Goal: Information Seeking & Learning: Learn about a topic

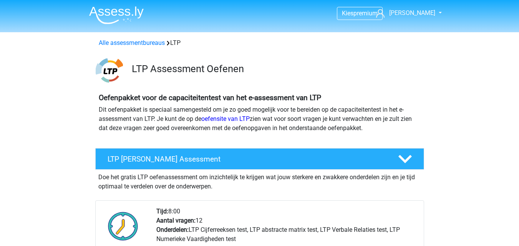
click at [110, 18] on img at bounding box center [116, 15] width 55 height 18
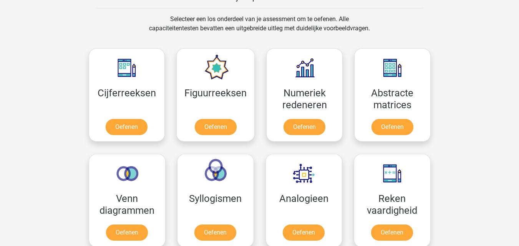
scroll to position [308, 0]
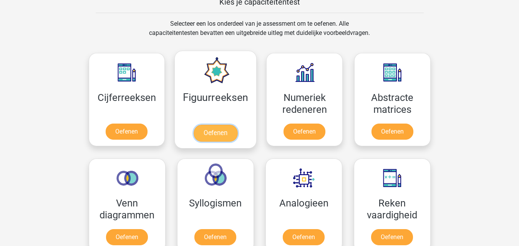
click at [211, 138] on link "Oefenen" at bounding box center [216, 133] width 44 height 17
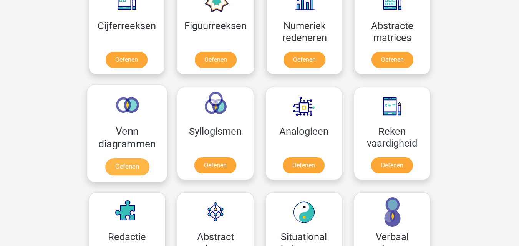
scroll to position [385, 0]
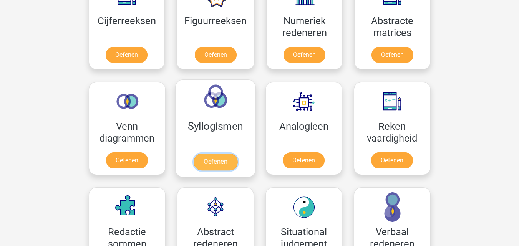
click at [215, 168] on link "Oefenen" at bounding box center [215, 162] width 44 height 17
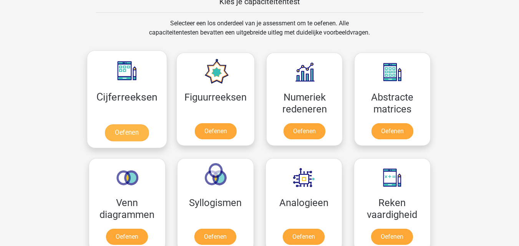
scroll to position [308, 0]
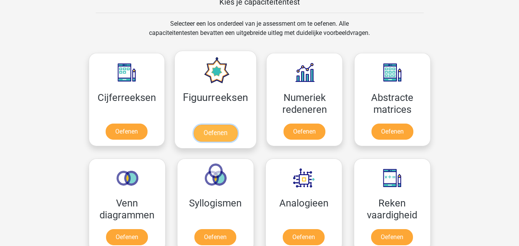
click at [200, 130] on link "Oefenen" at bounding box center [216, 133] width 44 height 17
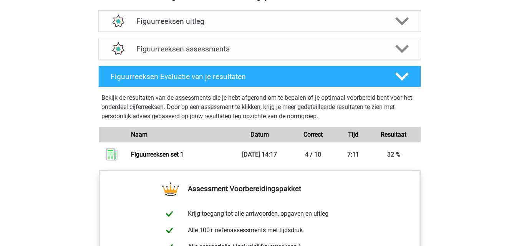
scroll to position [461, 0]
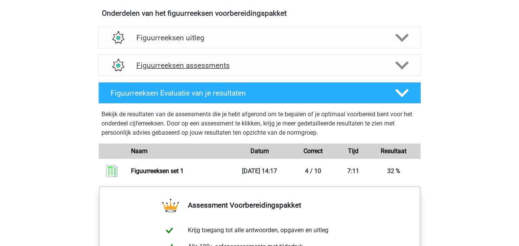
click at [275, 72] on div "Figuurreeksen assessments" at bounding box center [259, 66] width 323 height 22
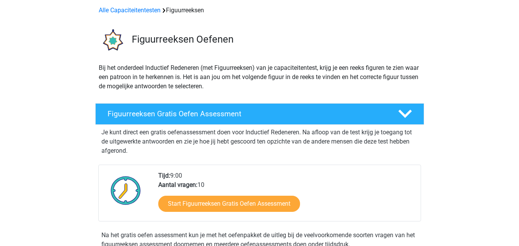
scroll to position [0, 0]
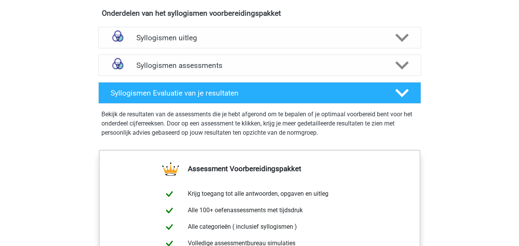
scroll to position [461, 0]
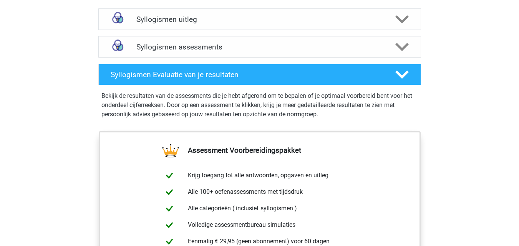
click at [259, 48] on h4 "Syllogismen assessments" at bounding box center [259, 47] width 247 height 9
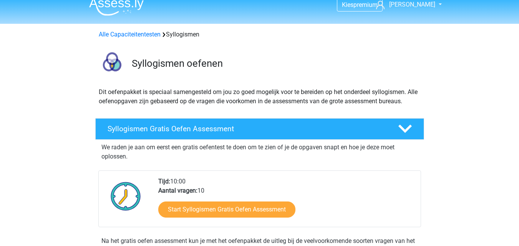
scroll to position [0, 0]
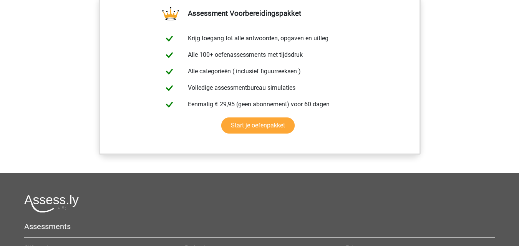
scroll to position [615, 0]
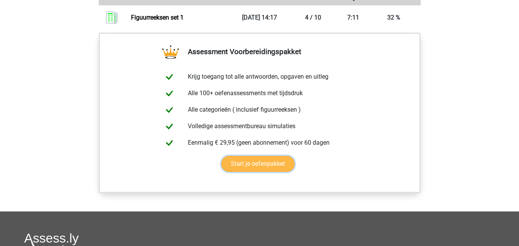
click at [264, 164] on link "Start je oefenpakket" at bounding box center [257, 164] width 73 height 16
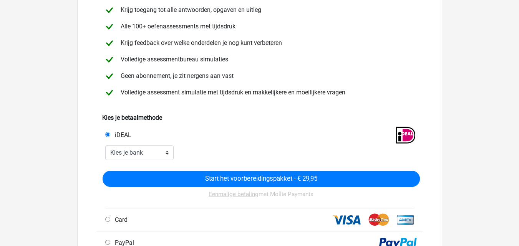
scroll to position [77, 0]
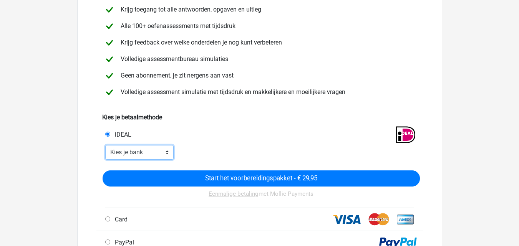
click at [165, 153] on select "Kies je bank ABN AMRO ING Rabobank ASN Bank bunq Knab N26 NN Regiobank Revolut …" at bounding box center [139, 152] width 69 height 15
select select "ideal_RABONL2U"
click at [105, 145] on select "Kies je bank ABN AMRO ING Rabobank ASN Bank bunq Knab N26 NN Regiobank Revolut …" at bounding box center [139, 152] width 69 height 15
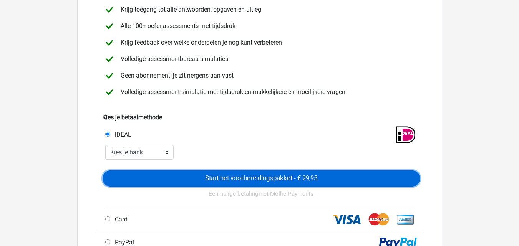
click at [253, 180] on input "Start het voorbereidingspakket - € 29,95" at bounding box center [262, 179] width 318 height 16
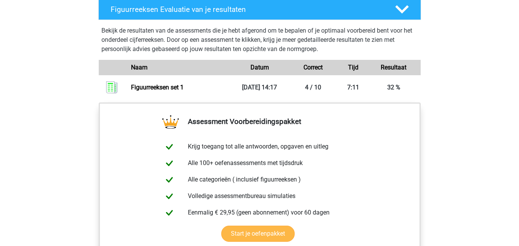
scroll to position [692, 0]
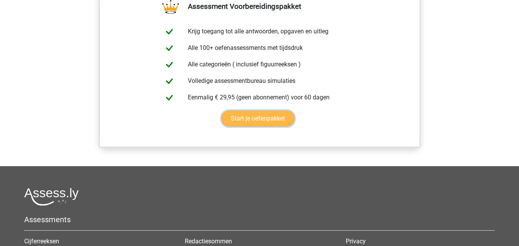
click at [254, 125] on link "Start je oefenpakket" at bounding box center [257, 119] width 73 height 16
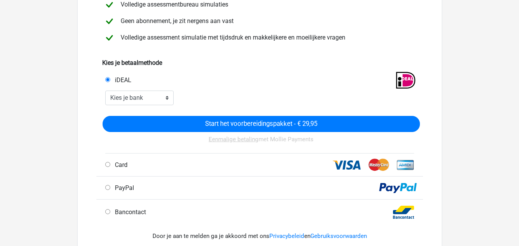
scroll to position [154, 0]
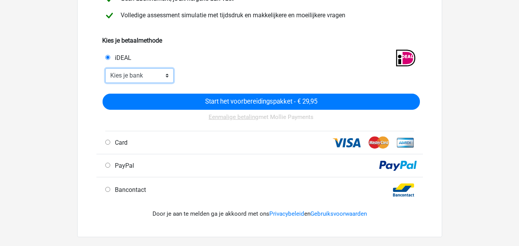
click at [168, 75] on select "Kies je bank ABN AMRO ING Rabobank ASN Bank bunq Knab N26 NN Regiobank Revolut …" at bounding box center [139, 75] width 69 height 15
select select "ideal_RABONL2U"
click at [105, 68] on select "Kies je bank ABN AMRO ING Rabobank ASN Bank bunq Knab N26 NN Regiobank Revolut …" at bounding box center [139, 75] width 69 height 15
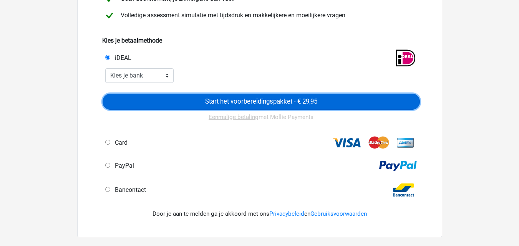
click at [189, 102] on input "Start het voorbereidingspakket - € 29,95" at bounding box center [262, 102] width 318 height 16
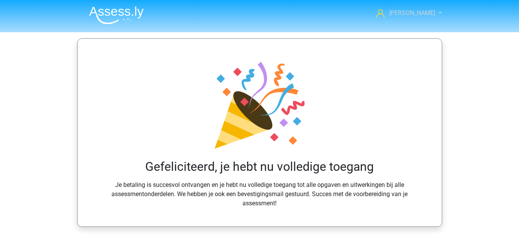
click at [421, 15] on span "[PERSON_NAME]" at bounding box center [413, 12] width 46 height 7
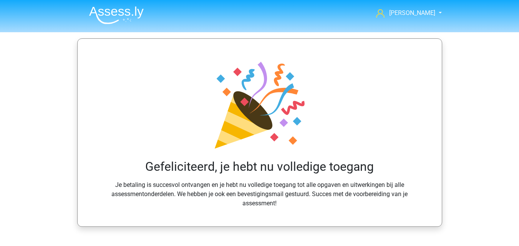
click at [111, 17] on img at bounding box center [116, 15] width 55 height 18
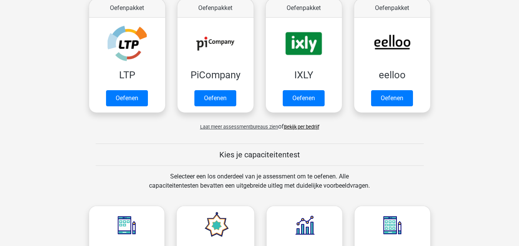
scroll to position [154, 0]
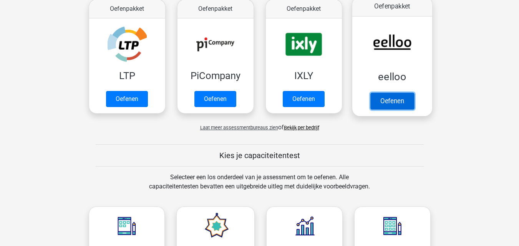
click at [385, 102] on link "Oefenen" at bounding box center [392, 101] width 44 height 17
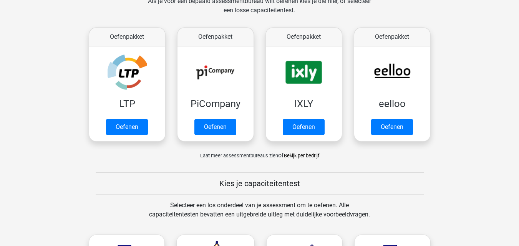
scroll to position [192, 0]
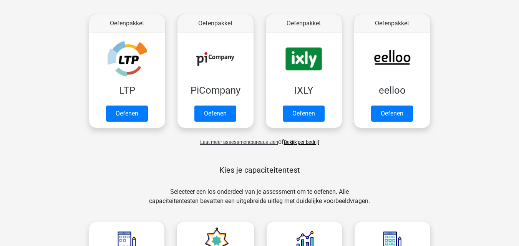
click at [264, 145] on span "Laat meer assessmentbureaus zien" at bounding box center [239, 143] width 78 height 6
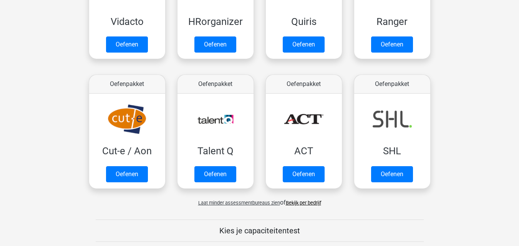
scroll to position [538, 0]
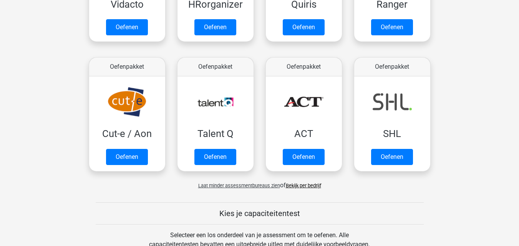
click at [301, 187] on link "Bekijk per bedrijf" at bounding box center [303, 186] width 35 height 6
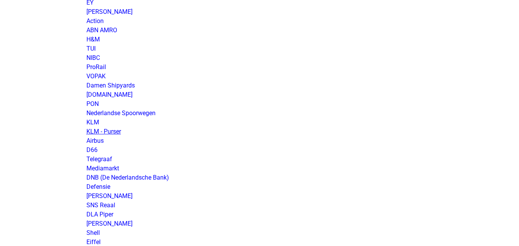
scroll to position [654, 0]
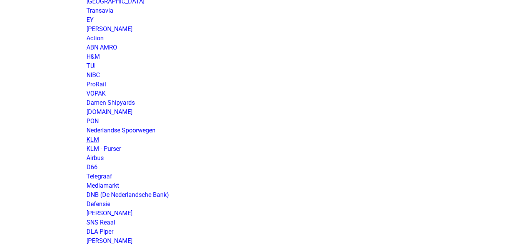
click at [96, 141] on link "KLM" at bounding box center [93, 139] width 13 height 7
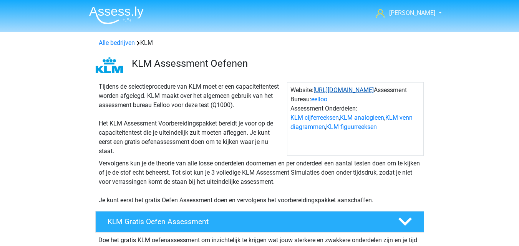
click at [355, 91] on link "https://www.klm.nl/" at bounding box center [344, 90] width 60 height 7
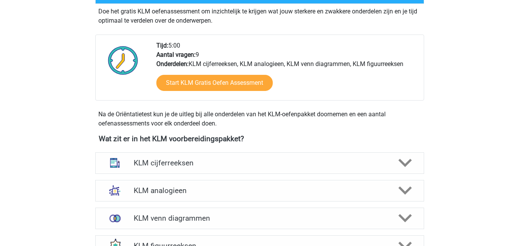
scroll to position [231, 0]
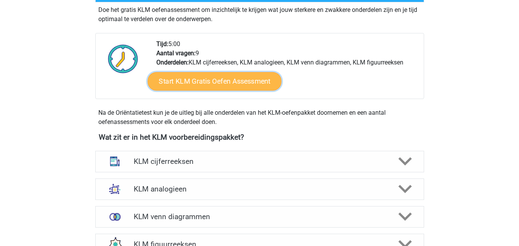
click at [221, 84] on link "Start KLM Gratis Oefen Assessment" at bounding box center [215, 81] width 134 height 18
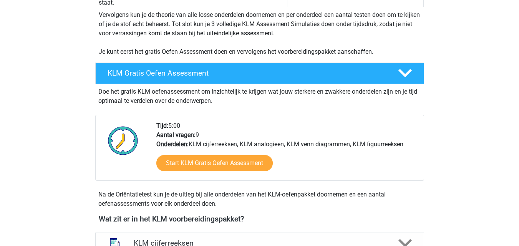
scroll to position [192, 0]
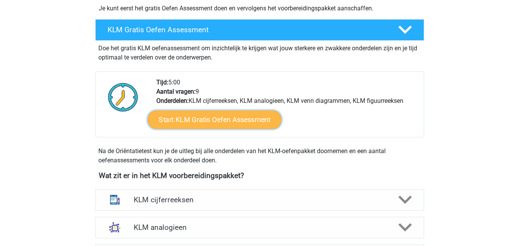
click at [181, 122] on link "Start KLM Gratis Oefen Assessment" at bounding box center [215, 119] width 134 height 18
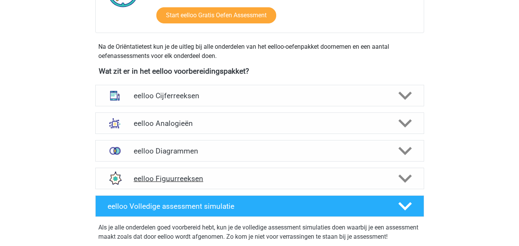
scroll to position [231, 0]
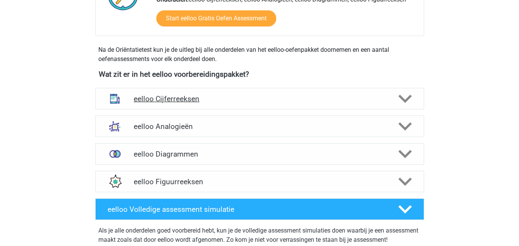
click at [403, 98] on polygon at bounding box center [405, 99] width 13 height 8
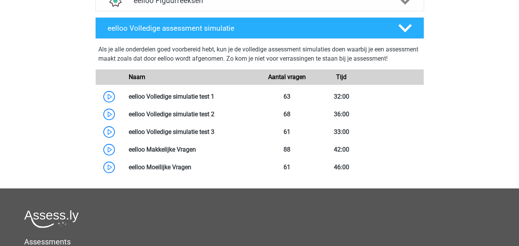
scroll to position [769, 0]
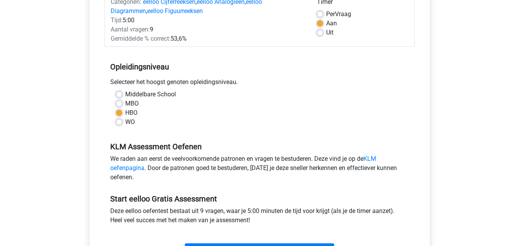
scroll to position [115, 0]
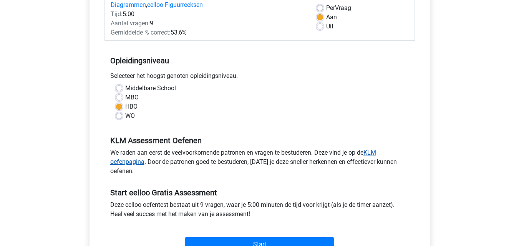
click at [376, 150] on link "KLM oefenpagina" at bounding box center [243, 157] width 266 height 17
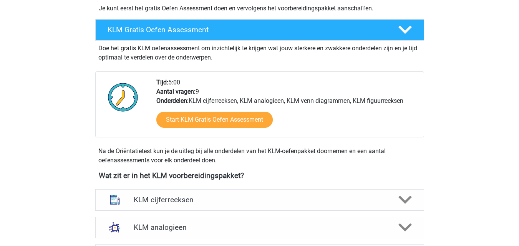
scroll to position [231, 0]
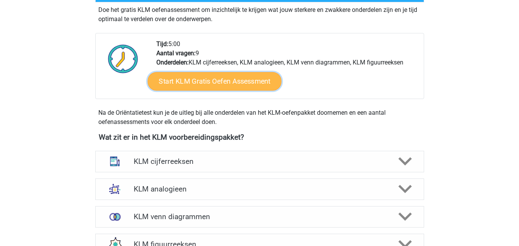
click at [221, 86] on link "Start KLM Gratis Oefen Assessment" at bounding box center [215, 81] width 134 height 18
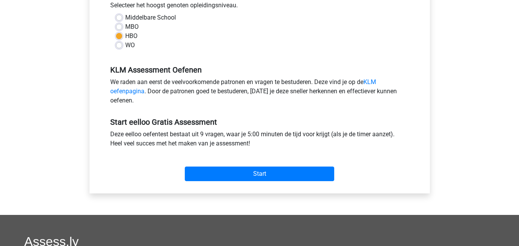
scroll to position [192, 0]
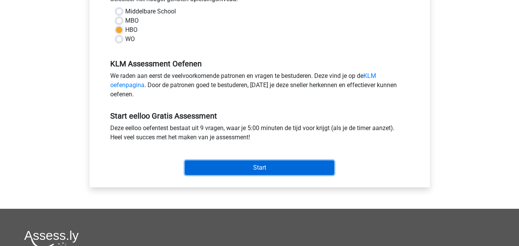
click at [262, 167] on input "Start" at bounding box center [260, 168] width 150 height 15
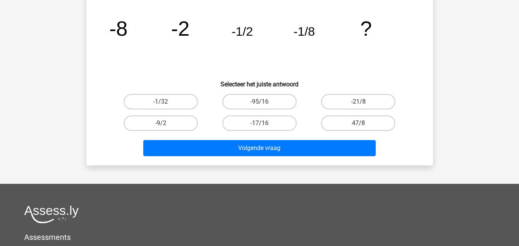
scroll to position [77, 0]
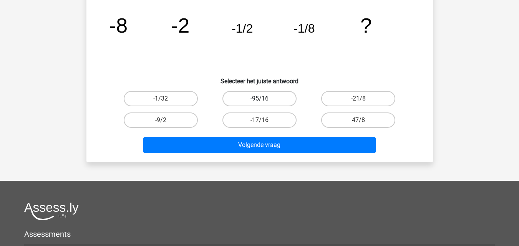
click at [266, 99] on label "-95/16" at bounding box center [260, 98] width 74 height 15
click at [265, 99] on input "-95/16" at bounding box center [262, 101] width 5 height 5
radio input "true"
click at [188, 98] on label "-1/32" at bounding box center [161, 98] width 74 height 15
click at [166, 99] on input "-1/32" at bounding box center [163, 101] width 5 height 5
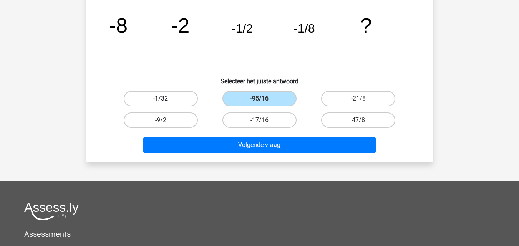
radio input "true"
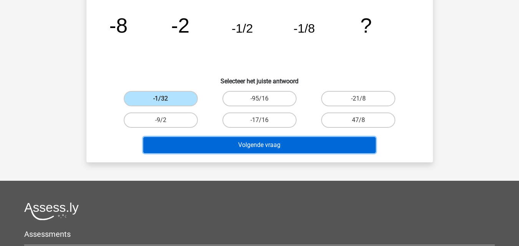
click at [223, 146] on button "Volgende vraag" at bounding box center [259, 145] width 233 height 16
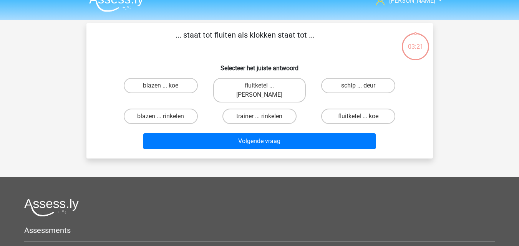
scroll to position [0, 0]
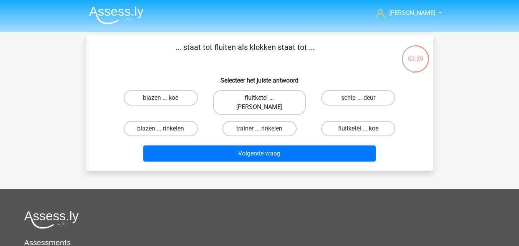
click at [238, 102] on label "fluitketel ... luiden" at bounding box center [259, 102] width 93 height 25
click at [260, 102] on input "fluitketel ... luiden" at bounding box center [262, 100] width 5 height 5
radio input "true"
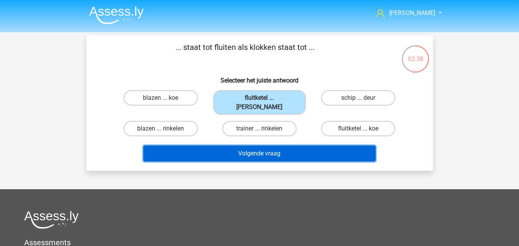
click at [242, 146] on button "Volgende vraag" at bounding box center [259, 154] width 233 height 16
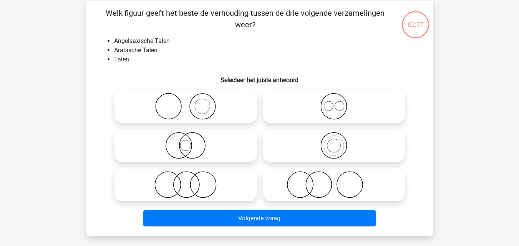
scroll to position [35, 0]
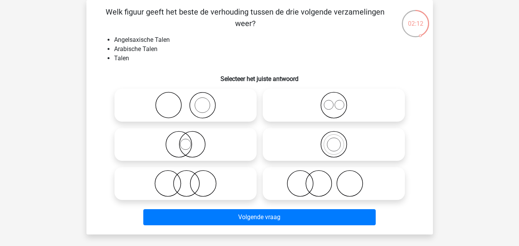
click at [321, 141] on icon at bounding box center [334, 144] width 136 height 27
click at [334, 141] on input "radio" at bounding box center [336, 138] width 5 height 5
radio input "true"
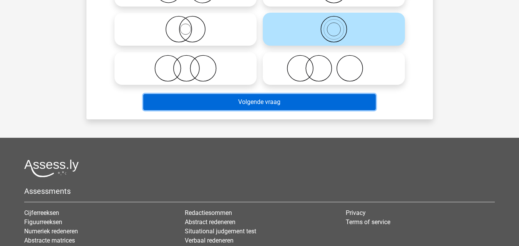
click at [302, 107] on button "Volgende vraag" at bounding box center [259, 102] width 233 height 16
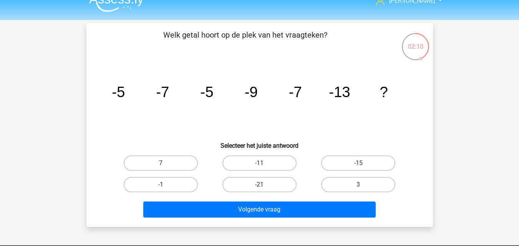
scroll to position [0, 0]
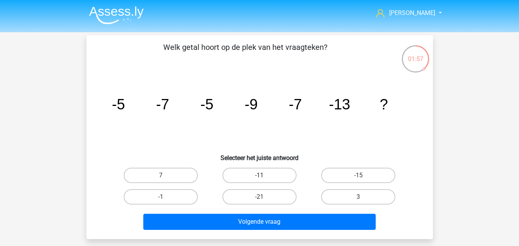
click at [276, 173] on label "-11" at bounding box center [260, 175] width 74 height 15
click at [265, 176] on input "-11" at bounding box center [262, 178] width 5 height 5
radio input "true"
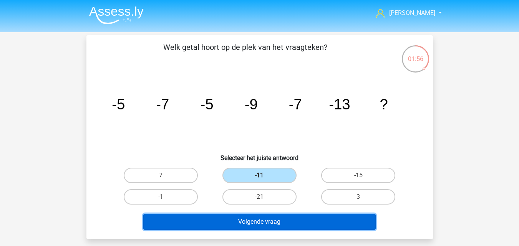
click at [279, 223] on button "Volgende vraag" at bounding box center [259, 222] width 233 height 16
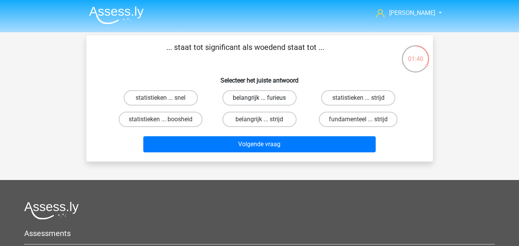
click at [289, 100] on label "belangrijk ... furieus" at bounding box center [260, 97] width 74 height 15
click at [265, 100] on input "belangrijk ... furieus" at bounding box center [262, 100] width 5 height 5
radio input "true"
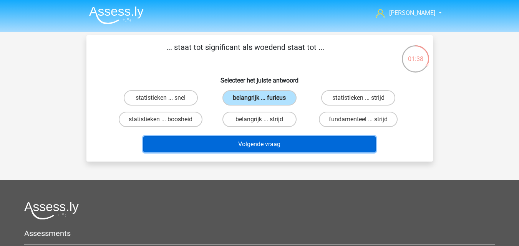
click at [296, 144] on button "Volgende vraag" at bounding box center [259, 144] width 233 height 16
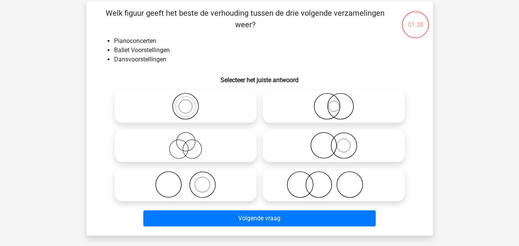
scroll to position [35, 0]
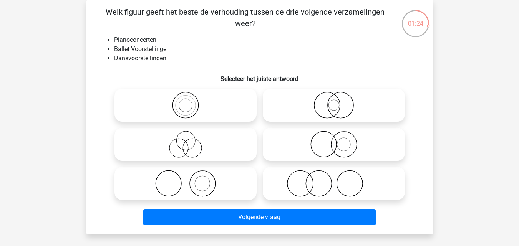
click at [303, 194] on icon at bounding box center [334, 183] width 136 height 27
click at [334, 180] on input "radio" at bounding box center [336, 177] width 5 height 5
radio input "true"
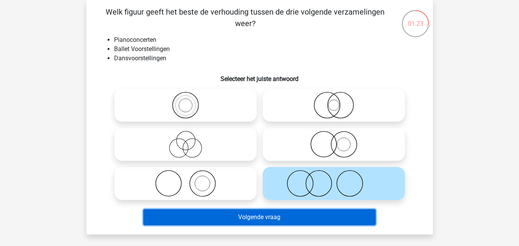
click at [294, 219] on button "Volgende vraag" at bounding box center [259, 218] width 233 height 16
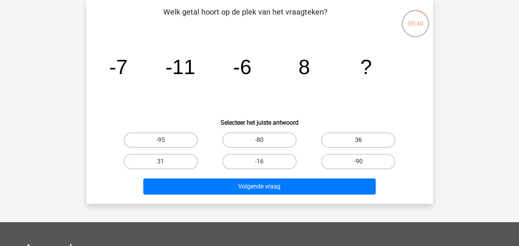
click at [337, 141] on label "36" at bounding box center [358, 140] width 74 height 15
click at [359, 141] on input "36" at bounding box center [361, 142] width 5 height 5
radio input "true"
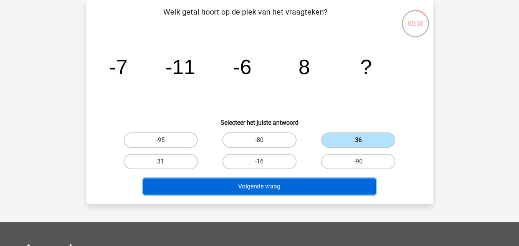
click at [213, 191] on button "Volgende vraag" at bounding box center [259, 187] width 233 height 16
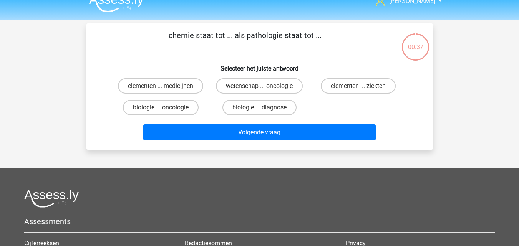
scroll to position [0, 0]
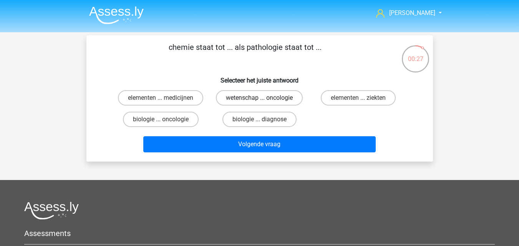
click at [246, 99] on label "wetenschap ... oncologie" at bounding box center [259, 97] width 87 height 15
click at [260, 99] on input "wetenschap ... oncologie" at bounding box center [262, 100] width 5 height 5
radio input "true"
click at [343, 99] on label "elementen ... ziekten" at bounding box center [358, 97] width 75 height 15
click at [359, 99] on input "elementen ... ziekten" at bounding box center [361, 100] width 5 height 5
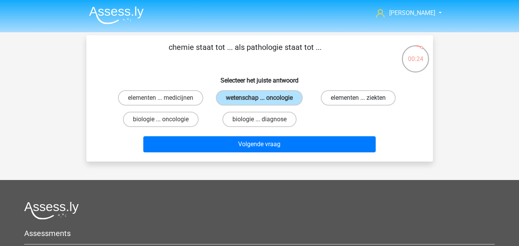
radio input "true"
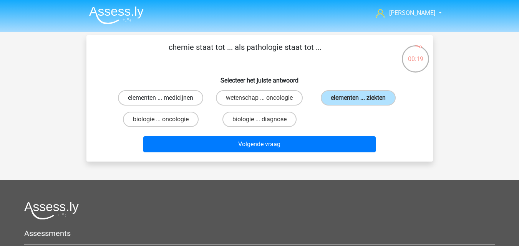
click at [188, 99] on label "elementen ... medicijnen" at bounding box center [160, 97] width 85 height 15
click at [166, 99] on input "elementen ... medicijnen" at bounding box center [163, 100] width 5 height 5
radio input "true"
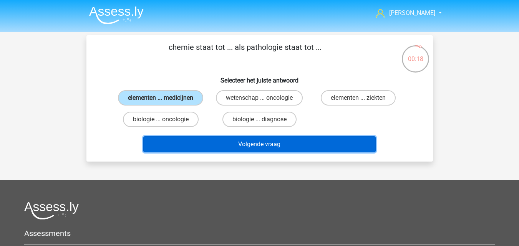
click at [205, 146] on button "Volgende vraag" at bounding box center [259, 144] width 233 height 16
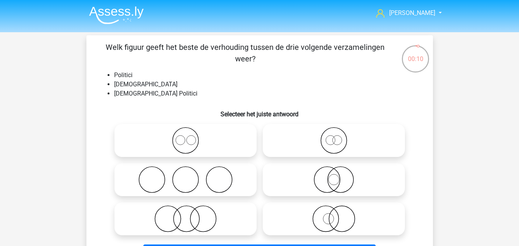
scroll to position [38, 0]
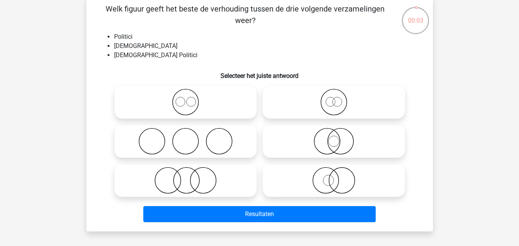
click at [332, 105] on icon at bounding box center [334, 102] width 136 height 27
click at [334, 98] on input "radio" at bounding box center [336, 95] width 5 height 5
radio input "true"
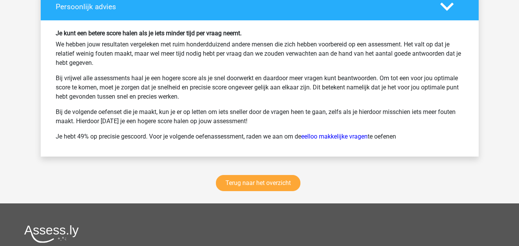
scroll to position [1192, 0]
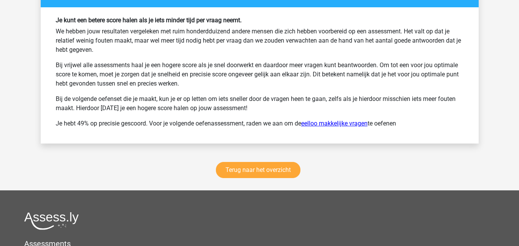
click at [342, 126] on link "eelloo makkelijke vragen" at bounding box center [334, 123] width 67 height 7
click at [331, 123] on link "eelloo makkelijke vragen" at bounding box center [334, 123] width 67 height 7
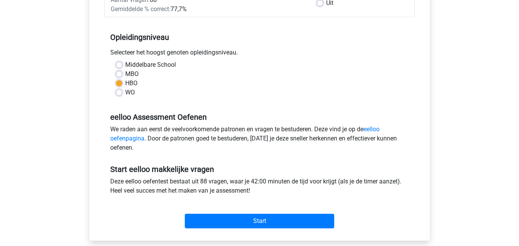
scroll to position [154, 0]
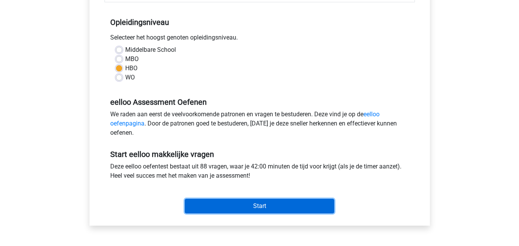
click at [258, 211] on input "Start" at bounding box center [260, 206] width 150 height 15
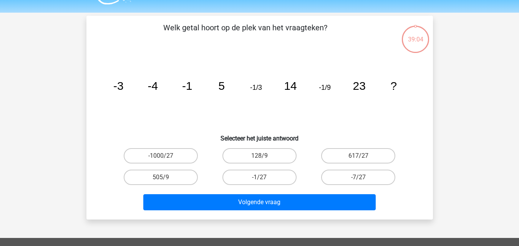
scroll to position [38, 0]
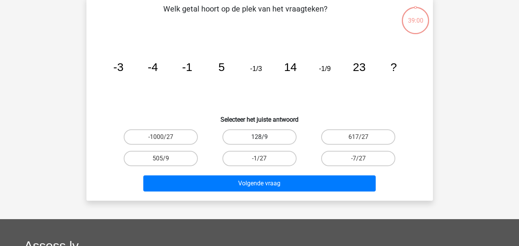
click at [266, 139] on label "128/9" at bounding box center [260, 137] width 74 height 15
click at [265, 139] on input "128/9" at bounding box center [262, 139] width 5 height 5
radio input "true"
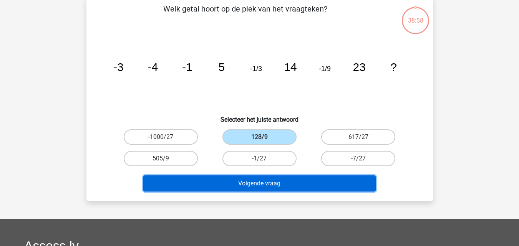
click at [277, 186] on button "Volgende vraag" at bounding box center [259, 184] width 233 height 16
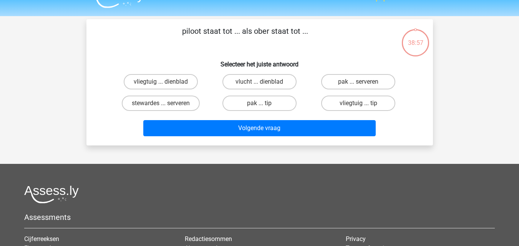
scroll to position [0, 0]
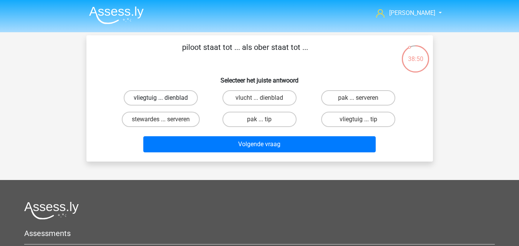
click at [169, 103] on label "vliegtuig ... dienblad" at bounding box center [161, 97] width 74 height 15
click at [166, 103] on input "vliegtuig ... dienblad" at bounding box center [163, 100] width 5 height 5
radio input "true"
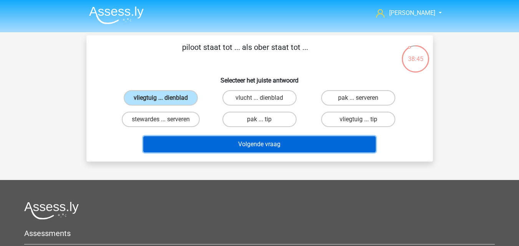
click at [192, 150] on button "Volgende vraag" at bounding box center [259, 144] width 233 height 16
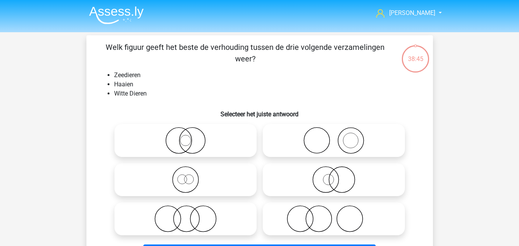
scroll to position [35, 0]
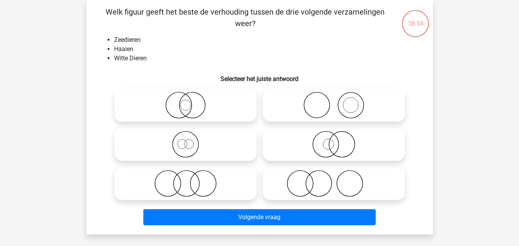
click at [194, 160] on label at bounding box center [186, 144] width 142 height 33
click at [191, 141] on input "radio" at bounding box center [188, 138] width 5 height 5
radio input "true"
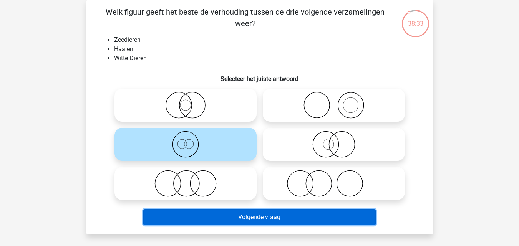
click at [237, 220] on button "Volgende vraag" at bounding box center [259, 218] width 233 height 16
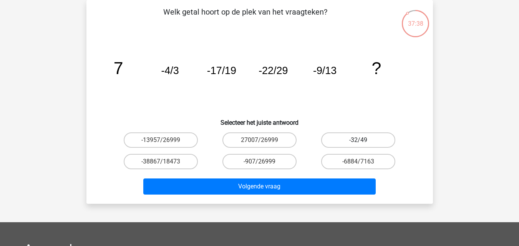
click at [358, 140] on label "-32/49" at bounding box center [358, 140] width 74 height 15
click at [359, 140] on input "-32/49" at bounding box center [361, 142] width 5 height 5
radio input "true"
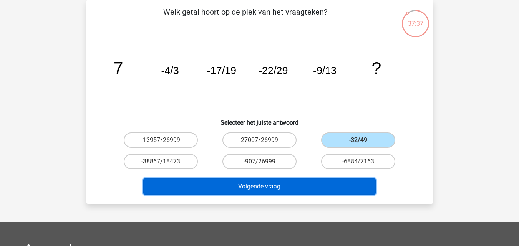
click at [307, 185] on button "Volgende vraag" at bounding box center [259, 187] width 233 height 16
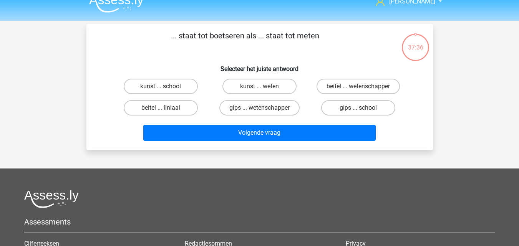
scroll to position [0, 0]
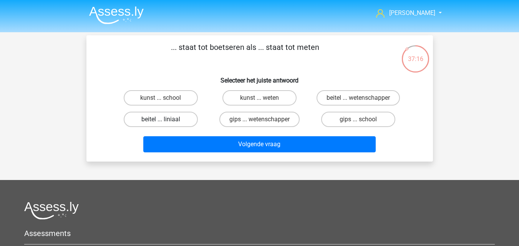
click at [176, 125] on label "beitel ... liniaal" at bounding box center [161, 119] width 74 height 15
click at [166, 125] on input "beitel ... liniaal" at bounding box center [163, 122] width 5 height 5
radio input "true"
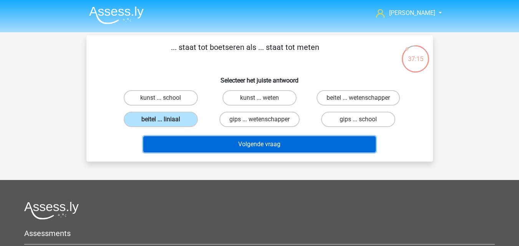
click at [193, 148] on button "Volgende vraag" at bounding box center [259, 144] width 233 height 16
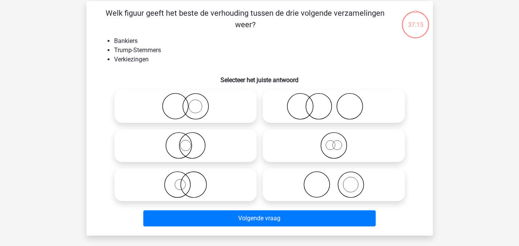
scroll to position [35, 0]
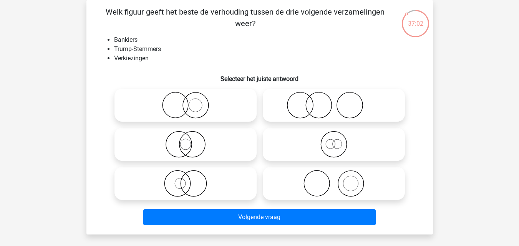
click at [334, 111] on icon at bounding box center [334, 105] width 136 height 27
click at [334, 102] on input "radio" at bounding box center [336, 99] width 5 height 5
radio input "true"
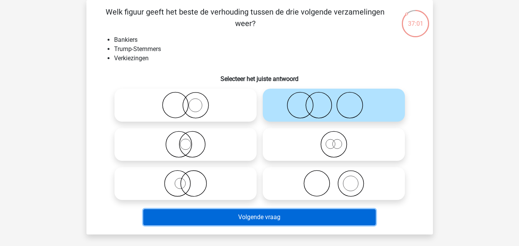
click at [273, 218] on button "Volgende vraag" at bounding box center [259, 218] width 233 height 16
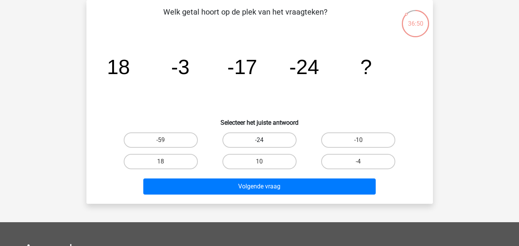
click at [277, 140] on label "-24" at bounding box center [260, 140] width 74 height 15
click at [265, 140] on input "-24" at bounding box center [262, 142] width 5 height 5
radio input "true"
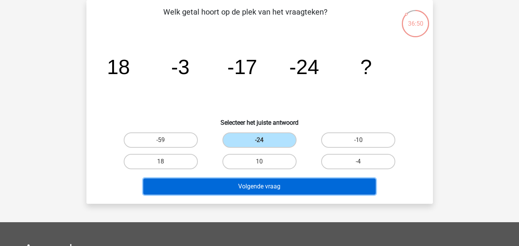
click at [287, 186] on button "Volgende vraag" at bounding box center [259, 187] width 233 height 16
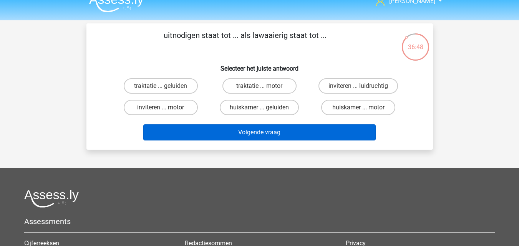
scroll to position [0, 0]
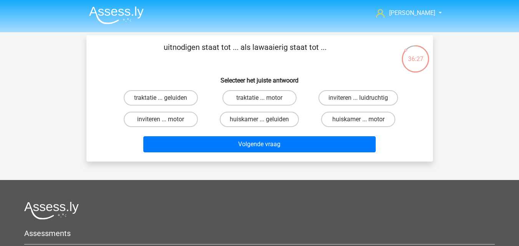
click at [359, 99] on input "inviteren ... luidruchtig" at bounding box center [361, 100] width 5 height 5
radio input "true"
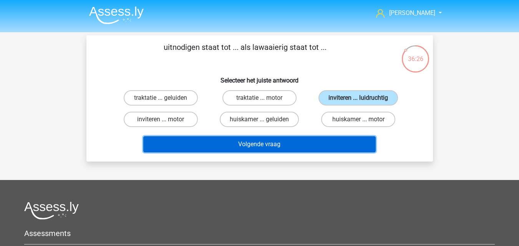
click at [284, 147] on button "Volgende vraag" at bounding box center [259, 144] width 233 height 16
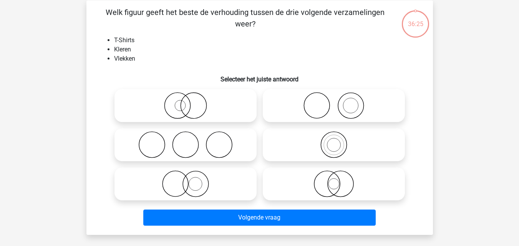
scroll to position [35, 0]
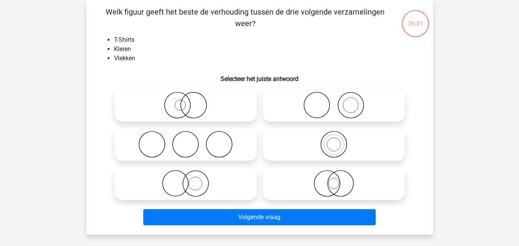
click at [311, 141] on icon at bounding box center [334, 144] width 136 height 27
click at [334, 141] on input "radio" at bounding box center [336, 138] width 5 height 5
radio input "true"
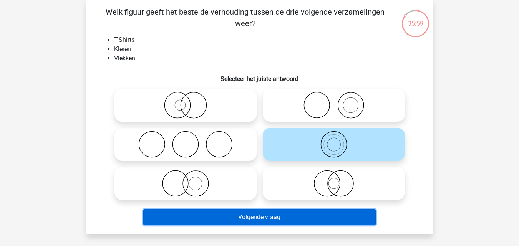
click at [276, 215] on button "Volgende vraag" at bounding box center [259, 218] width 233 height 16
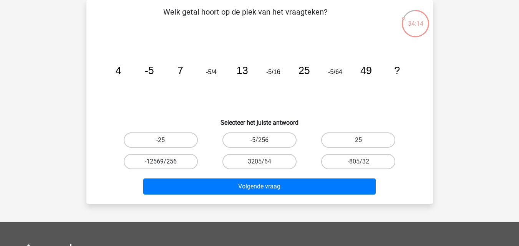
click at [186, 167] on label "-12569/256" at bounding box center [161, 161] width 74 height 15
click at [166, 167] on input "-12569/256" at bounding box center [163, 164] width 5 height 5
radio input "true"
click at [259, 139] on label "-5/256" at bounding box center [260, 140] width 74 height 15
click at [260, 140] on input "-5/256" at bounding box center [262, 142] width 5 height 5
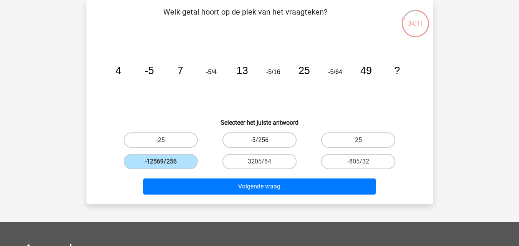
radio input "true"
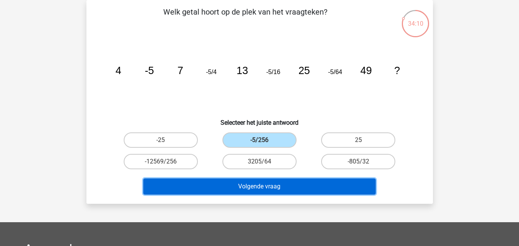
click at [245, 187] on button "Volgende vraag" at bounding box center [259, 187] width 233 height 16
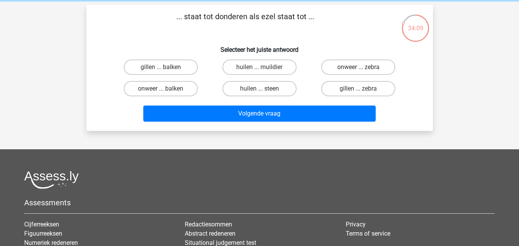
scroll to position [0, 0]
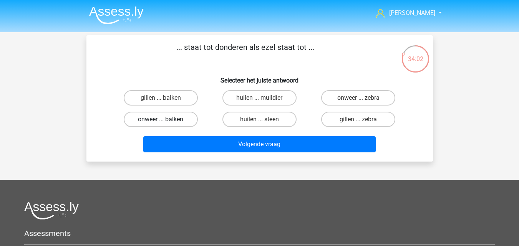
click at [178, 122] on label "onweer ... balken" at bounding box center [161, 119] width 74 height 15
click at [166, 122] on input "onweer ... balken" at bounding box center [163, 122] width 5 height 5
radio input "true"
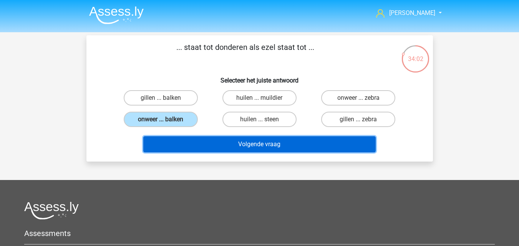
click at [185, 141] on button "Volgende vraag" at bounding box center [259, 144] width 233 height 16
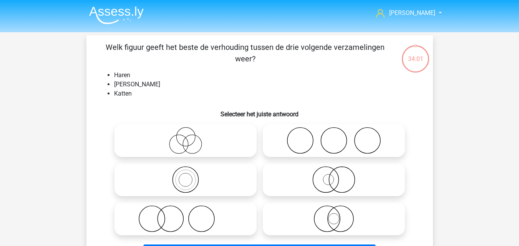
scroll to position [35, 0]
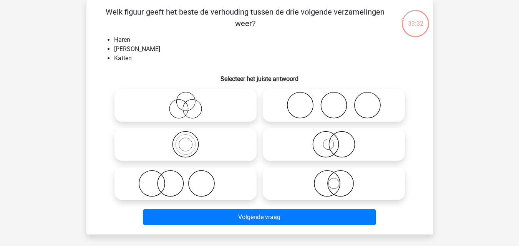
click at [345, 190] on icon at bounding box center [334, 183] width 136 height 27
click at [339, 180] on input "radio" at bounding box center [336, 177] width 5 height 5
radio input "true"
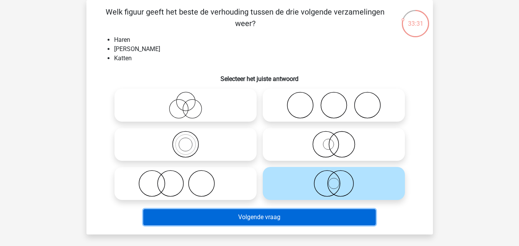
click at [335, 221] on button "Volgende vraag" at bounding box center [259, 218] width 233 height 16
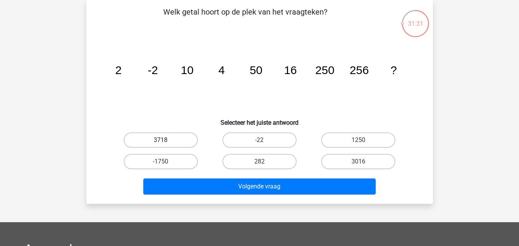
click at [179, 141] on label "3718" at bounding box center [161, 140] width 74 height 15
click at [166, 141] on input "3718" at bounding box center [163, 142] width 5 height 5
radio input "true"
click at [255, 166] on label "282" at bounding box center [260, 161] width 74 height 15
click at [260, 166] on input "282" at bounding box center [262, 164] width 5 height 5
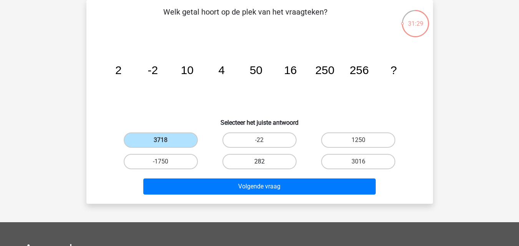
radio input "true"
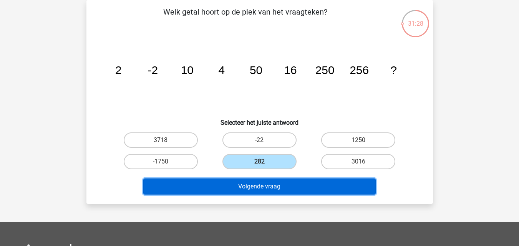
click at [245, 190] on button "Volgende vraag" at bounding box center [259, 187] width 233 height 16
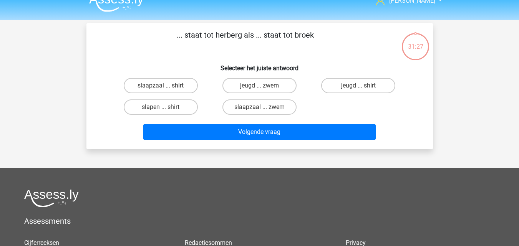
scroll to position [0, 0]
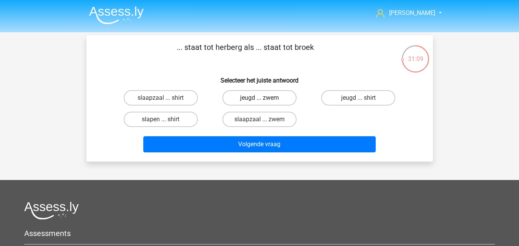
click at [243, 97] on label "jeugd ... zwem" at bounding box center [260, 97] width 74 height 15
click at [260, 98] on input "jeugd ... zwem" at bounding box center [262, 100] width 5 height 5
radio input "true"
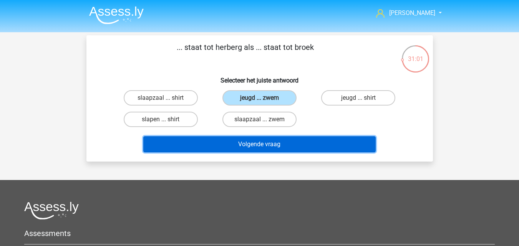
click at [255, 148] on button "Volgende vraag" at bounding box center [259, 144] width 233 height 16
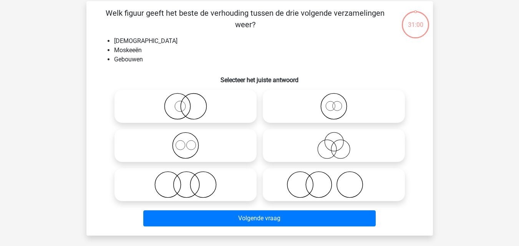
scroll to position [35, 0]
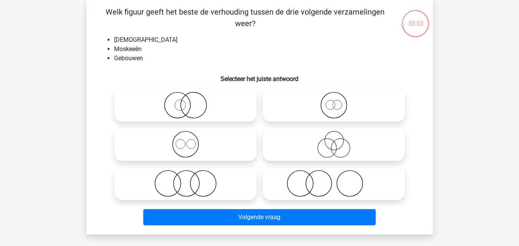
click at [222, 145] on icon at bounding box center [186, 144] width 136 height 27
click at [191, 141] on input "radio" at bounding box center [188, 138] width 5 height 5
radio input "true"
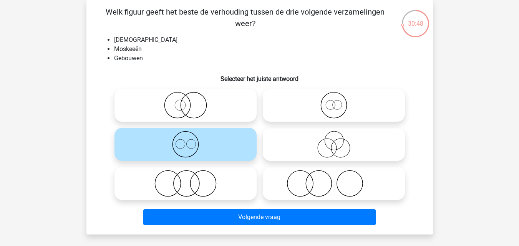
click at [332, 106] on icon at bounding box center [334, 105] width 136 height 27
click at [334, 102] on input "radio" at bounding box center [336, 99] width 5 height 5
radio input "true"
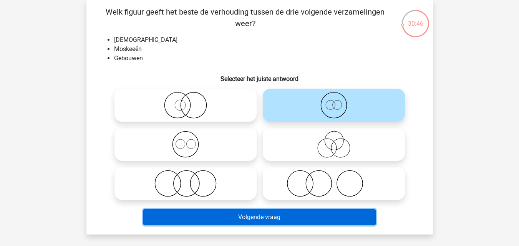
click at [297, 217] on button "Volgende vraag" at bounding box center [259, 218] width 233 height 16
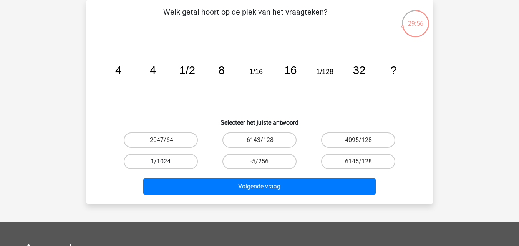
click at [185, 165] on label "1/1024" at bounding box center [161, 161] width 74 height 15
click at [166, 165] on input "1/1024" at bounding box center [163, 164] width 5 height 5
radio input "true"
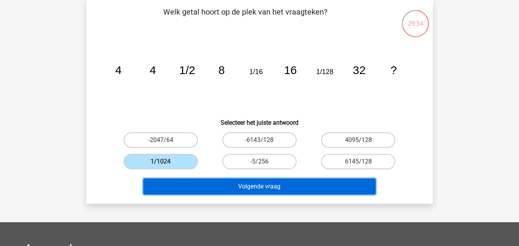
click at [200, 187] on button "Volgende vraag" at bounding box center [259, 187] width 233 height 16
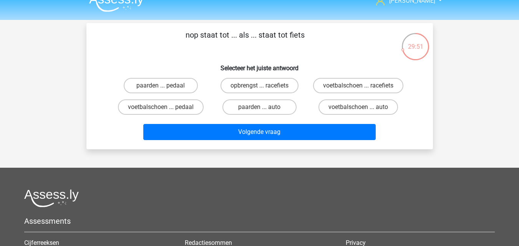
scroll to position [0, 0]
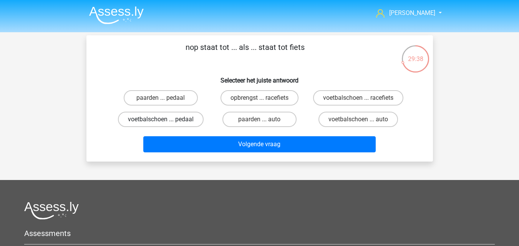
click at [195, 118] on label "voetbalschoen ... pedaal" at bounding box center [161, 119] width 86 height 15
click at [166, 120] on input "voetbalschoen ... pedaal" at bounding box center [163, 122] width 5 height 5
radio input "true"
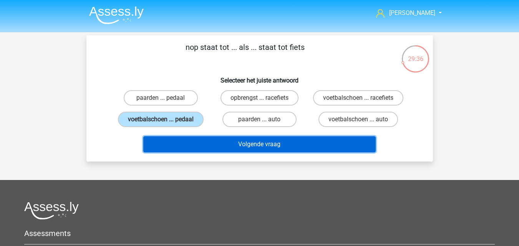
click at [203, 147] on button "Volgende vraag" at bounding box center [259, 144] width 233 height 16
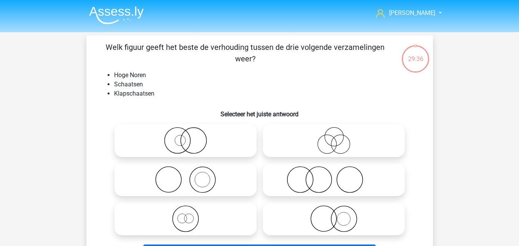
scroll to position [35, 0]
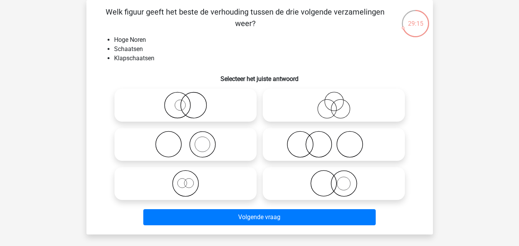
click at [220, 182] on icon at bounding box center [186, 183] width 136 height 27
click at [191, 180] on input "radio" at bounding box center [188, 177] width 5 height 5
radio input "true"
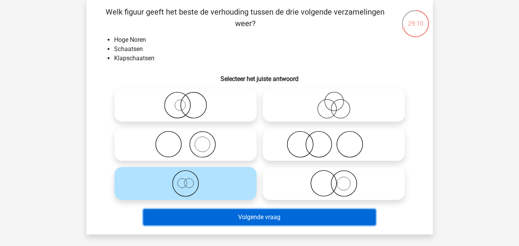
click at [233, 219] on button "Volgende vraag" at bounding box center [259, 218] width 233 height 16
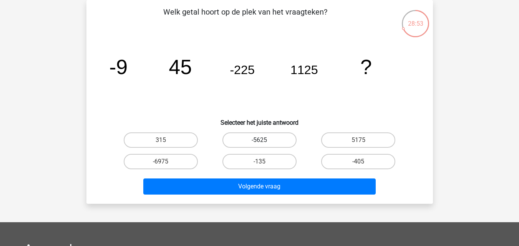
click at [265, 141] on label "-5625" at bounding box center [260, 140] width 74 height 15
click at [265, 141] on input "-5625" at bounding box center [262, 142] width 5 height 5
radio input "true"
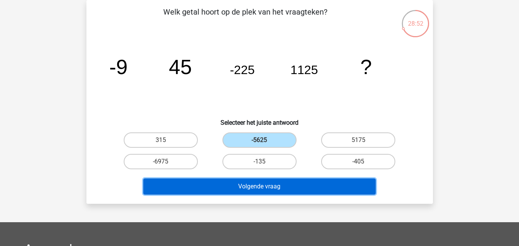
click at [277, 186] on button "Volgende vraag" at bounding box center [259, 187] width 233 height 16
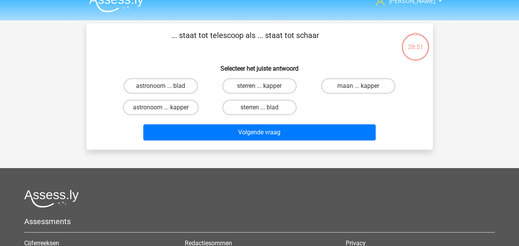
scroll to position [0, 0]
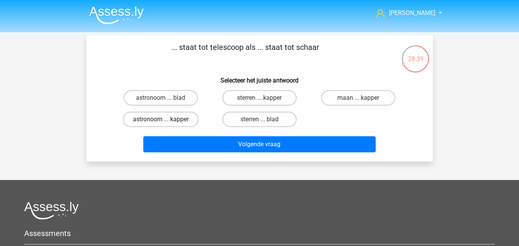
click at [170, 124] on label "astronoom ... kapper" at bounding box center [161, 119] width 76 height 15
click at [166, 124] on input "astronoom ... kapper" at bounding box center [163, 122] width 5 height 5
radio input "true"
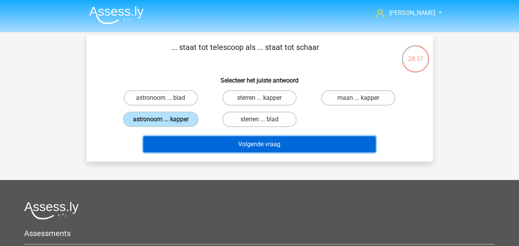
click at [189, 144] on button "Volgende vraag" at bounding box center [259, 144] width 233 height 16
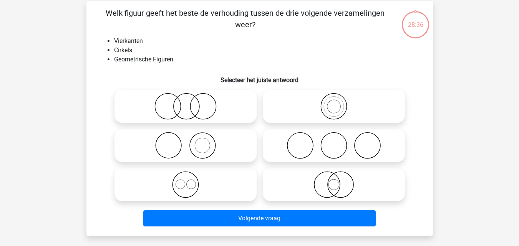
scroll to position [35, 0]
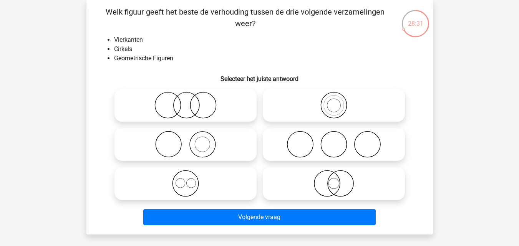
click at [203, 180] on icon at bounding box center [186, 183] width 136 height 27
click at [191, 180] on input "radio" at bounding box center [188, 177] width 5 height 5
radio input "true"
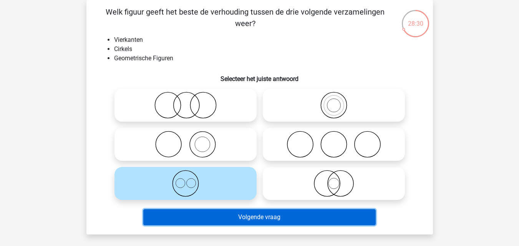
click at [235, 217] on button "Volgende vraag" at bounding box center [259, 218] width 233 height 16
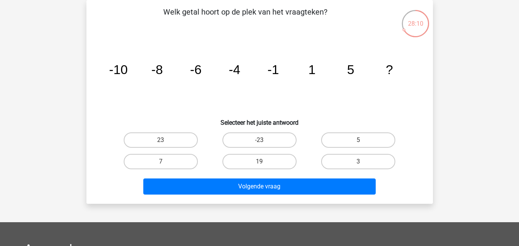
drag, startPoint x: 173, startPoint y: 159, endPoint x: 190, endPoint y: 173, distance: 21.9
click at [173, 159] on label "7" at bounding box center [161, 161] width 74 height 15
click at [166, 162] on input "7" at bounding box center [163, 164] width 5 height 5
radio input "true"
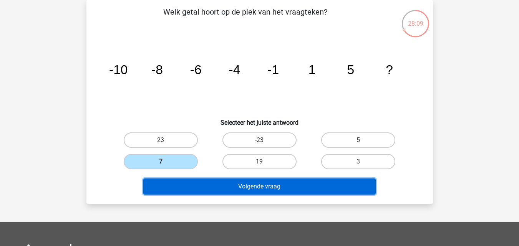
click at [204, 188] on button "Volgende vraag" at bounding box center [259, 187] width 233 height 16
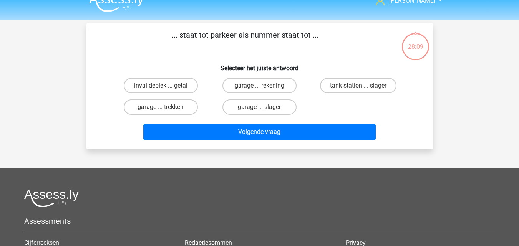
scroll to position [0, 0]
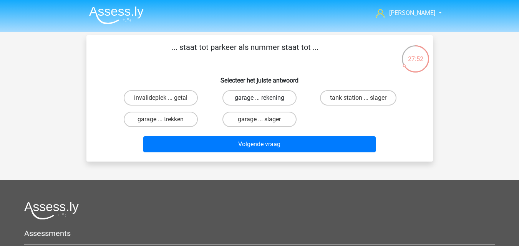
click at [231, 103] on label "garage ... rekening" at bounding box center [260, 97] width 74 height 15
click at [260, 103] on input "garage ... rekening" at bounding box center [262, 100] width 5 height 5
radio input "true"
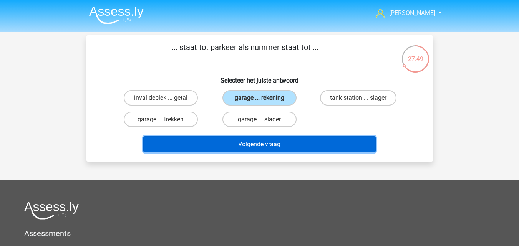
click at [233, 143] on button "Volgende vraag" at bounding box center [259, 144] width 233 height 16
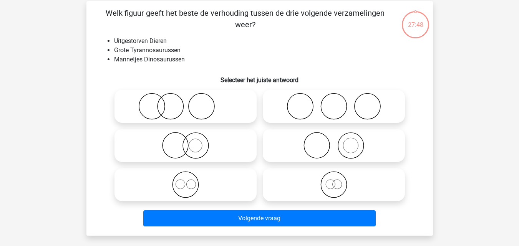
scroll to position [35, 0]
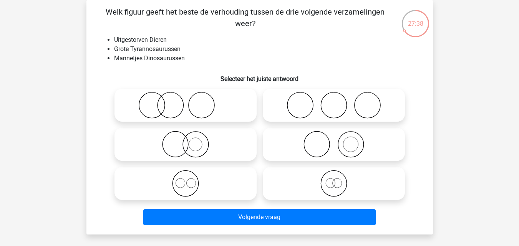
click at [334, 193] on icon at bounding box center [334, 183] width 136 height 27
click at [334, 180] on input "radio" at bounding box center [336, 177] width 5 height 5
radio input "true"
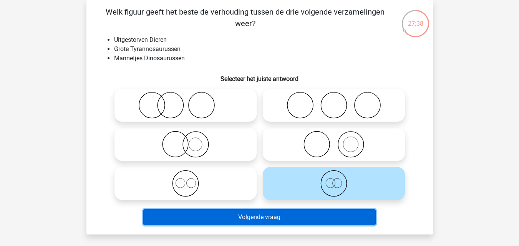
click at [323, 223] on button "Volgende vraag" at bounding box center [259, 218] width 233 height 16
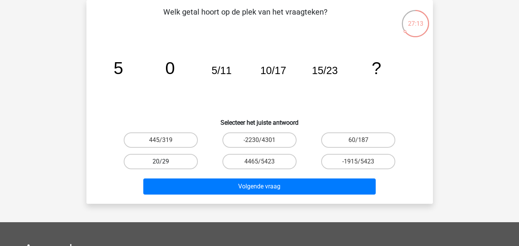
click at [185, 161] on label "20/29" at bounding box center [161, 161] width 74 height 15
click at [166, 162] on input "20/29" at bounding box center [163, 164] width 5 height 5
radio input "true"
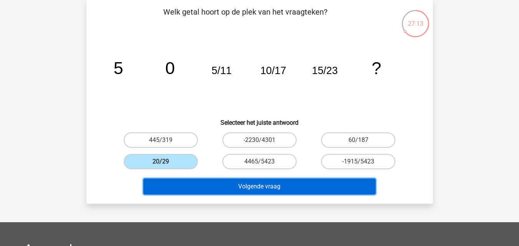
click at [202, 184] on button "Volgende vraag" at bounding box center [259, 187] width 233 height 16
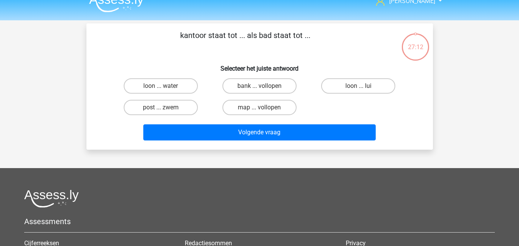
scroll to position [0, 0]
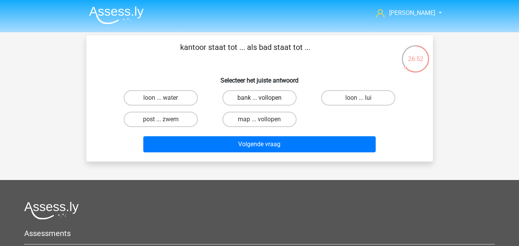
click at [235, 100] on label "bank ... vollopen" at bounding box center [260, 97] width 74 height 15
click at [260, 100] on input "bank ... vollopen" at bounding box center [262, 100] width 5 height 5
radio input "true"
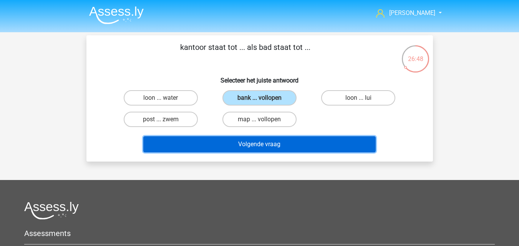
click at [234, 145] on button "Volgende vraag" at bounding box center [259, 144] width 233 height 16
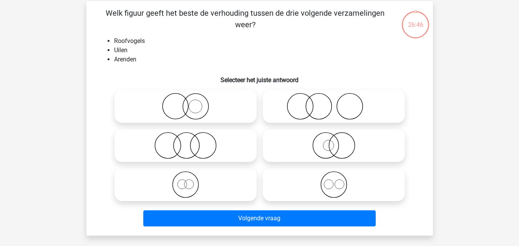
scroll to position [35, 0]
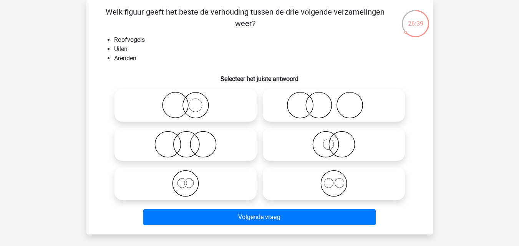
click at [344, 186] on icon at bounding box center [334, 183] width 136 height 27
click at [339, 180] on input "radio" at bounding box center [336, 177] width 5 height 5
radio input "true"
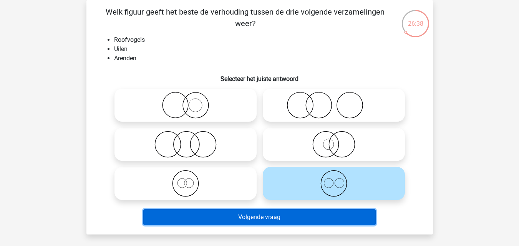
click at [324, 214] on button "Volgende vraag" at bounding box center [259, 218] width 233 height 16
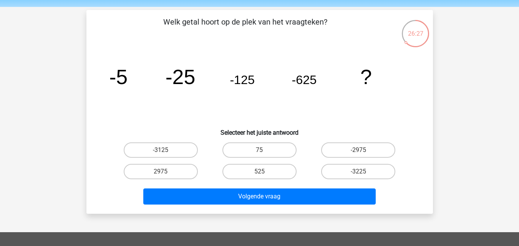
scroll to position [38, 0]
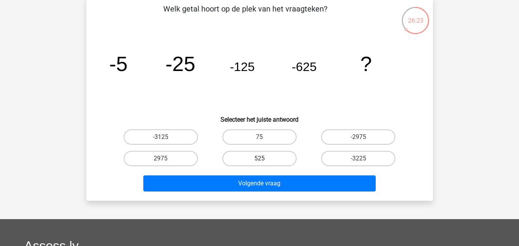
click at [269, 159] on label "525" at bounding box center [260, 158] width 74 height 15
click at [265, 159] on input "525" at bounding box center [262, 161] width 5 height 5
radio input "true"
click at [175, 137] on label "-3125" at bounding box center [161, 137] width 74 height 15
click at [166, 137] on input "-3125" at bounding box center [163, 139] width 5 height 5
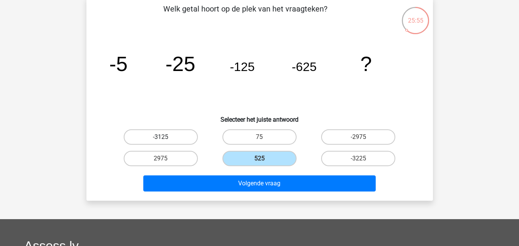
radio input "true"
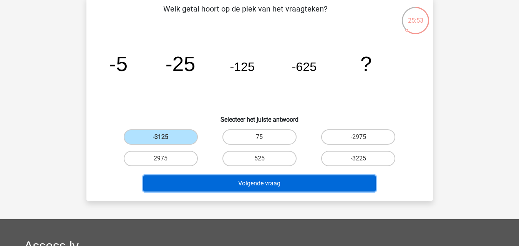
click at [239, 185] on button "Volgende vraag" at bounding box center [259, 184] width 233 height 16
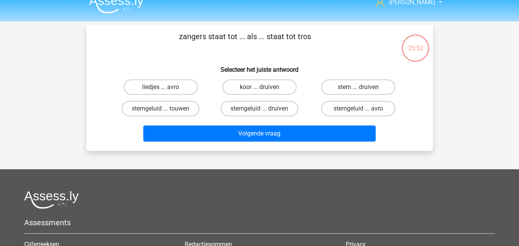
scroll to position [0, 0]
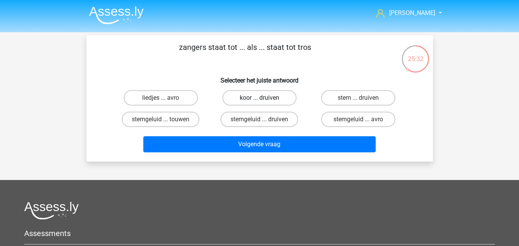
click at [276, 103] on label "koor ... druiven" at bounding box center [260, 97] width 74 height 15
click at [265, 103] on input "koor ... druiven" at bounding box center [262, 100] width 5 height 5
radio input "true"
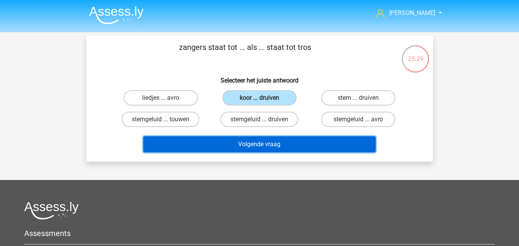
click at [298, 147] on button "Volgende vraag" at bounding box center [259, 144] width 233 height 16
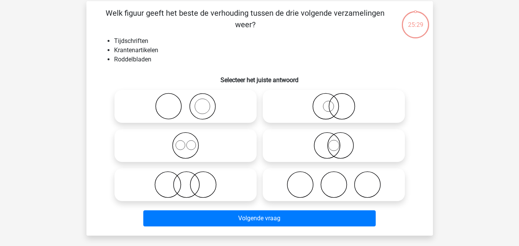
scroll to position [35, 0]
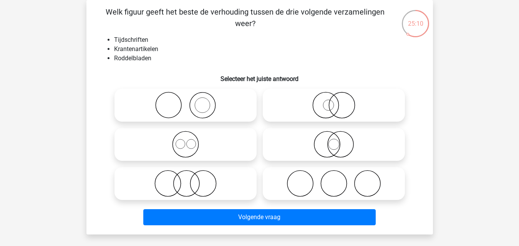
click at [225, 192] on icon at bounding box center [186, 183] width 136 height 27
click at [191, 180] on input "radio" at bounding box center [188, 177] width 5 height 5
radio input "true"
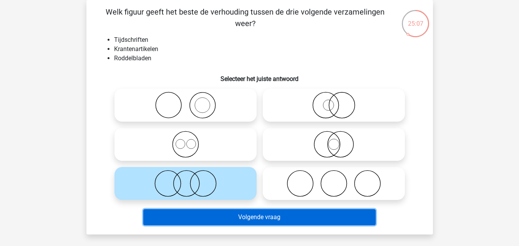
click at [240, 221] on button "Volgende vraag" at bounding box center [259, 218] width 233 height 16
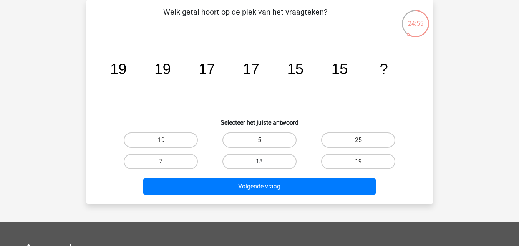
click at [251, 164] on label "13" at bounding box center [260, 161] width 74 height 15
click at [260, 164] on input "13" at bounding box center [262, 164] width 5 height 5
radio input "true"
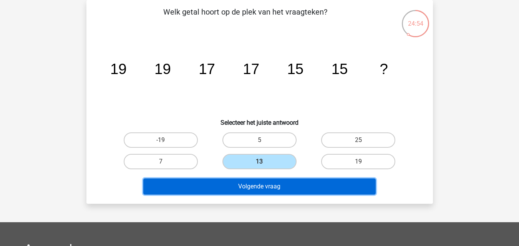
click at [253, 189] on button "Volgende vraag" at bounding box center [259, 187] width 233 height 16
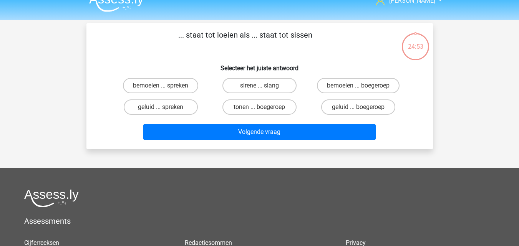
scroll to position [0, 0]
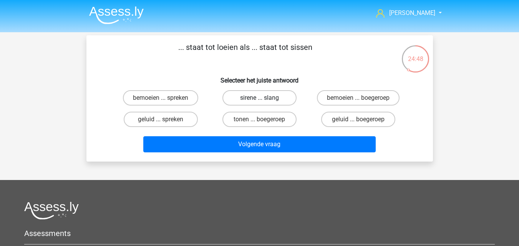
click at [250, 99] on label "sirene ... slang" at bounding box center [260, 97] width 74 height 15
click at [260, 99] on input "sirene ... slang" at bounding box center [262, 100] width 5 height 5
radio input "true"
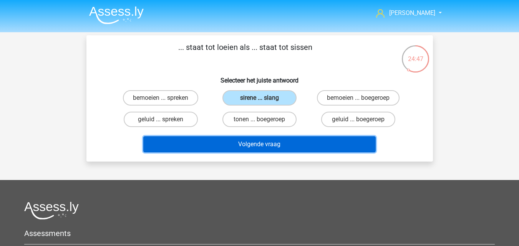
click at [253, 148] on button "Volgende vraag" at bounding box center [259, 144] width 233 height 16
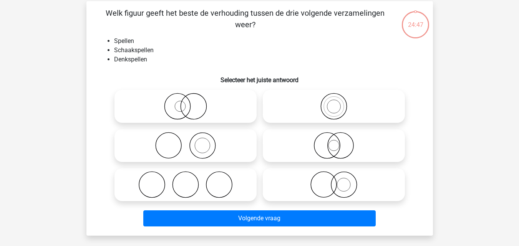
scroll to position [35, 0]
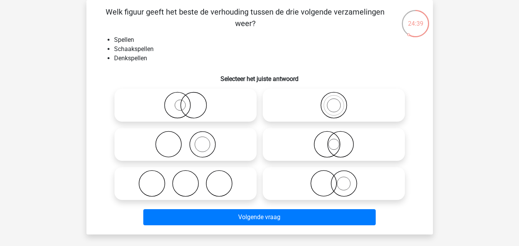
click at [314, 110] on icon at bounding box center [334, 105] width 136 height 27
click at [334, 102] on input "radio" at bounding box center [336, 99] width 5 height 5
radio input "true"
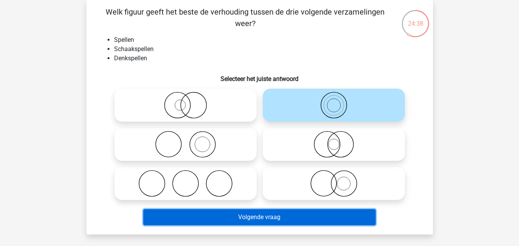
click at [272, 220] on button "Volgende vraag" at bounding box center [259, 218] width 233 height 16
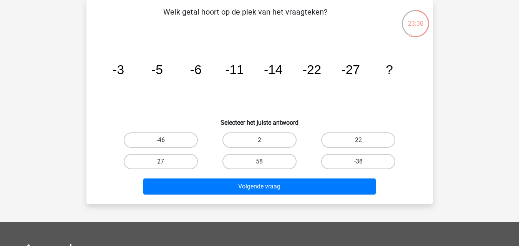
click at [273, 143] on label "2" at bounding box center [260, 140] width 74 height 15
click at [265, 143] on input "2" at bounding box center [262, 142] width 5 height 5
radio input "true"
click at [343, 162] on label "-38" at bounding box center [358, 161] width 74 height 15
click at [359, 162] on input "-38" at bounding box center [361, 164] width 5 height 5
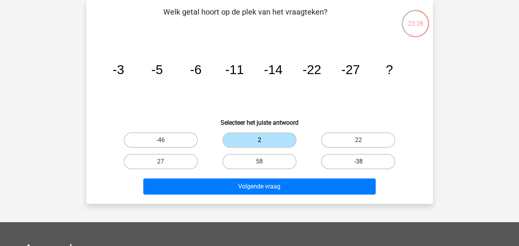
radio input "true"
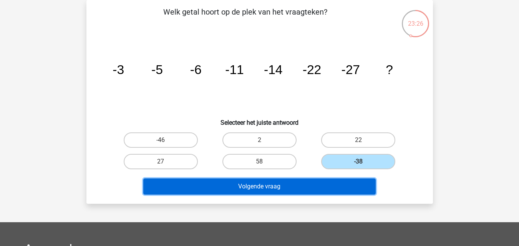
click at [305, 190] on button "Volgende vraag" at bounding box center [259, 187] width 233 height 16
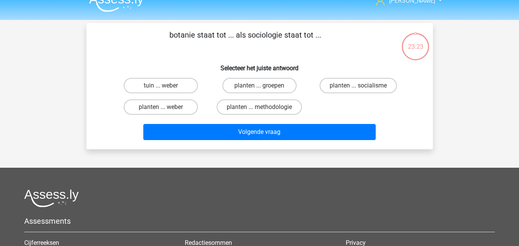
scroll to position [0, 0]
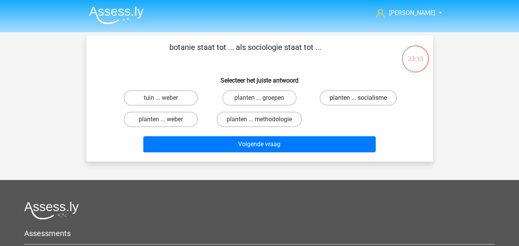
click at [352, 101] on label "planten ... socialisme" at bounding box center [358, 97] width 77 height 15
click at [359, 101] on input "planten ... socialisme" at bounding box center [361, 100] width 5 height 5
radio input "true"
click at [289, 101] on label "planten ... groepen" at bounding box center [260, 97] width 74 height 15
click at [265, 101] on input "planten ... groepen" at bounding box center [262, 100] width 5 height 5
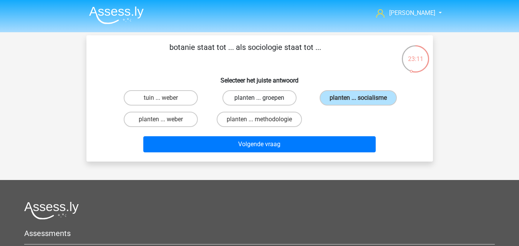
radio input "true"
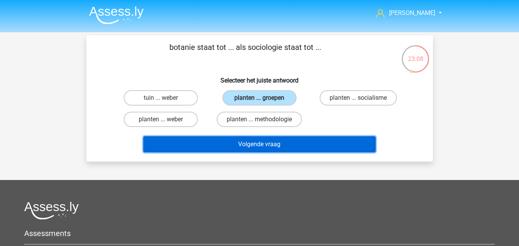
click at [291, 148] on button "Volgende vraag" at bounding box center [259, 144] width 233 height 16
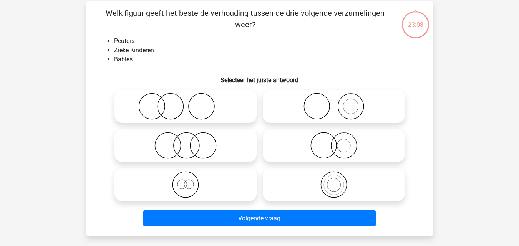
scroll to position [35, 0]
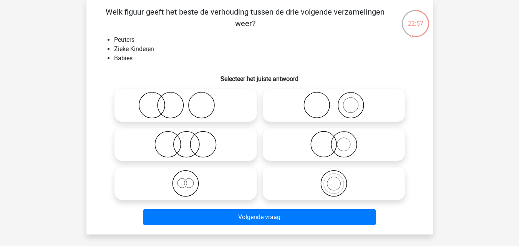
click at [227, 153] on icon at bounding box center [186, 144] width 136 height 27
click at [191, 141] on input "radio" at bounding box center [188, 138] width 5 height 5
radio input "true"
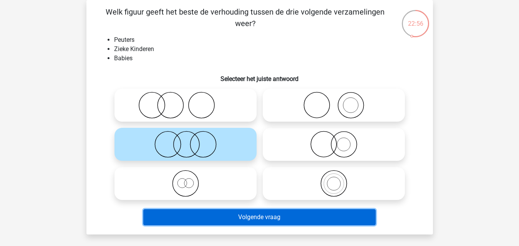
click at [258, 223] on button "Volgende vraag" at bounding box center [259, 218] width 233 height 16
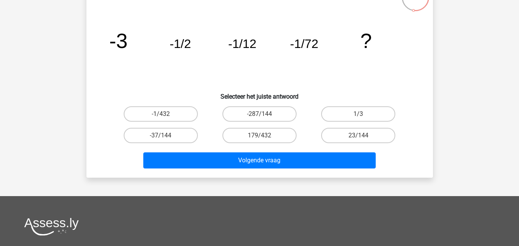
scroll to position [74, 0]
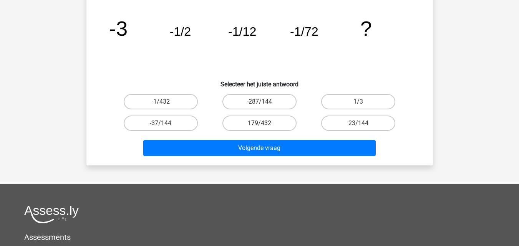
click at [246, 126] on label "179/432" at bounding box center [260, 123] width 74 height 15
click at [260, 126] on input "179/432" at bounding box center [262, 125] width 5 height 5
radio input "true"
click at [191, 105] on label "-1/432" at bounding box center [161, 101] width 74 height 15
click at [166, 105] on input "-1/432" at bounding box center [163, 104] width 5 height 5
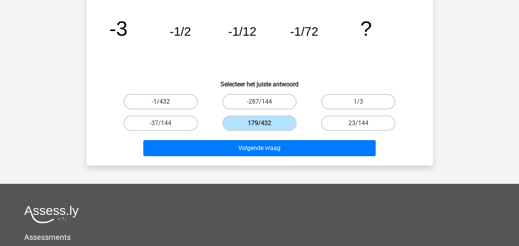
radio input "true"
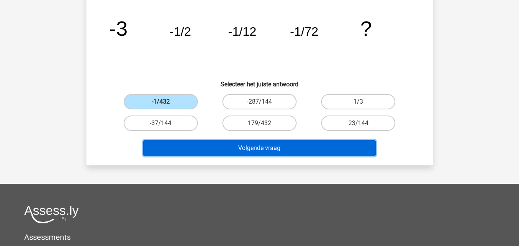
click at [218, 150] on button "Volgende vraag" at bounding box center [259, 148] width 233 height 16
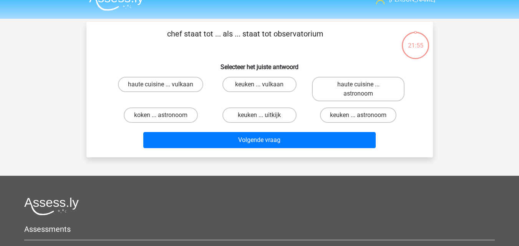
scroll to position [0, 0]
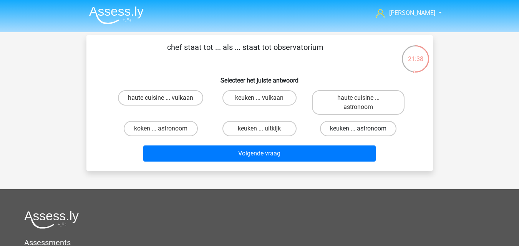
click at [335, 129] on label "keuken ... astronoom" at bounding box center [358, 128] width 77 height 15
click at [359, 129] on input "keuken ... astronoom" at bounding box center [361, 131] width 5 height 5
radio input "true"
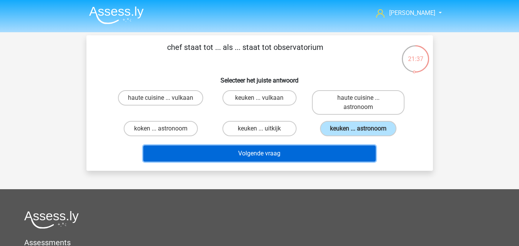
click at [321, 151] on button "Volgende vraag" at bounding box center [259, 154] width 233 height 16
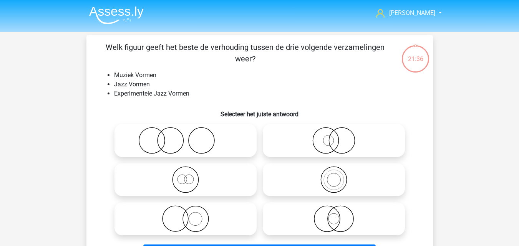
scroll to position [35, 0]
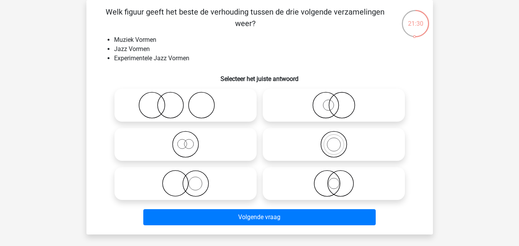
click at [325, 141] on icon at bounding box center [334, 144] width 136 height 27
click at [334, 141] on input "radio" at bounding box center [336, 138] width 5 height 5
radio input "true"
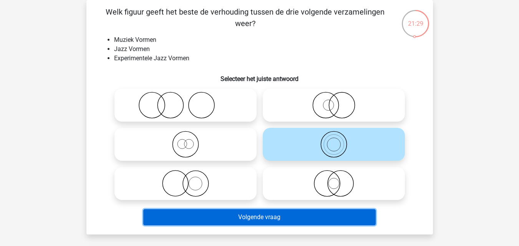
click at [292, 220] on button "Volgende vraag" at bounding box center [259, 218] width 233 height 16
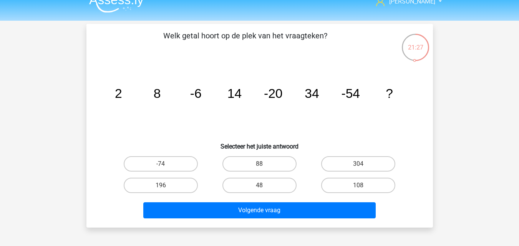
scroll to position [0, 0]
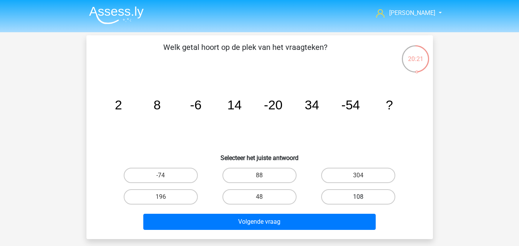
click at [342, 198] on label "108" at bounding box center [358, 197] width 74 height 15
click at [359, 198] on input "108" at bounding box center [361, 199] width 5 height 5
radio input "true"
click at [274, 176] on label "88" at bounding box center [260, 175] width 74 height 15
click at [265, 176] on input "88" at bounding box center [262, 178] width 5 height 5
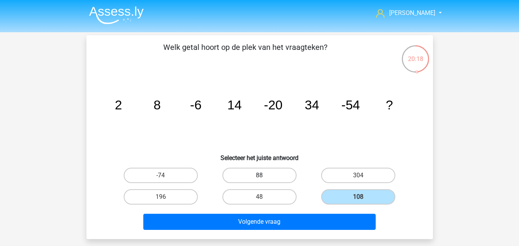
radio input "true"
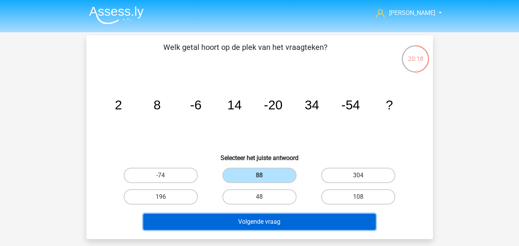
click at [280, 222] on button "Volgende vraag" at bounding box center [259, 222] width 233 height 16
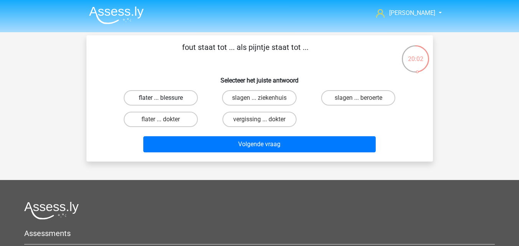
click at [191, 103] on label "flater ... blessure" at bounding box center [161, 97] width 74 height 15
click at [166, 103] on input "flater ... blessure" at bounding box center [163, 100] width 5 height 5
radio input "true"
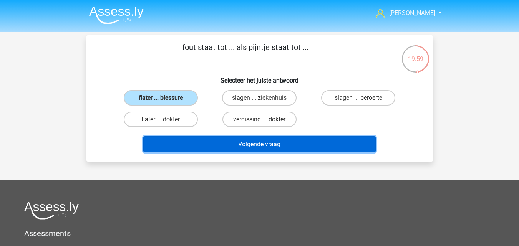
click at [218, 146] on button "Volgende vraag" at bounding box center [259, 144] width 233 height 16
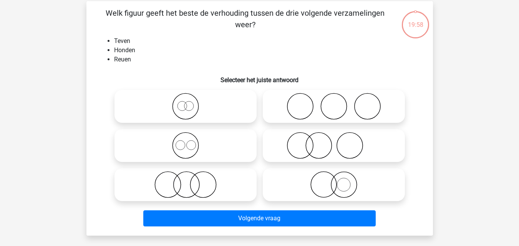
scroll to position [35, 0]
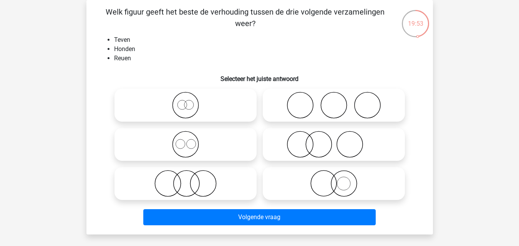
click at [211, 141] on icon at bounding box center [186, 144] width 136 height 27
click at [191, 141] on input "radio" at bounding box center [188, 138] width 5 height 5
radio input "true"
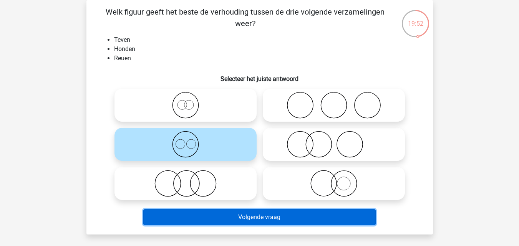
click at [235, 220] on button "Volgende vraag" at bounding box center [259, 218] width 233 height 16
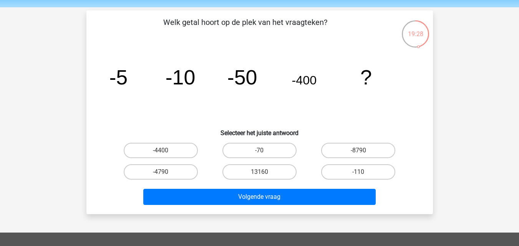
scroll to position [38, 0]
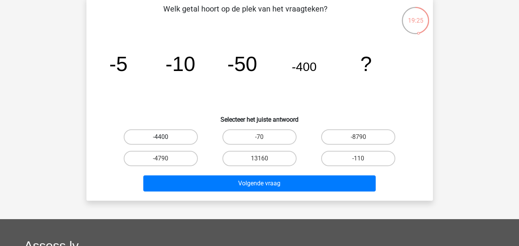
click at [186, 138] on label "-4400" at bounding box center [161, 137] width 74 height 15
click at [166, 138] on input "-4400" at bounding box center [163, 139] width 5 height 5
radio input "true"
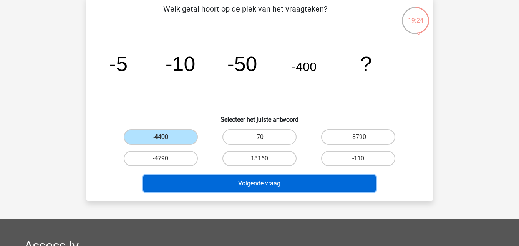
click at [205, 183] on button "Volgende vraag" at bounding box center [259, 184] width 233 height 16
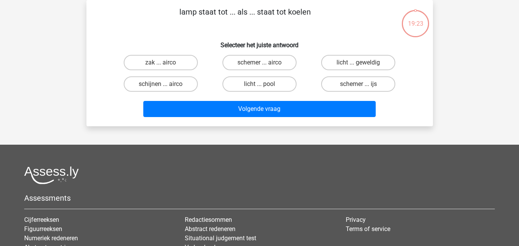
scroll to position [0, 0]
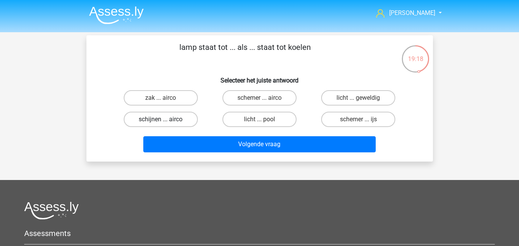
click at [181, 122] on label "schijnen ... airco" at bounding box center [161, 119] width 74 height 15
click at [166, 122] on input "schijnen ... airco" at bounding box center [163, 122] width 5 height 5
radio input "true"
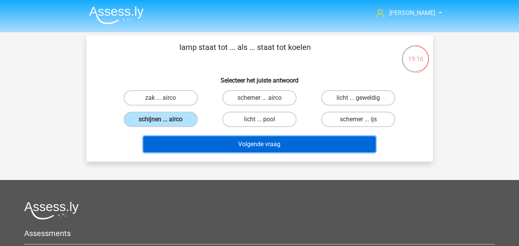
click at [185, 149] on button "Volgende vraag" at bounding box center [259, 144] width 233 height 16
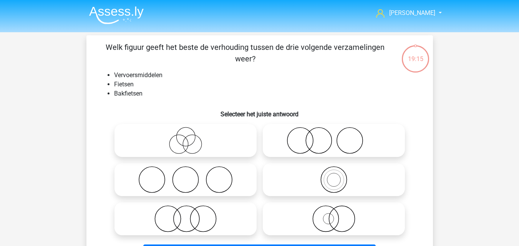
scroll to position [35, 0]
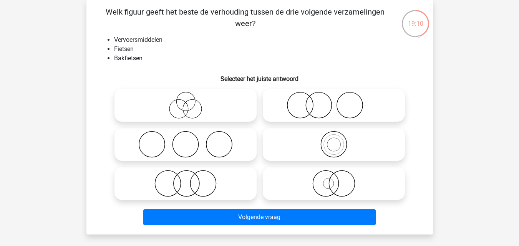
click at [322, 157] on icon at bounding box center [334, 144] width 136 height 27
click at [334, 141] on input "radio" at bounding box center [336, 138] width 5 height 5
radio input "true"
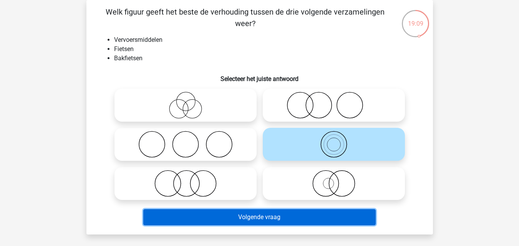
click at [305, 217] on button "Volgende vraag" at bounding box center [259, 218] width 233 height 16
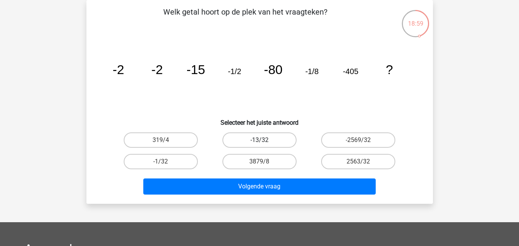
click at [283, 143] on label "-13/32" at bounding box center [260, 140] width 74 height 15
click at [265, 143] on input "-13/32" at bounding box center [262, 142] width 5 height 5
radio input "true"
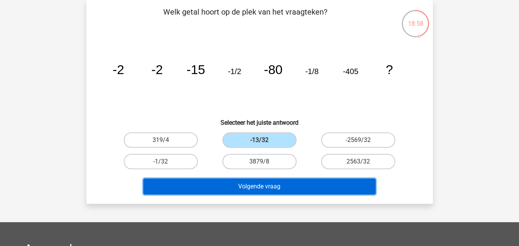
click at [273, 190] on button "Volgende vraag" at bounding box center [259, 187] width 233 height 16
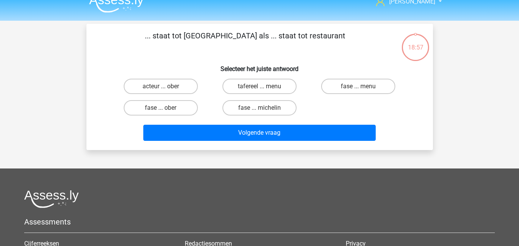
scroll to position [0, 0]
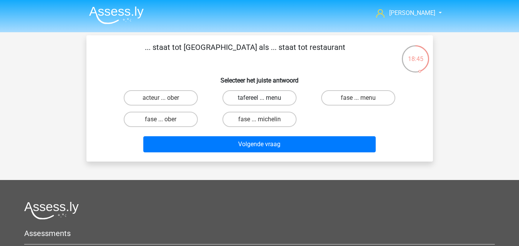
click at [229, 98] on label "tafereel ... menu" at bounding box center [260, 97] width 74 height 15
click at [260, 98] on input "tafereel ... menu" at bounding box center [262, 100] width 5 height 5
radio input "true"
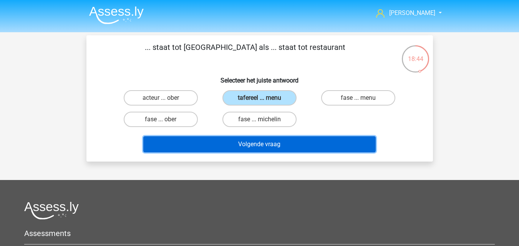
click at [226, 138] on button "Volgende vraag" at bounding box center [259, 144] width 233 height 16
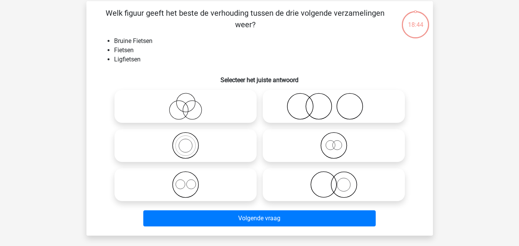
scroll to position [35, 0]
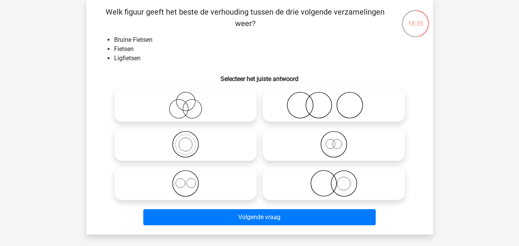
click at [203, 169] on label at bounding box center [186, 183] width 142 height 33
click at [191, 175] on input "radio" at bounding box center [188, 177] width 5 height 5
radio input "true"
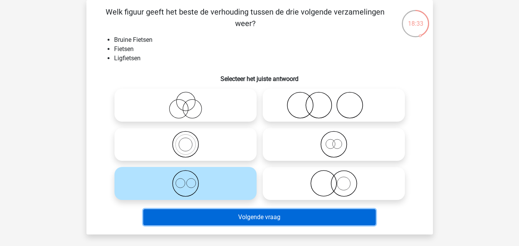
click at [239, 218] on button "Volgende vraag" at bounding box center [259, 218] width 233 height 16
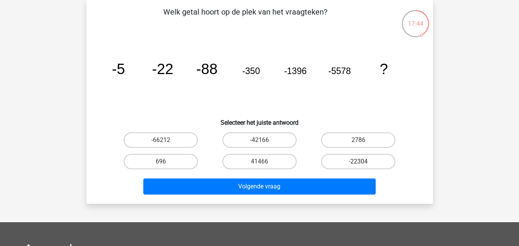
click at [340, 159] on label "-22304" at bounding box center [358, 161] width 74 height 15
click at [359, 162] on input "-22304" at bounding box center [361, 164] width 5 height 5
radio input "true"
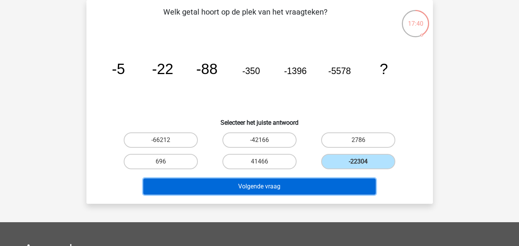
click at [233, 187] on button "Volgende vraag" at bounding box center [259, 187] width 233 height 16
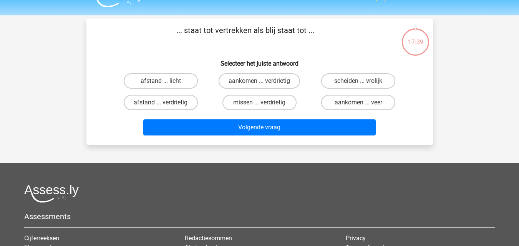
scroll to position [0, 0]
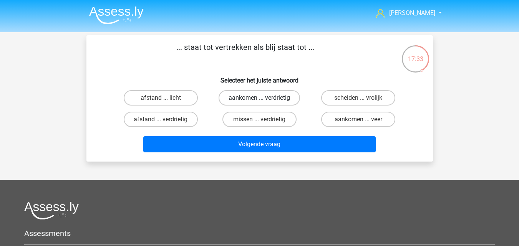
click at [229, 99] on label "aankomen ... verdrietig" at bounding box center [260, 97] width 82 height 15
click at [260, 99] on input "aankomen ... verdrietig" at bounding box center [262, 100] width 5 height 5
radio input "true"
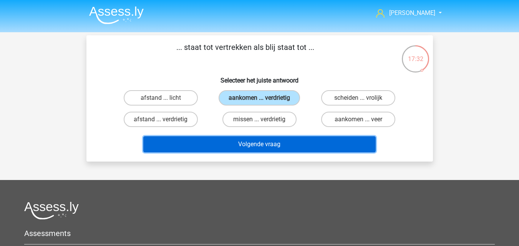
click at [240, 143] on button "Volgende vraag" at bounding box center [259, 144] width 233 height 16
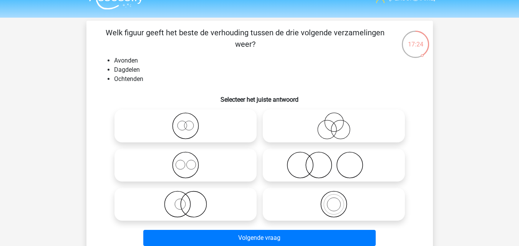
scroll to position [38, 0]
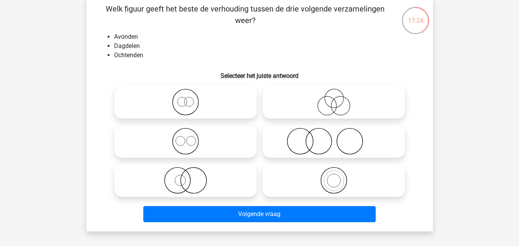
click at [210, 139] on icon at bounding box center [186, 141] width 136 height 27
click at [191, 138] on input "radio" at bounding box center [188, 135] width 5 height 5
radio input "true"
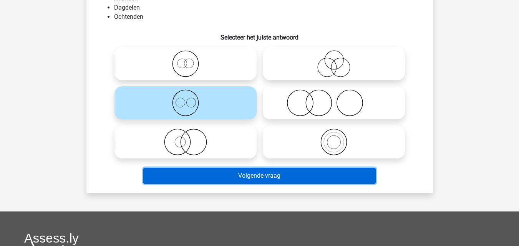
click at [248, 179] on button "Volgende vraag" at bounding box center [259, 176] width 233 height 16
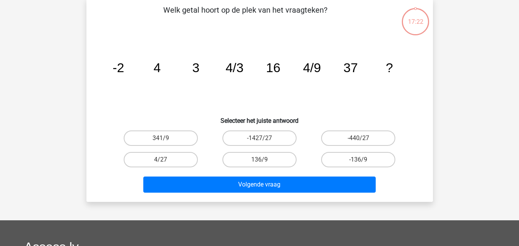
scroll to position [35, 0]
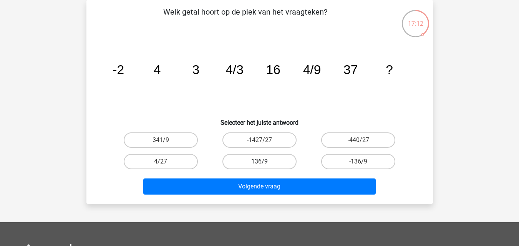
click at [260, 156] on label "136/9" at bounding box center [260, 161] width 74 height 15
click at [260, 162] on input "136/9" at bounding box center [262, 164] width 5 height 5
radio input "true"
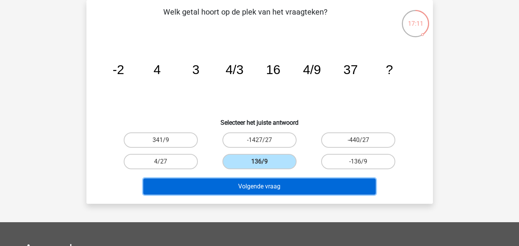
click at [285, 180] on button "Volgende vraag" at bounding box center [259, 187] width 233 height 16
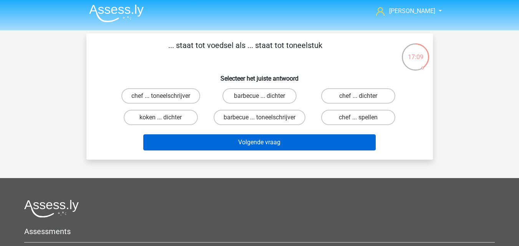
scroll to position [0, 0]
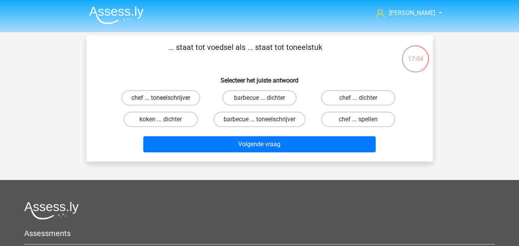
click at [182, 102] on label "chef ... toneelschrijver" at bounding box center [161, 97] width 79 height 15
click at [166, 102] on input "chef ... toneelschrijver" at bounding box center [163, 100] width 5 height 5
radio input "true"
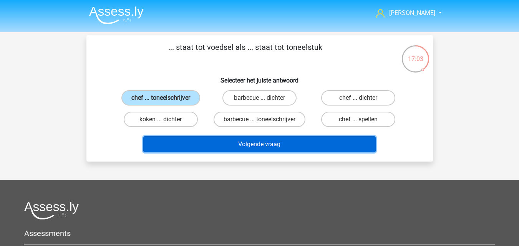
click at [237, 153] on button "Volgende vraag" at bounding box center [259, 144] width 233 height 16
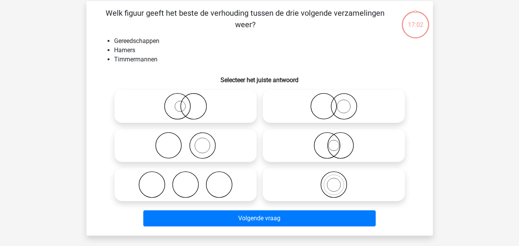
scroll to position [35, 0]
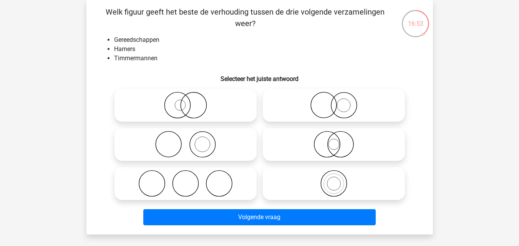
click at [313, 154] on icon at bounding box center [334, 144] width 136 height 27
click at [334, 141] on input "radio" at bounding box center [336, 138] width 5 height 5
radio input "true"
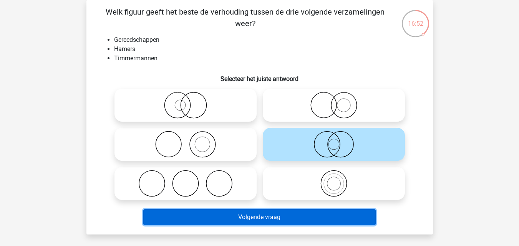
click at [300, 217] on button "Volgende vraag" at bounding box center [259, 218] width 233 height 16
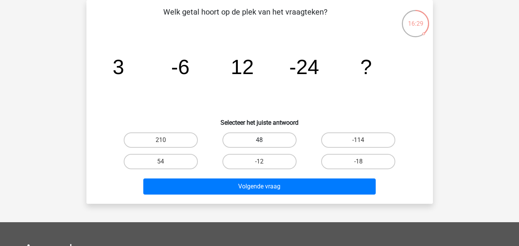
click at [272, 140] on label "48" at bounding box center [260, 140] width 74 height 15
click at [265, 140] on input "48" at bounding box center [262, 142] width 5 height 5
radio input "true"
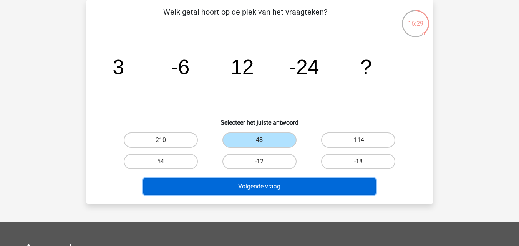
click at [278, 187] on button "Volgende vraag" at bounding box center [259, 187] width 233 height 16
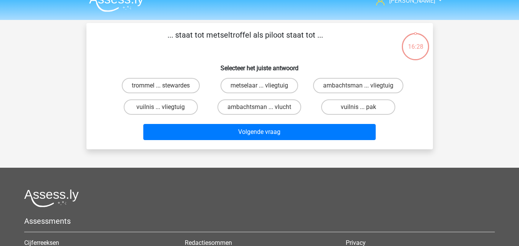
scroll to position [0, 0]
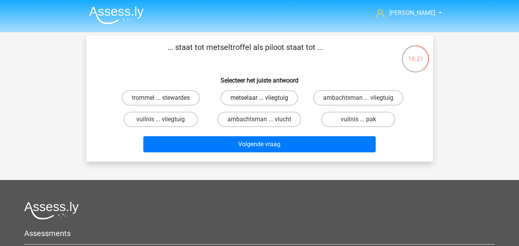
click at [230, 103] on label "metselaar ... vliegtuig" at bounding box center [260, 97] width 78 height 15
click at [260, 103] on input "metselaar ... vliegtuig" at bounding box center [262, 100] width 5 height 5
radio input "true"
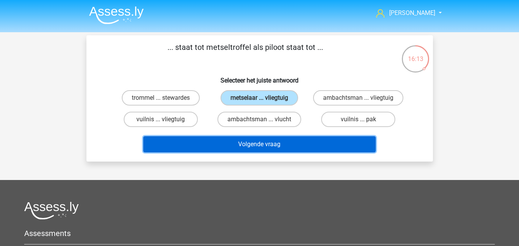
click at [243, 145] on button "Volgende vraag" at bounding box center [259, 144] width 233 height 16
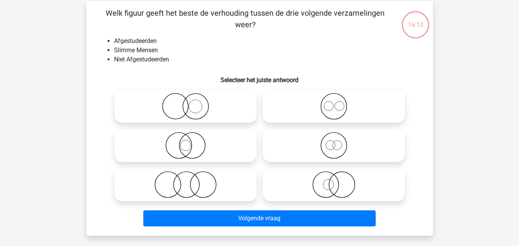
scroll to position [35, 0]
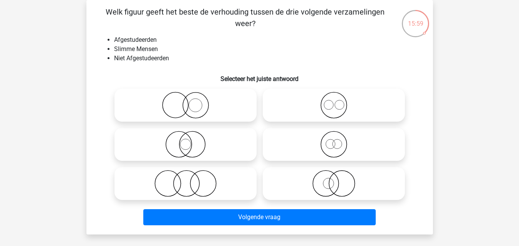
click at [224, 151] on icon at bounding box center [186, 144] width 136 height 27
click at [191, 141] on input "radio" at bounding box center [188, 138] width 5 height 5
radio input "true"
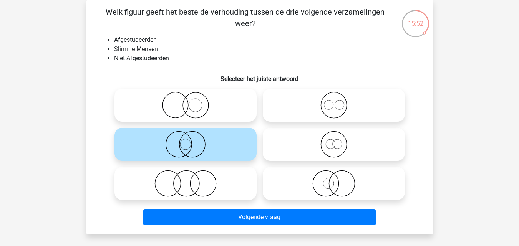
click at [216, 190] on icon at bounding box center [186, 183] width 136 height 27
click at [191, 180] on input "radio" at bounding box center [188, 177] width 5 height 5
radio input "true"
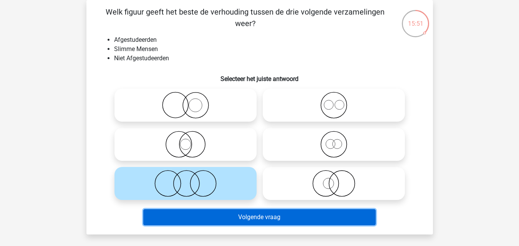
click at [231, 221] on button "Volgende vraag" at bounding box center [259, 218] width 233 height 16
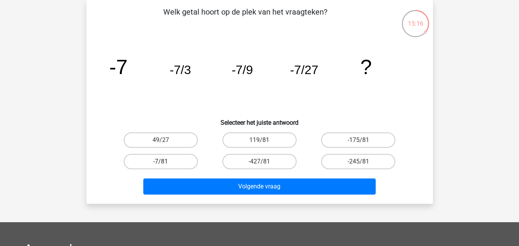
drag, startPoint x: 132, startPoint y: 161, endPoint x: 152, endPoint y: 163, distance: 20.9
click at [132, 160] on label "-7/81" at bounding box center [161, 161] width 74 height 15
click at [161, 162] on input "-7/81" at bounding box center [163, 164] width 5 height 5
radio input "true"
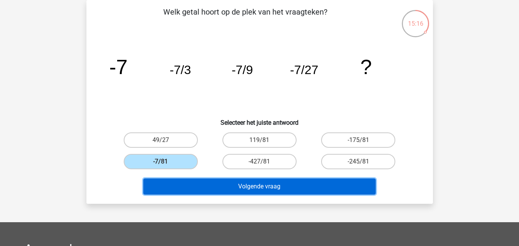
click at [178, 182] on button "Volgende vraag" at bounding box center [259, 187] width 233 height 16
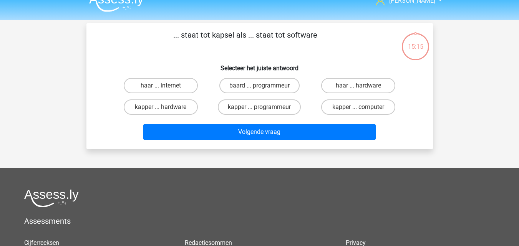
scroll to position [0, 0]
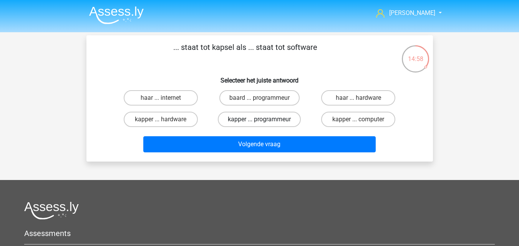
click at [296, 124] on label "kapper ... programmeur" at bounding box center [259, 119] width 83 height 15
click at [265, 124] on input "kapper ... programmeur" at bounding box center [262, 122] width 5 height 5
radio input "true"
drag, startPoint x: 178, startPoint y: 102, endPoint x: 181, endPoint y: 105, distance: 4.9
click at [178, 102] on label "haar ... internet" at bounding box center [161, 97] width 74 height 15
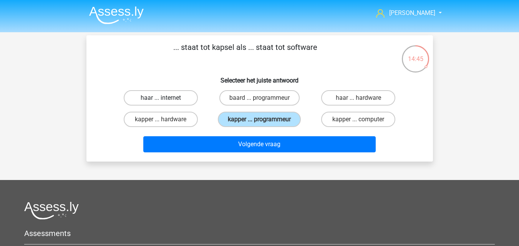
click at [166, 102] on input "haar ... internet" at bounding box center [163, 100] width 5 height 5
radio input "true"
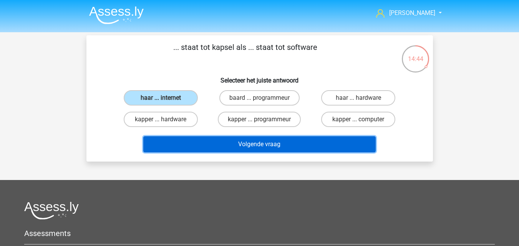
click at [237, 150] on button "Volgende vraag" at bounding box center [259, 144] width 233 height 16
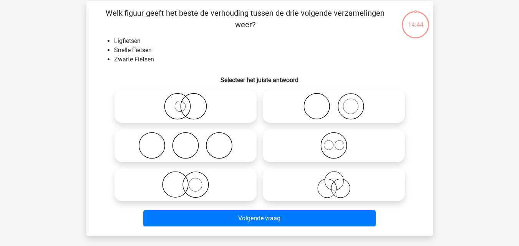
scroll to position [35, 0]
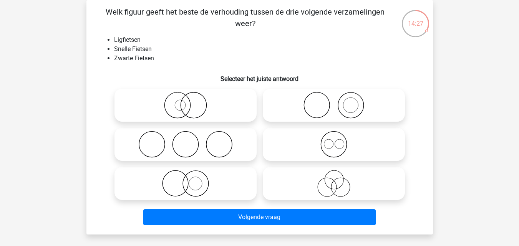
click at [338, 188] on icon at bounding box center [334, 183] width 136 height 27
click at [338, 180] on input "radio" at bounding box center [336, 177] width 5 height 5
radio input "true"
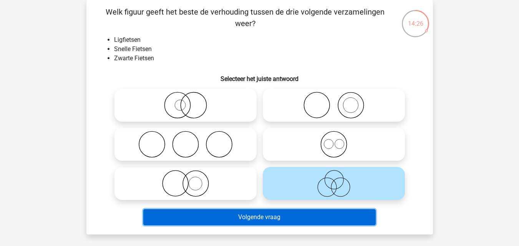
click at [323, 216] on button "Volgende vraag" at bounding box center [259, 218] width 233 height 16
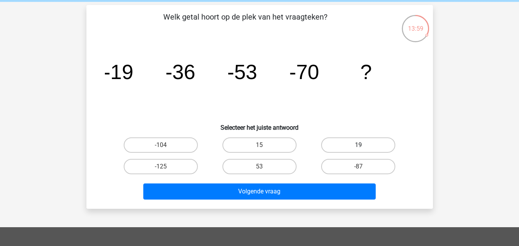
scroll to position [38, 0]
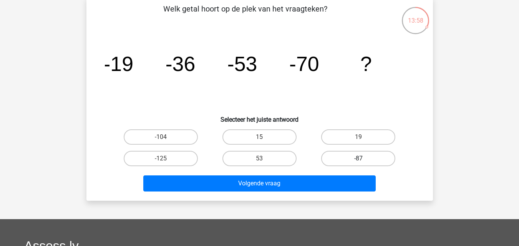
click at [339, 157] on label "-87" at bounding box center [358, 158] width 74 height 15
click at [359, 159] on input "-87" at bounding box center [361, 161] width 5 height 5
radio input "true"
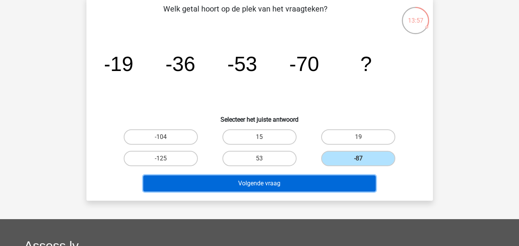
click at [321, 186] on button "Volgende vraag" at bounding box center [259, 184] width 233 height 16
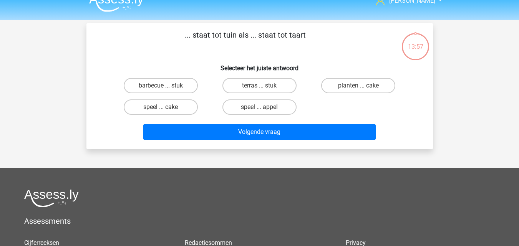
scroll to position [0, 0]
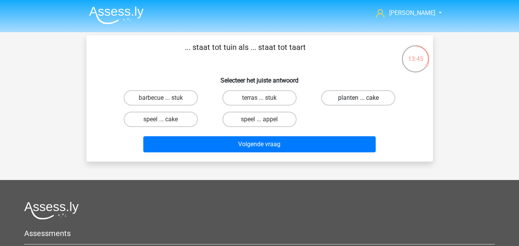
click at [347, 100] on label "planten ... cake" at bounding box center [358, 97] width 74 height 15
click at [359, 100] on input "planten ... cake" at bounding box center [361, 100] width 5 height 5
radio input "true"
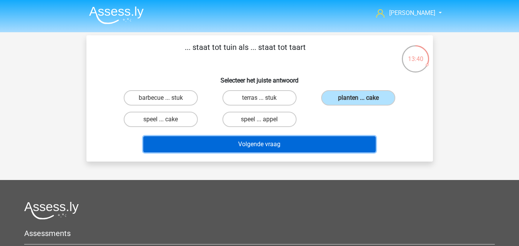
click at [311, 148] on button "Volgende vraag" at bounding box center [259, 144] width 233 height 16
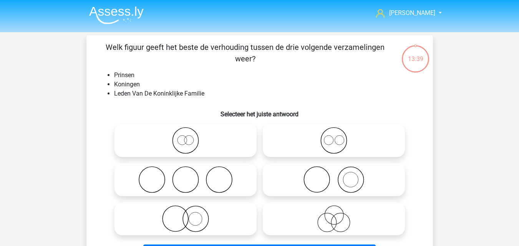
scroll to position [35, 0]
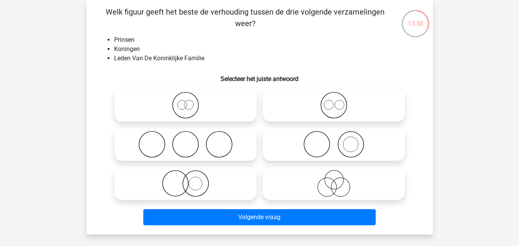
click at [338, 108] on icon at bounding box center [334, 105] width 136 height 27
click at [338, 102] on input "radio" at bounding box center [336, 99] width 5 height 5
radio input "true"
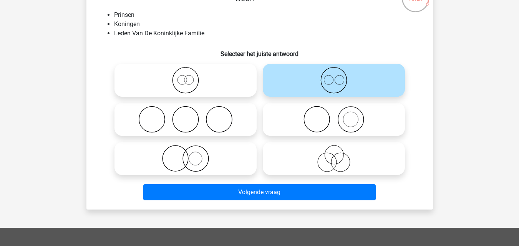
scroll to position [74, 0]
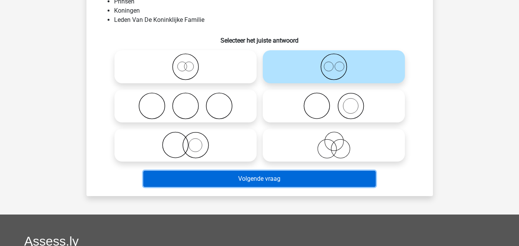
click at [275, 181] on button "Volgende vraag" at bounding box center [259, 179] width 233 height 16
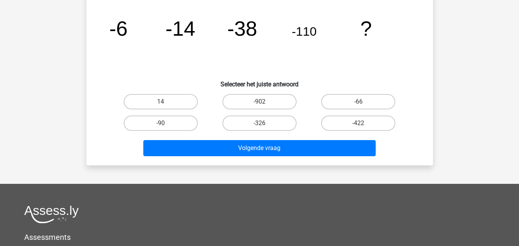
scroll to position [35, 0]
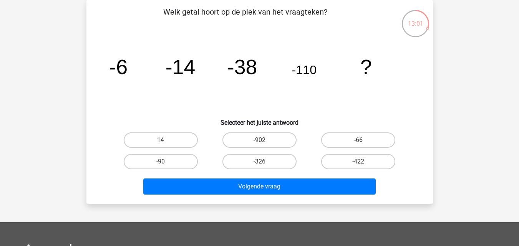
drag, startPoint x: 248, startPoint y: 165, endPoint x: 245, endPoint y: 173, distance: 8.0
click at [247, 166] on label "-326" at bounding box center [260, 161] width 74 height 15
click at [260, 166] on input "-326" at bounding box center [262, 164] width 5 height 5
radio input "true"
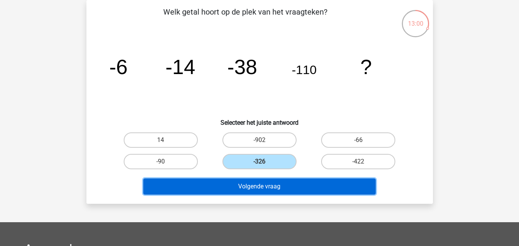
click at [241, 184] on button "Volgende vraag" at bounding box center [259, 187] width 233 height 16
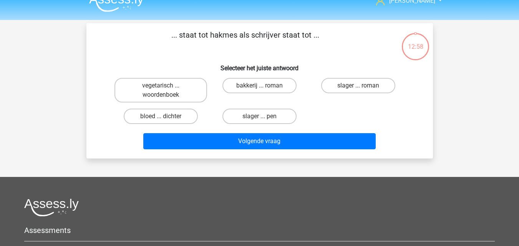
scroll to position [0, 0]
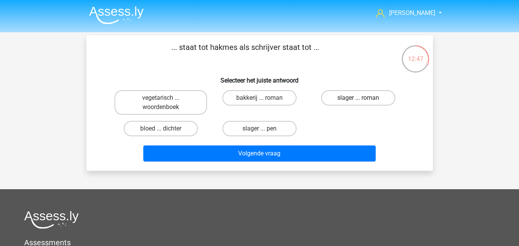
click at [355, 102] on label "slager ... roman" at bounding box center [358, 97] width 74 height 15
click at [359, 102] on input "slager ... roman" at bounding box center [361, 100] width 5 height 5
radio input "true"
click at [281, 132] on label "slager ... pen" at bounding box center [260, 128] width 74 height 15
click at [265, 132] on input "slager ... pen" at bounding box center [262, 131] width 5 height 5
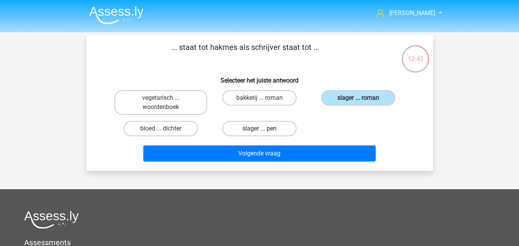
radio input "true"
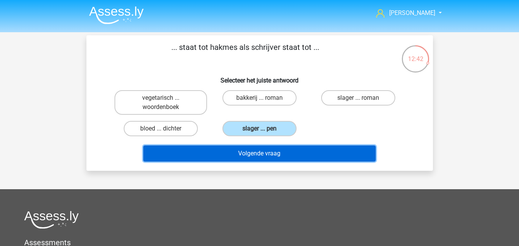
click at [286, 156] on button "Volgende vraag" at bounding box center [259, 154] width 233 height 16
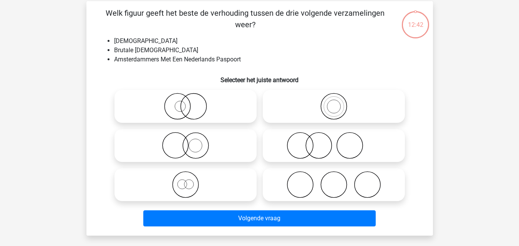
scroll to position [35, 0]
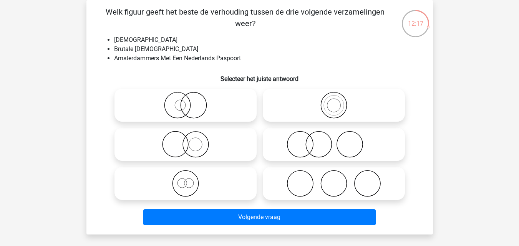
click at [330, 185] on icon at bounding box center [334, 183] width 136 height 27
click at [334, 180] on input "radio" at bounding box center [336, 177] width 5 height 5
radio input "true"
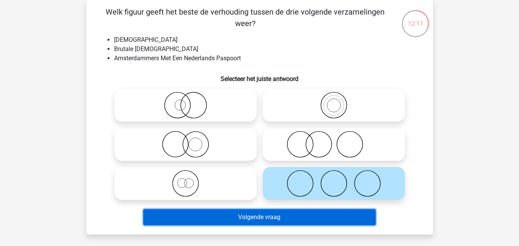
click at [304, 216] on button "Volgende vraag" at bounding box center [259, 218] width 233 height 16
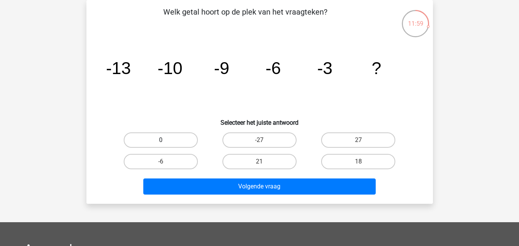
click at [179, 137] on label "0" at bounding box center [161, 140] width 74 height 15
click at [166, 140] on input "0" at bounding box center [163, 142] width 5 height 5
radio input "true"
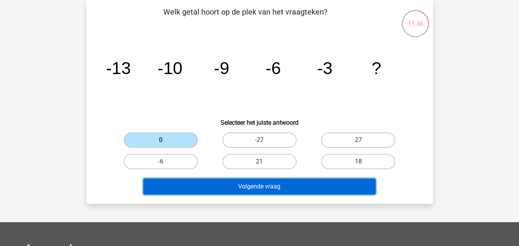
click at [209, 184] on button "Volgende vraag" at bounding box center [259, 187] width 233 height 16
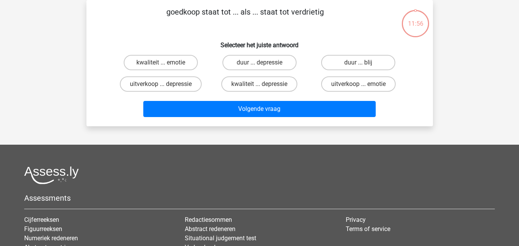
scroll to position [0, 0]
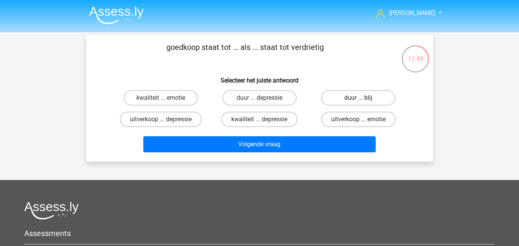
click at [340, 100] on label "duur ... blij" at bounding box center [358, 97] width 74 height 15
click at [359, 100] on input "duur ... blij" at bounding box center [361, 100] width 5 height 5
radio input "true"
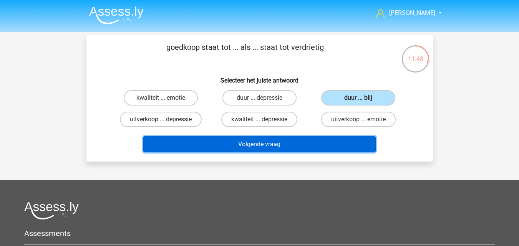
click at [303, 143] on button "Volgende vraag" at bounding box center [259, 144] width 233 height 16
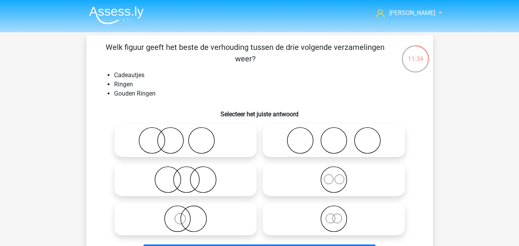
click at [316, 216] on icon at bounding box center [334, 219] width 136 height 27
click at [334, 215] on input "radio" at bounding box center [336, 212] width 5 height 5
radio input "true"
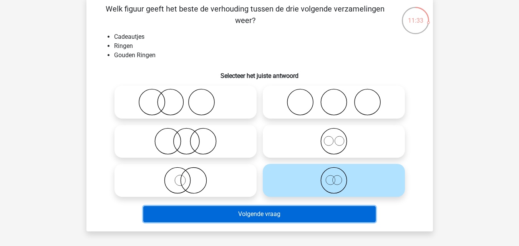
click at [311, 220] on button "Volgende vraag" at bounding box center [259, 214] width 233 height 16
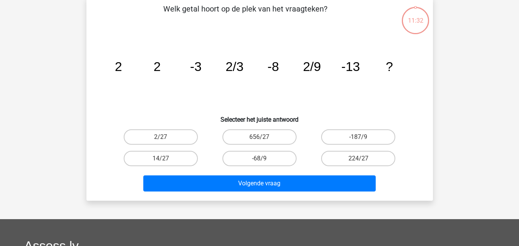
scroll to position [35, 0]
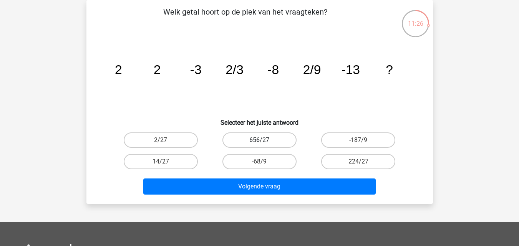
click at [246, 141] on label "656/27" at bounding box center [260, 140] width 74 height 15
click at [260, 141] on input "656/27" at bounding box center [262, 142] width 5 height 5
radio input "true"
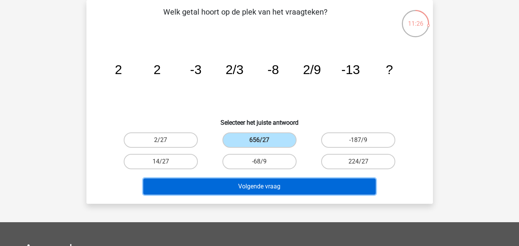
click at [233, 189] on button "Volgende vraag" at bounding box center [259, 187] width 233 height 16
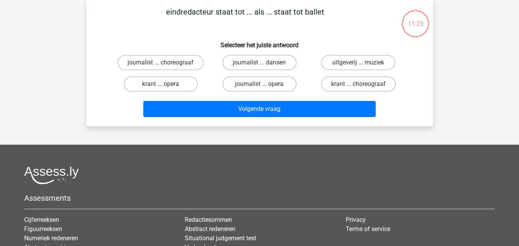
scroll to position [0, 0]
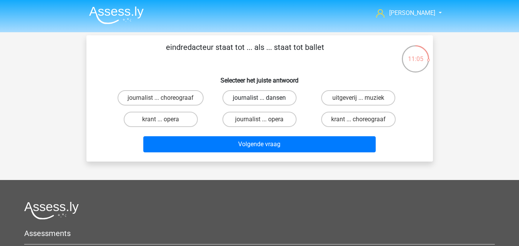
click at [233, 101] on label "journalist ... dansen" at bounding box center [260, 97] width 74 height 15
click at [260, 101] on input "journalist ... dansen" at bounding box center [262, 100] width 5 height 5
radio input "true"
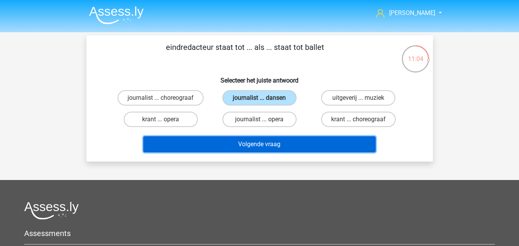
click at [230, 141] on button "Volgende vraag" at bounding box center [259, 144] width 233 height 16
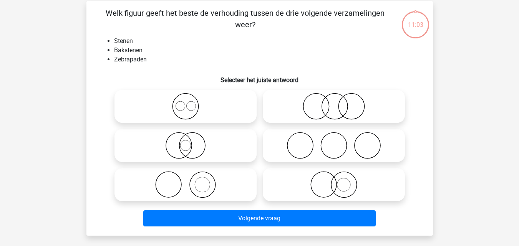
scroll to position [35, 0]
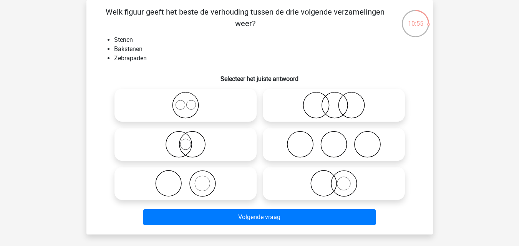
click at [204, 173] on icon at bounding box center [186, 183] width 136 height 27
click at [191, 175] on input "radio" at bounding box center [188, 177] width 5 height 5
radio input "true"
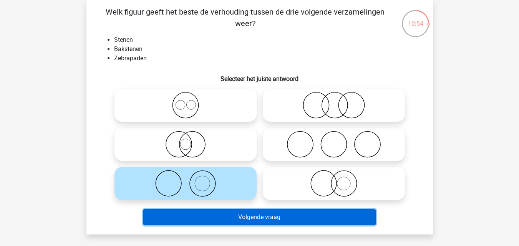
click at [206, 220] on button "Volgende vraag" at bounding box center [259, 218] width 233 height 16
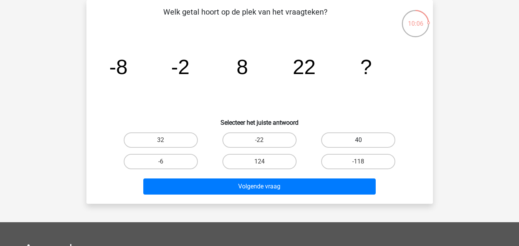
click at [339, 141] on label "40" at bounding box center [358, 140] width 74 height 15
click at [359, 141] on input "40" at bounding box center [361, 142] width 5 height 5
radio input "true"
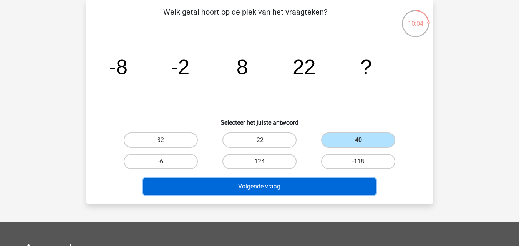
click at [281, 183] on button "Volgende vraag" at bounding box center [259, 187] width 233 height 16
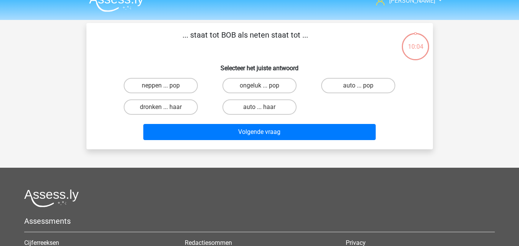
scroll to position [0, 0]
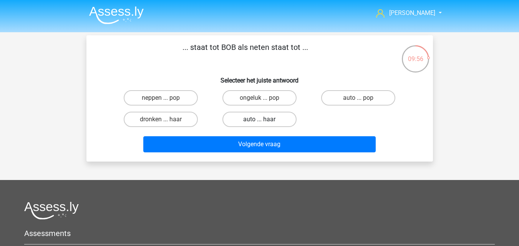
click at [238, 126] on label "auto ... haar" at bounding box center [260, 119] width 74 height 15
click at [260, 125] on input "auto ... haar" at bounding box center [262, 122] width 5 height 5
radio input "true"
click at [195, 122] on label "dronken ... haar" at bounding box center [161, 119] width 74 height 15
click at [166, 122] on input "dronken ... haar" at bounding box center [163, 122] width 5 height 5
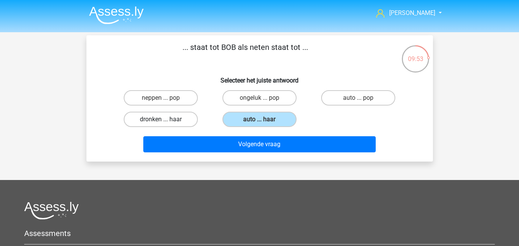
radio input "true"
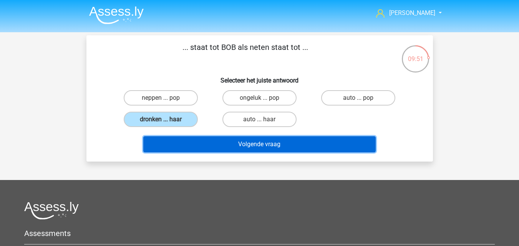
click at [198, 145] on button "Volgende vraag" at bounding box center [259, 144] width 233 height 16
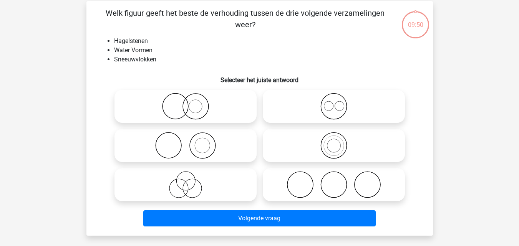
scroll to position [35, 0]
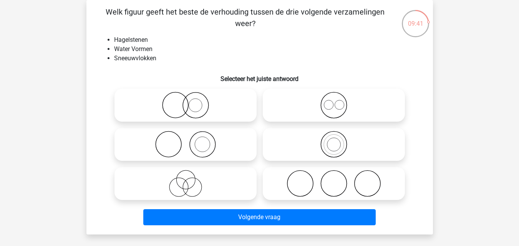
click at [191, 180] on icon at bounding box center [186, 183] width 136 height 27
click at [191, 180] on input "radio" at bounding box center [188, 177] width 5 height 5
radio input "true"
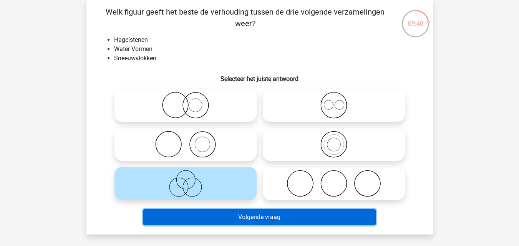
click at [212, 216] on button "Volgende vraag" at bounding box center [259, 218] width 233 height 16
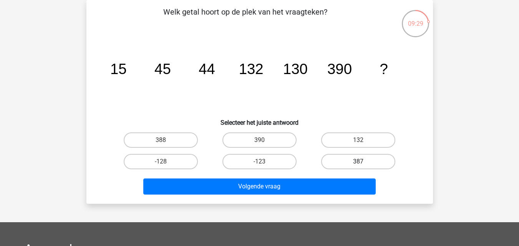
click at [340, 166] on label "387" at bounding box center [358, 161] width 74 height 15
click at [359, 166] on input "387" at bounding box center [361, 164] width 5 height 5
radio input "true"
click at [333, 177] on div "Volgende vraag" at bounding box center [260, 185] width 322 height 25
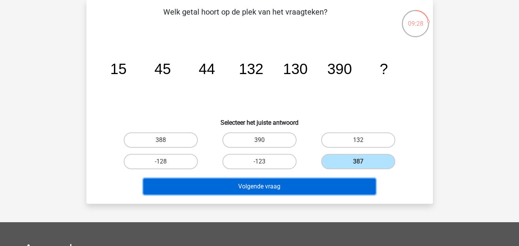
click at [327, 185] on button "Volgende vraag" at bounding box center [259, 187] width 233 height 16
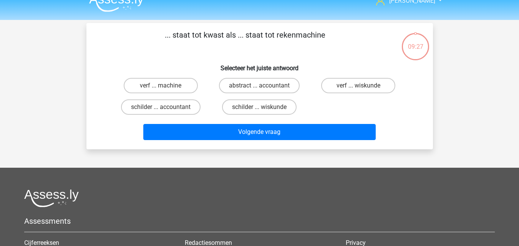
scroll to position [0, 0]
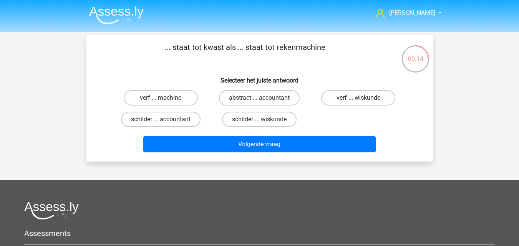
click at [380, 96] on label "verf ... wiskunde" at bounding box center [358, 97] width 74 height 15
click at [364, 98] on input "verf ... wiskunde" at bounding box center [361, 100] width 5 height 5
radio input "true"
click at [190, 122] on label "schilder ... accountant" at bounding box center [161, 119] width 80 height 15
click at [166, 122] on input "schilder ... accountant" at bounding box center [163, 122] width 5 height 5
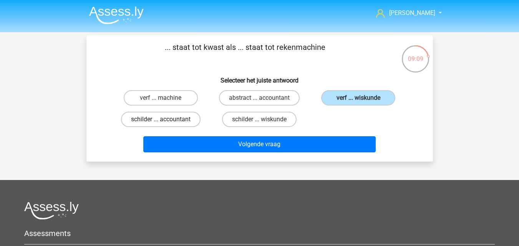
radio input "true"
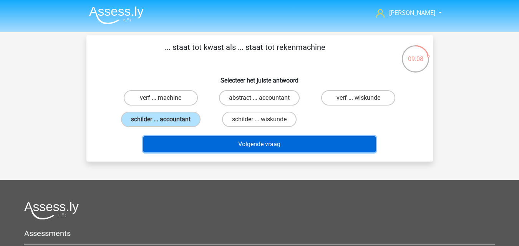
click at [194, 145] on button "Volgende vraag" at bounding box center [259, 144] width 233 height 16
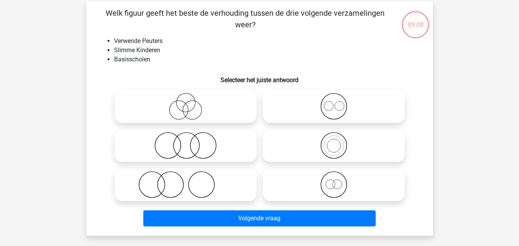
scroll to position [35, 0]
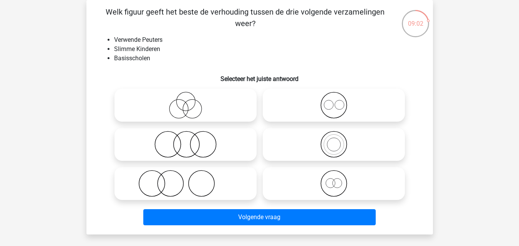
click at [217, 138] on icon at bounding box center [186, 144] width 136 height 27
click at [191, 138] on input "radio" at bounding box center [188, 138] width 5 height 5
radio input "true"
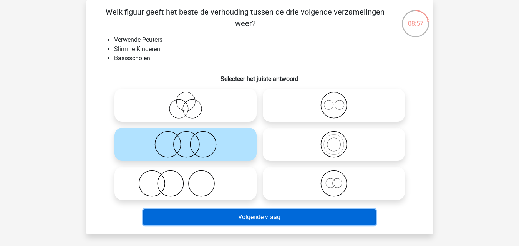
click at [218, 218] on button "Volgende vraag" at bounding box center [259, 218] width 233 height 16
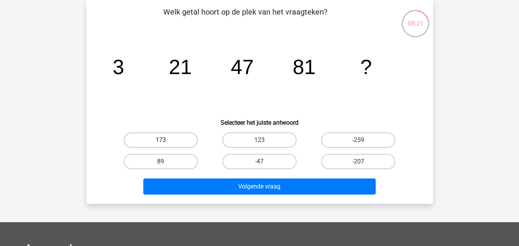
click at [182, 138] on label "173" at bounding box center [161, 140] width 74 height 15
click at [166, 140] on input "173" at bounding box center [163, 142] width 5 height 5
radio input "true"
click at [271, 139] on label "123" at bounding box center [260, 140] width 74 height 15
click at [265, 140] on input "123" at bounding box center [262, 142] width 5 height 5
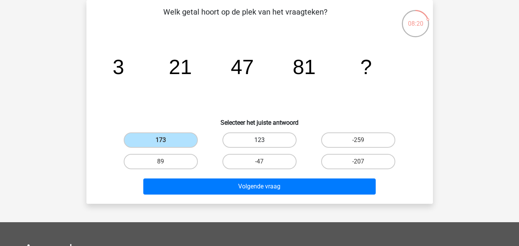
radio input "true"
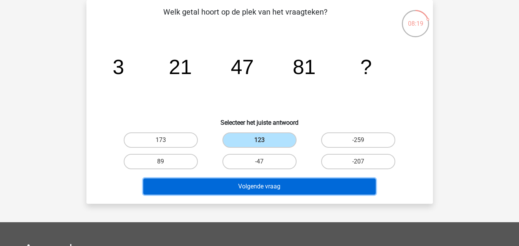
click at [257, 190] on button "Volgende vraag" at bounding box center [259, 187] width 233 height 16
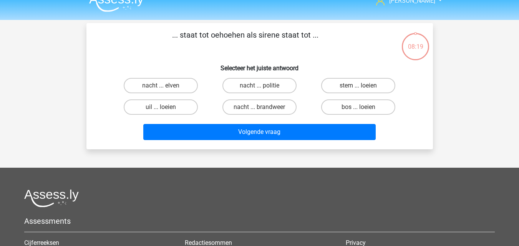
scroll to position [0, 0]
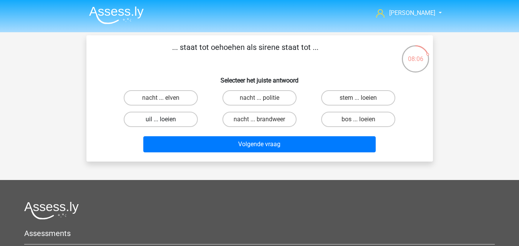
click at [190, 123] on label "uil ... loeien" at bounding box center [161, 119] width 74 height 15
click at [166, 123] on input "uil ... loeien" at bounding box center [163, 122] width 5 height 5
radio input "true"
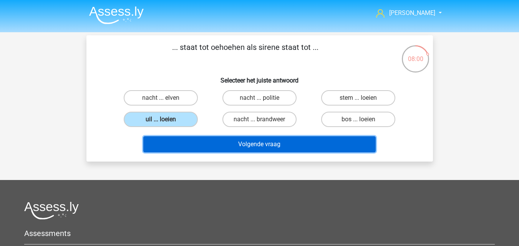
click at [195, 143] on button "Volgende vraag" at bounding box center [259, 144] width 233 height 16
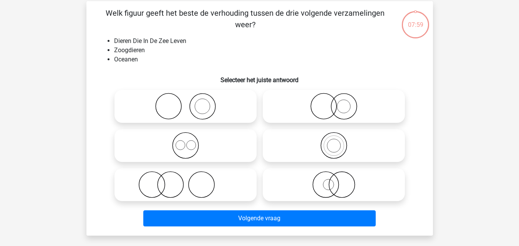
scroll to position [35, 0]
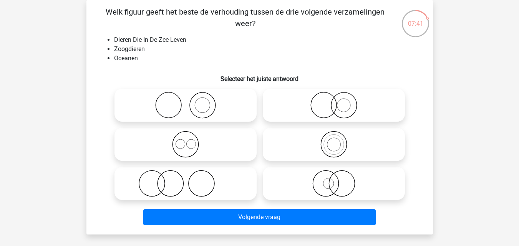
click at [304, 113] on icon at bounding box center [334, 105] width 136 height 27
click at [334, 102] on input "radio" at bounding box center [336, 99] width 5 height 5
radio input "true"
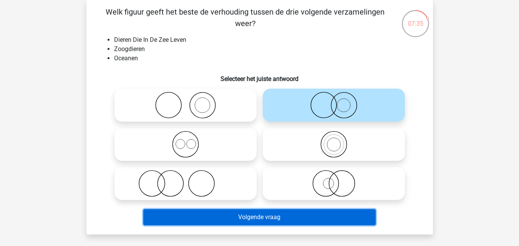
click at [294, 220] on button "Volgende vraag" at bounding box center [259, 218] width 233 height 16
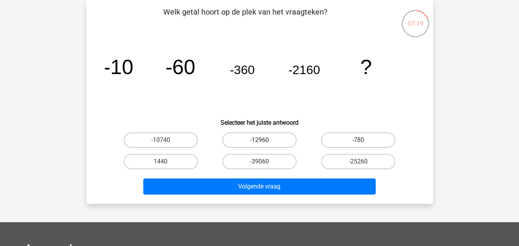
click at [256, 138] on label "-12960" at bounding box center [260, 140] width 74 height 15
click at [260, 140] on input "-12960" at bounding box center [262, 142] width 5 height 5
radio input "true"
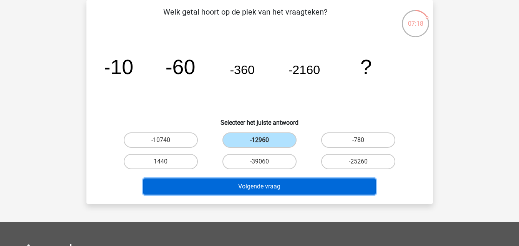
click at [258, 187] on button "Volgende vraag" at bounding box center [259, 187] width 233 height 16
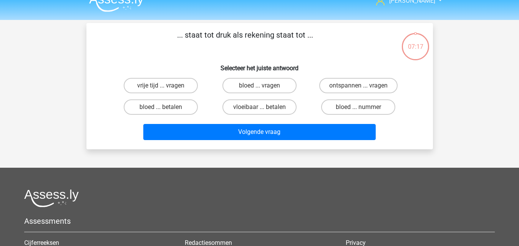
scroll to position [0, 0]
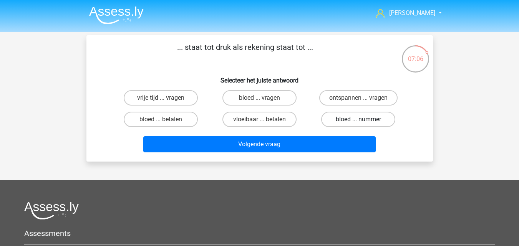
click at [334, 122] on label "bloed ... nummer" at bounding box center [358, 119] width 74 height 15
click at [359, 122] on input "bloed ... nummer" at bounding box center [361, 122] width 5 height 5
radio input "true"
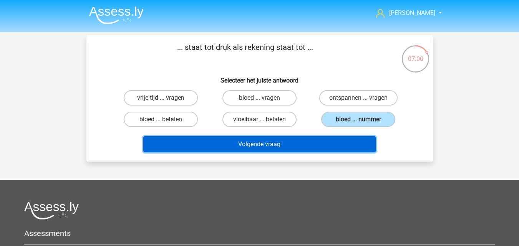
click at [318, 148] on button "Volgende vraag" at bounding box center [259, 144] width 233 height 16
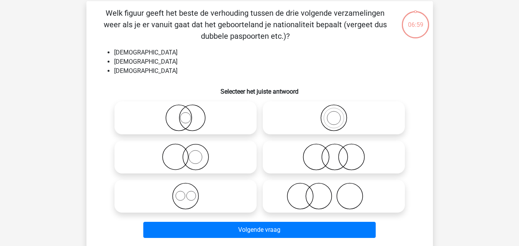
scroll to position [35, 0]
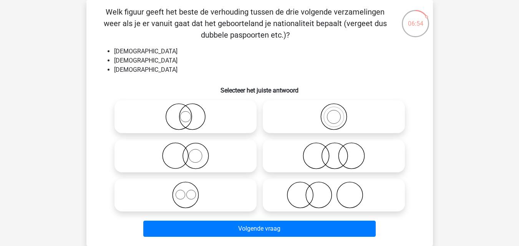
drag, startPoint x: 222, startPoint y: 190, endPoint x: 225, endPoint y: 185, distance: 5.7
click at [222, 187] on icon at bounding box center [186, 195] width 136 height 27
click at [191, 187] on input "radio" at bounding box center [188, 188] width 5 height 5
radio input "true"
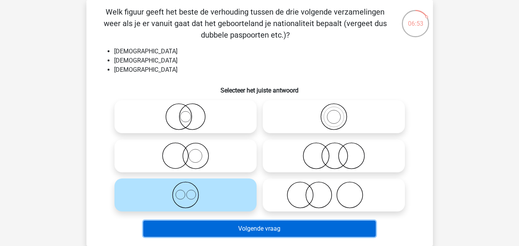
click at [242, 234] on button "Volgende vraag" at bounding box center [259, 229] width 233 height 16
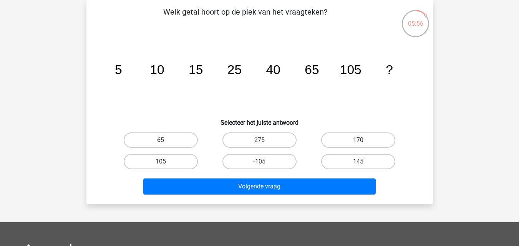
click at [346, 139] on label "170" at bounding box center [358, 140] width 74 height 15
click at [359, 140] on input "170" at bounding box center [361, 142] width 5 height 5
radio input "true"
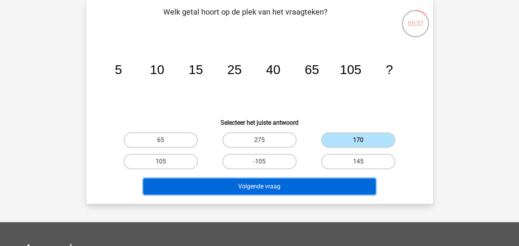
click at [274, 188] on button "Volgende vraag" at bounding box center [259, 187] width 233 height 16
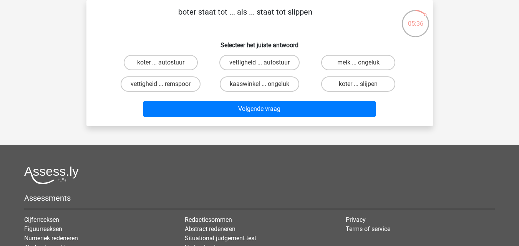
scroll to position [0, 0]
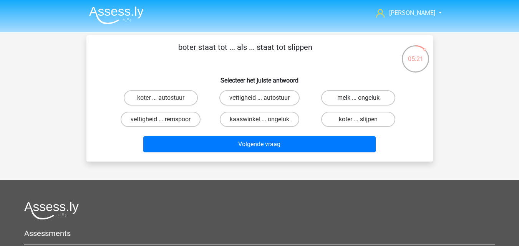
click at [346, 101] on label "melk ... ongeluk" at bounding box center [358, 97] width 74 height 15
click at [359, 101] on input "melk ... ongeluk" at bounding box center [361, 100] width 5 height 5
radio input "true"
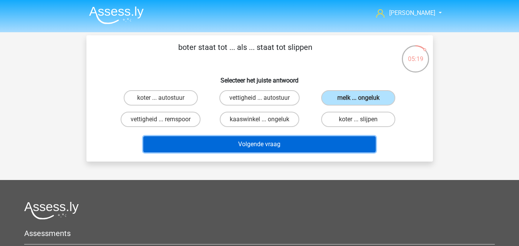
click at [313, 148] on button "Volgende vraag" at bounding box center [259, 144] width 233 height 16
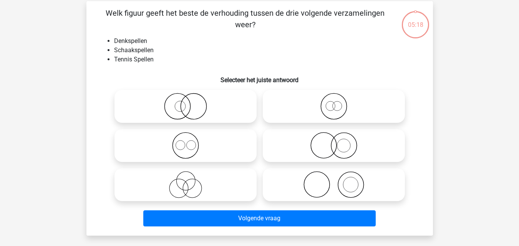
scroll to position [35, 0]
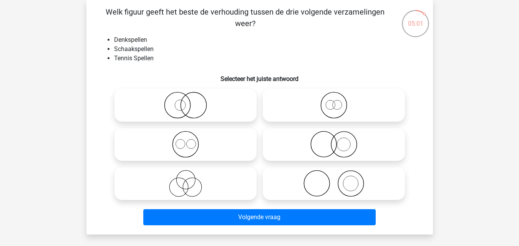
click at [231, 180] on icon at bounding box center [186, 183] width 136 height 27
click at [191, 180] on input "radio" at bounding box center [188, 177] width 5 height 5
radio input "true"
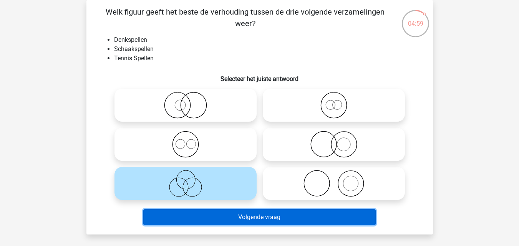
click at [263, 218] on button "Volgende vraag" at bounding box center [259, 218] width 233 height 16
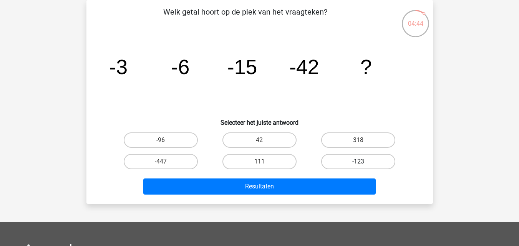
click at [351, 166] on label "-123" at bounding box center [358, 161] width 74 height 15
click at [359, 166] on input "-123" at bounding box center [361, 164] width 5 height 5
radio input "true"
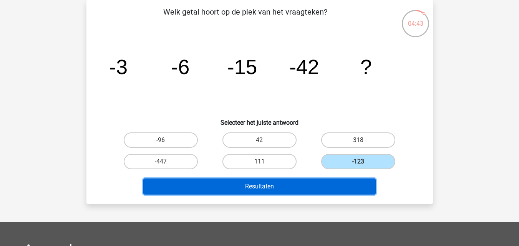
click at [338, 185] on button "Resultaten" at bounding box center [259, 187] width 233 height 16
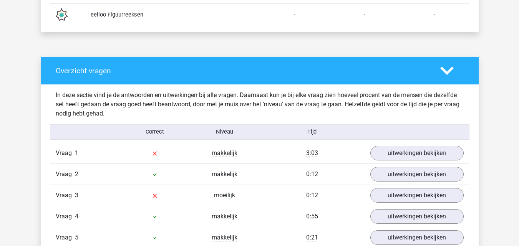
scroll to position [652, 0]
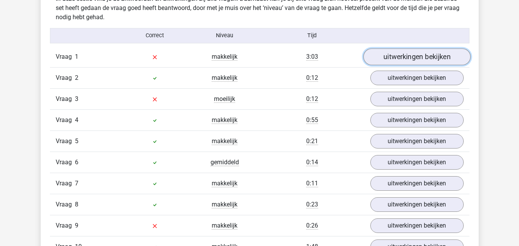
click at [438, 57] on link "uitwerkingen bekijken" at bounding box center [416, 56] width 107 height 17
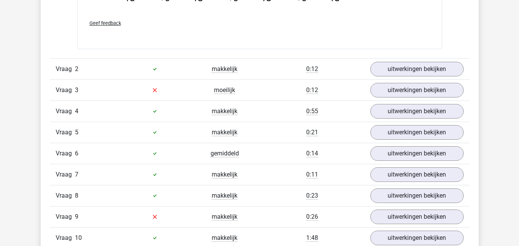
scroll to position [1037, 0]
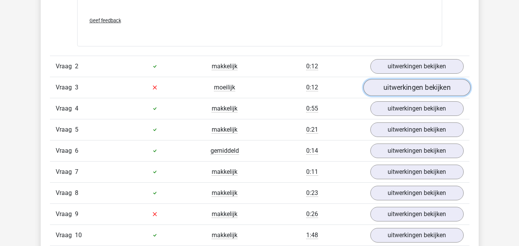
click at [401, 90] on link "uitwerkingen bekijken" at bounding box center [416, 87] width 107 height 17
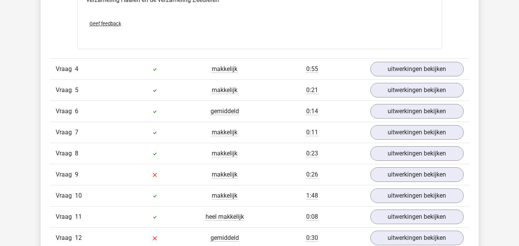
scroll to position [1383, 0]
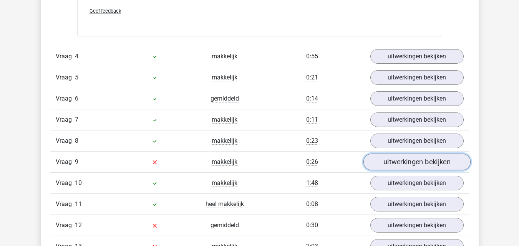
click at [409, 166] on link "uitwerkingen bekijken" at bounding box center [416, 162] width 107 height 17
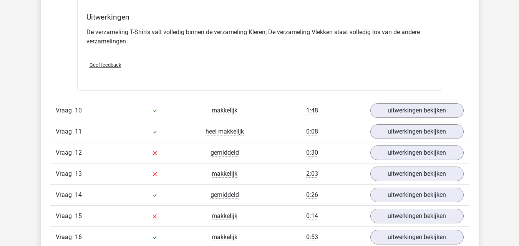
scroll to position [1767, 0]
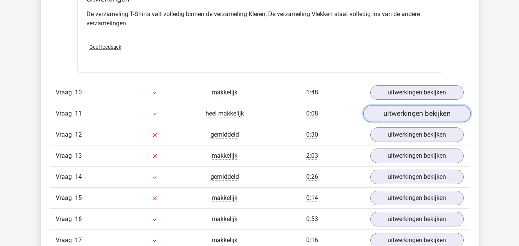
click at [389, 117] on link "uitwerkingen bekijken" at bounding box center [416, 113] width 107 height 17
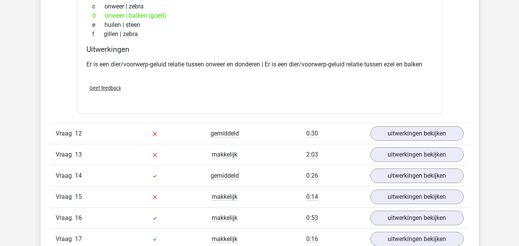
scroll to position [1959, 0]
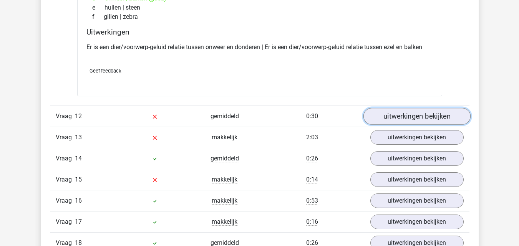
click at [404, 125] on link "uitwerkingen bekijken" at bounding box center [416, 116] width 107 height 17
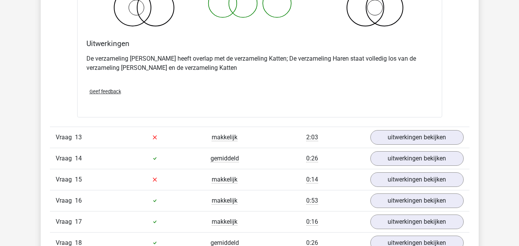
scroll to position [2267, 0]
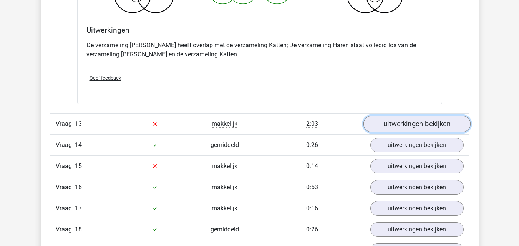
click at [401, 126] on link "uitwerkingen bekijken" at bounding box center [416, 124] width 107 height 17
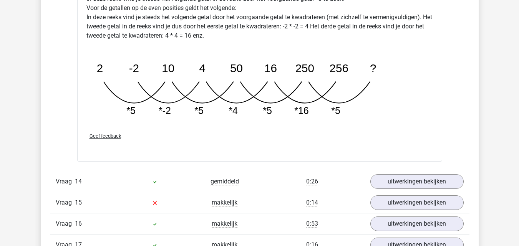
scroll to position [2690, 0]
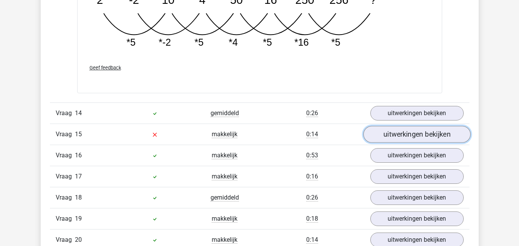
click at [391, 138] on link "uitwerkingen bekijken" at bounding box center [416, 134] width 107 height 17
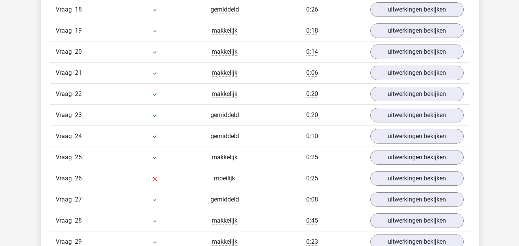
scroll to position [3190, 0]
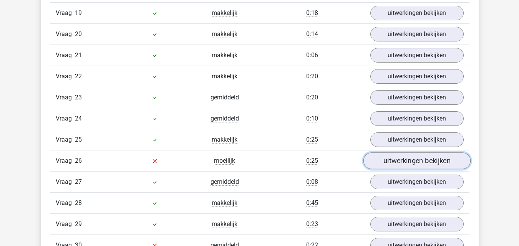
click at [386, 162] on link "uitwerkingen bekijken" at bounding box center [416, 161] width 107 height 17
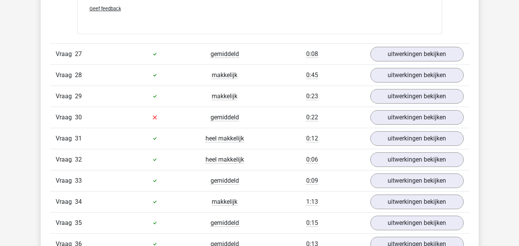
scroll to position [3497, 0]
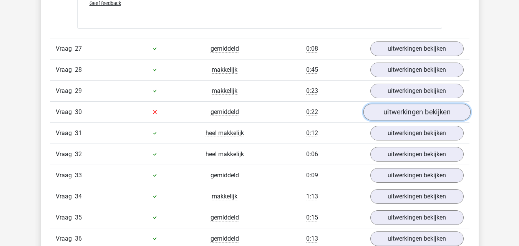
click at [387, 119] on link "uitwerkingen bekijken" at bounding box center [416, 112] width 107 height 17
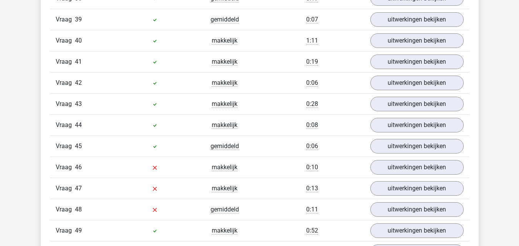
scroll to position [4113, 0]
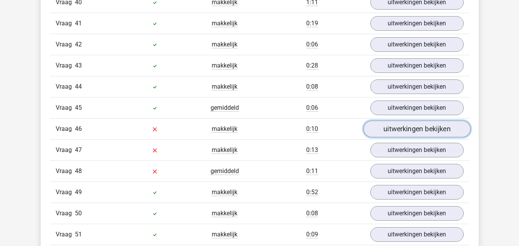
click at [385, 130] on link "uitwerkingen bekijken" at bounding box center [416, 129] width 107 height 17
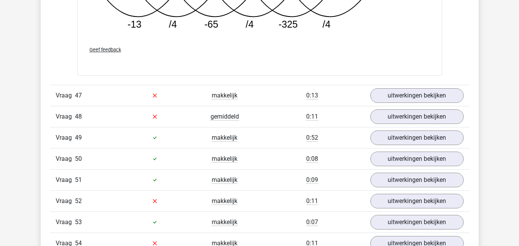
scroll to position [4536, 0]
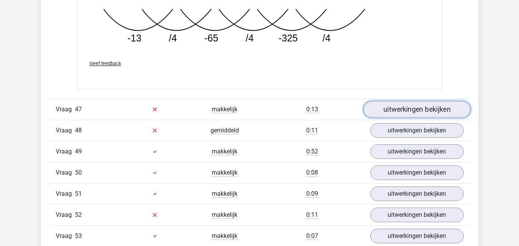
click at [380, 108] on link "uitwerkingen bekijken" at bounding box center [416, 109] width 107 height 17
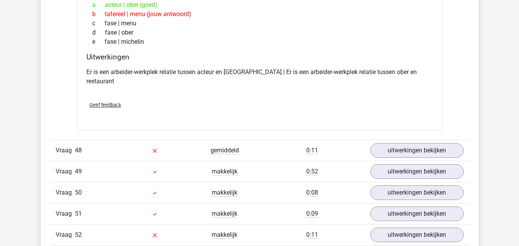
scroll to position [4728, 0]
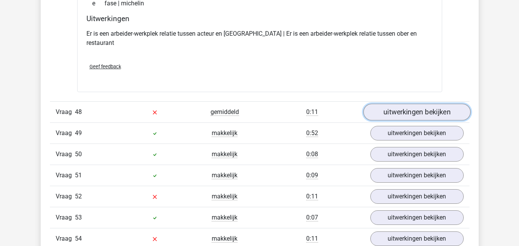
click at [397, 105] on link "uitwerkingen bekijken" at bounding box center [416, 112] width 107 height 17
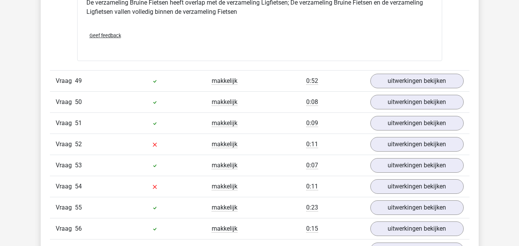
scroll to position [5112, 0]
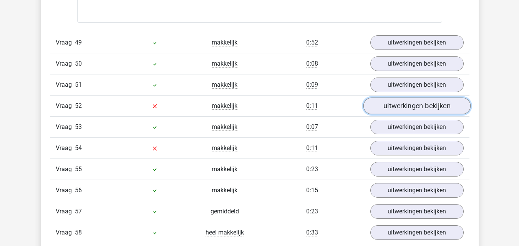
click at [401, 98] on link "uitwerkingen bekijken" at bounding box center [416, 106] width 107 height 17
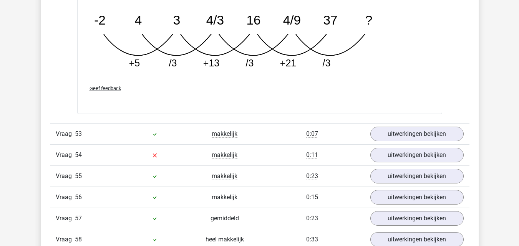
scroll to position [5535, 0]
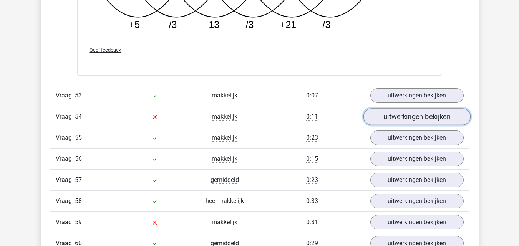
click at [385, 110] on link "uitwerkingen bekijken" at bounding box center [416, 116] width 107 height 17
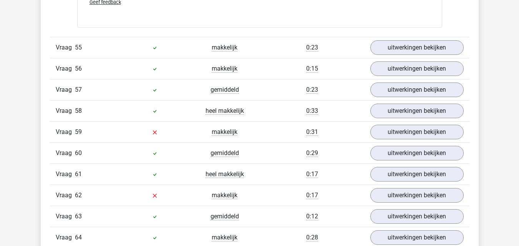
scroll to position [5920, 0]
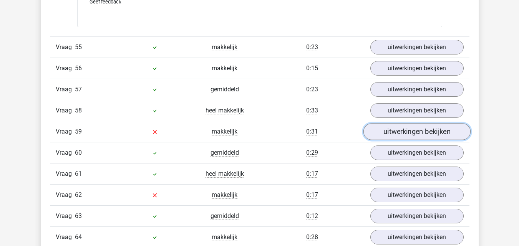
click at [382, 126] on link "uitwerkingen bekijken" at bounding box center [416, 131] width 107 height 17
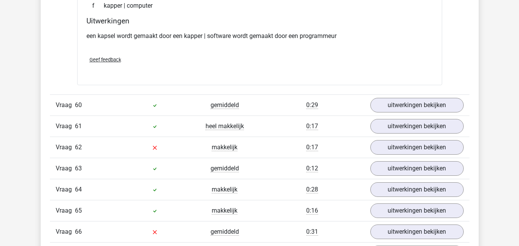
scroll to position [6151, 0]
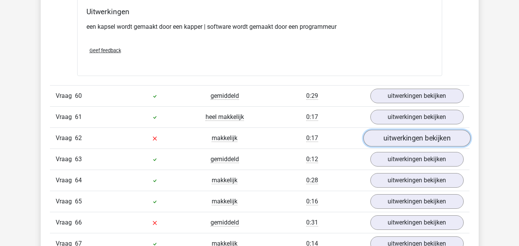
click at [383, 133] on link "uitwerkingen bekijken" at bounding box center [416, 138] width 107 height 17
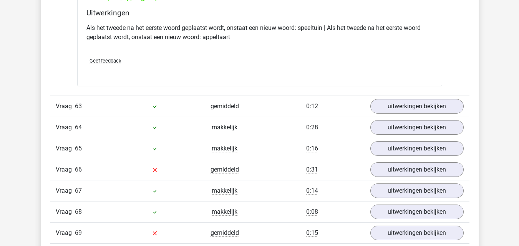
scroll to position [6381, 0]
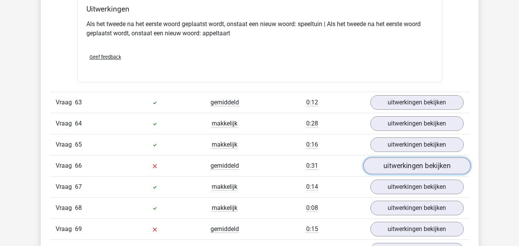
click at [386, 158] on link "uitwerkingen bekijken" at bounding box center [416, 166] width 107 height 17
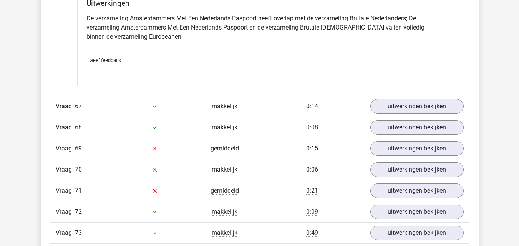
scroll to position [6766, 0]
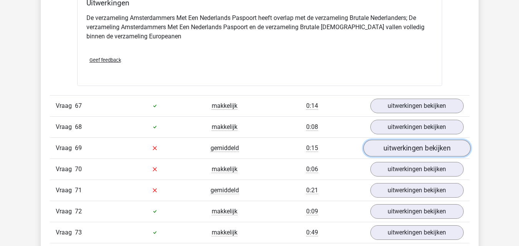
click at [387, 141] on link "uitwerkingen bekijken" at bounding box center [416, 148] width 107 height 17
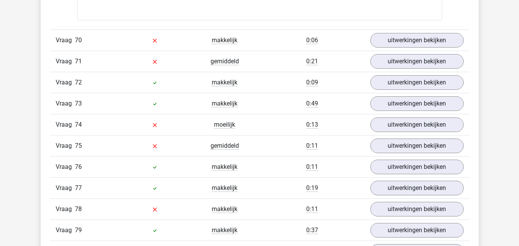
scroll to position [7150, 0]
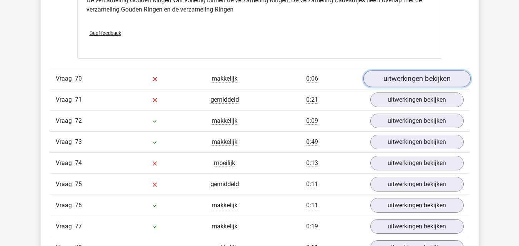
click at [411, 71] on link "uitwerkingen bekijken" at bounding box center [416, 78] width 107 height 17
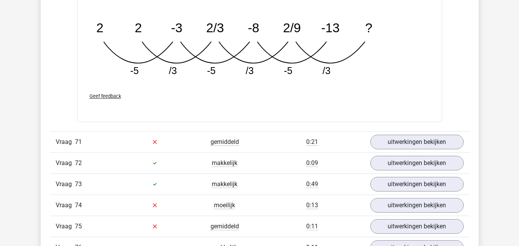
scroll to position [7496, 0]
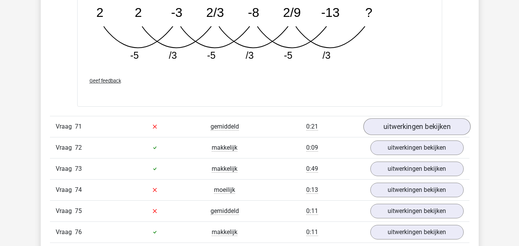
click at [441, 125] on div "Vraag 71 gemiddeld 0:21 uitwerkingen bekijken" at bounding box center [260, 126] width 420 height 21
click at [438, 121] on link "uitwerkingen bekijken" at bounding box center [416, 126] width 107 height 17
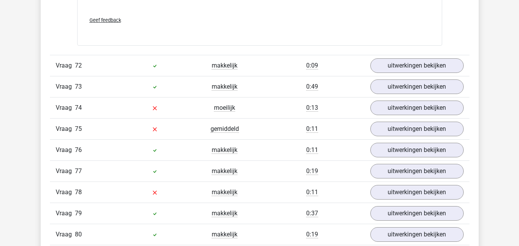
scroll to position [7765, 0]
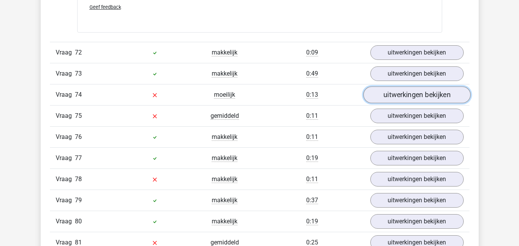
click at [393, 88] on link "uitwerkingen bekijken" at bounding box center [416, 95] width 107 height 17
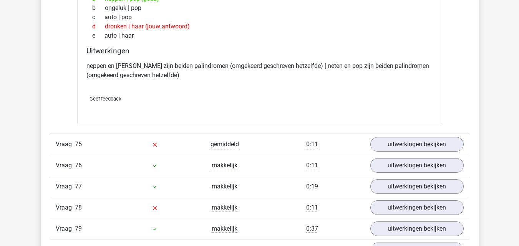
scroll to position [7958, 0]
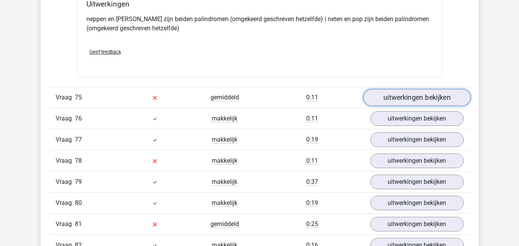
click at [401, 90] on link "uitwerkingen bekijken" at bounding box center [416, 97] width 107 height 17
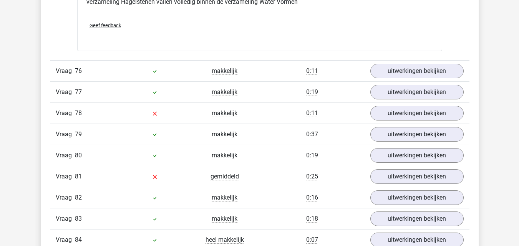
scroll to position [8304, 0]
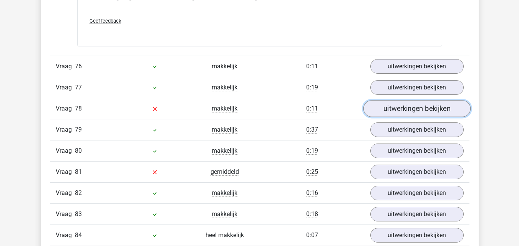
click at [401, 103] on link "uitwerkingen bekijken" at bounding box center [416, 108] width 107 height 17
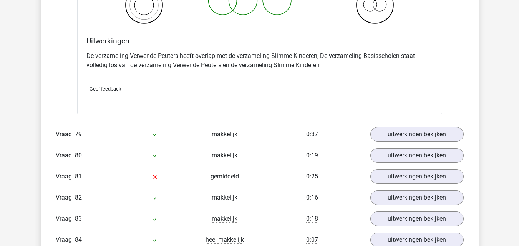
scroll to position [8611, 0]
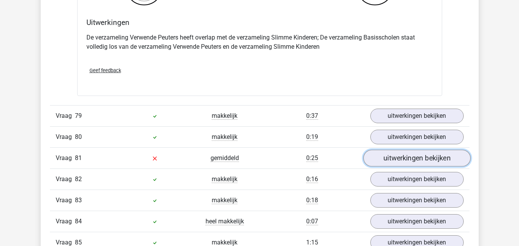
click at [386, 154] on link "uitwerkingen bekijken" at bounding box center [416, 158] width 107 height 17
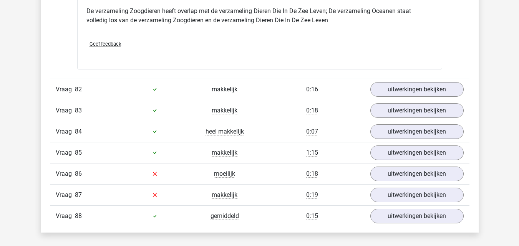
scroll to position [8996, 0]
click at [396, 168] on link "uitwerkingen bekijken" at bounding box center [416, 173] width 107 height 17
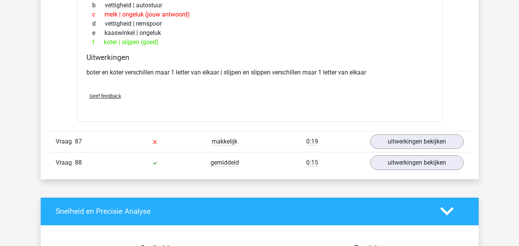
scroll to position [9227, 0]
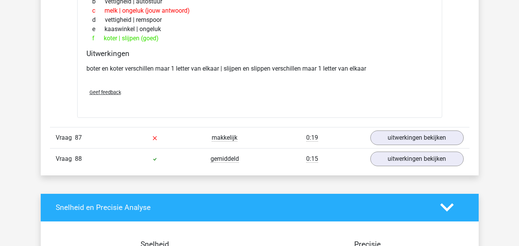
click at [393, 137] on div "Vraag 87 makkelijk 0:19 uitwerkingen bekijken" at bounding box center [260, 137] width 420 height 21
click at [393, 133] on link "uitwerkingen bekijken" at bounding box center [416, 138] width 107 height 17
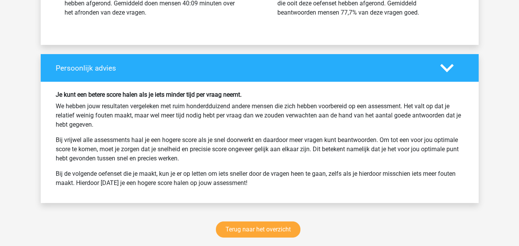
scroll to position [9957, 0]
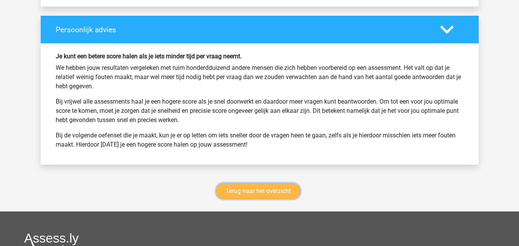
click at [289, 185] on link "Terug naar het overzicht" at bounding box center [258, 191] width 85 height 16
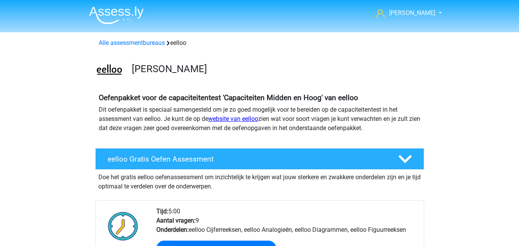
click at [246, 121] on link "website van eelloo" at bounding box center [233, 118] width 50 height 7
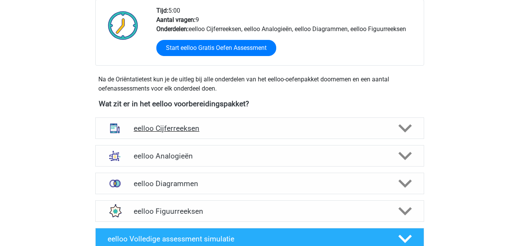
scroll to position [192, 0]
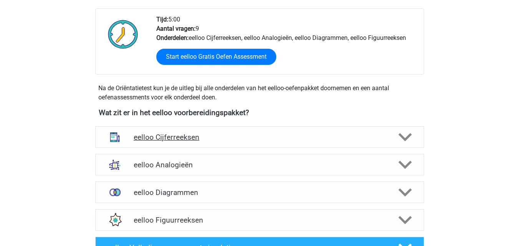
click at [208, 136] on h4 "eelloo Cijferreeksen" at bounding box center [260, 137] width 252 height 9
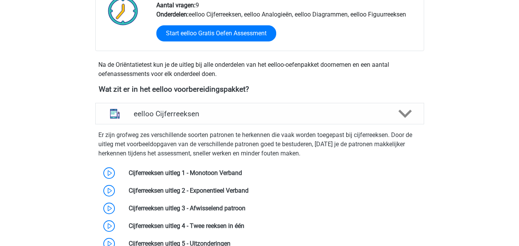
scroll to position [231, 0]
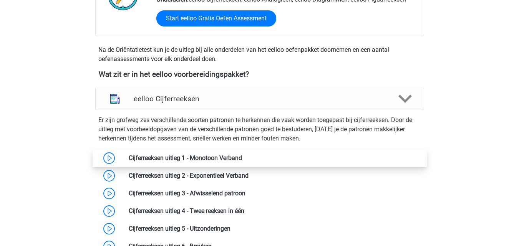
click at [242, 159] on link at bounding box center [242, 158] width 0 height 7
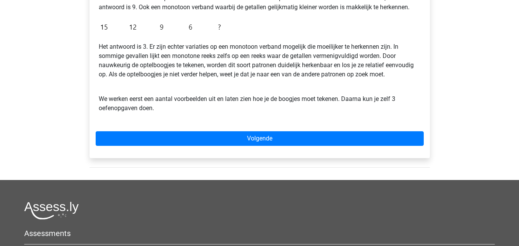
scroll to position [231, 0]
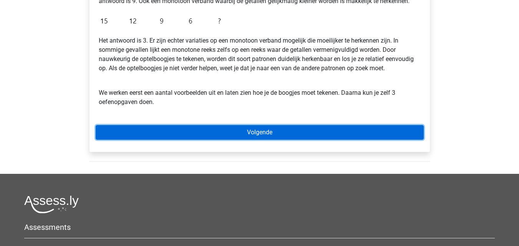
click at [198, 133] on link "Volgende" at bounding box center [260, 132] width 328 height 15
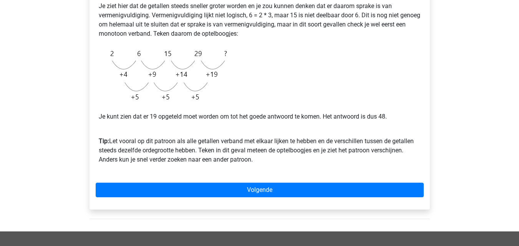
scroll to position [192, 0]
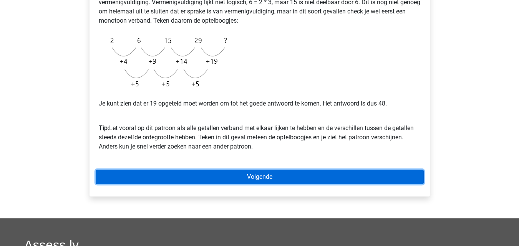
click at [193, 179] on link "Volgende" at bounding box center [260, 177] width 328 height 15
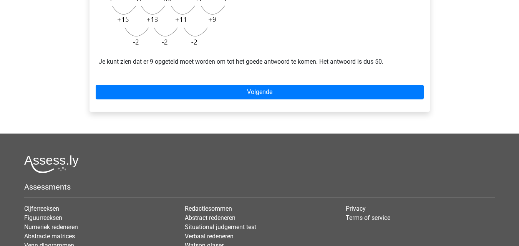
scroll to position [192, 0]
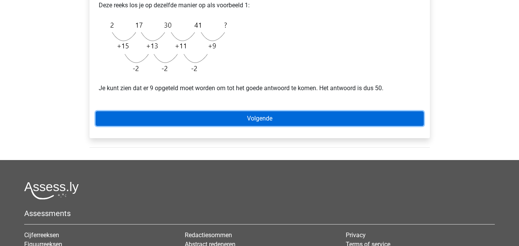
click at [249, 121] on link "Volgende" at bounding box center [260, 119] width 328 height 15
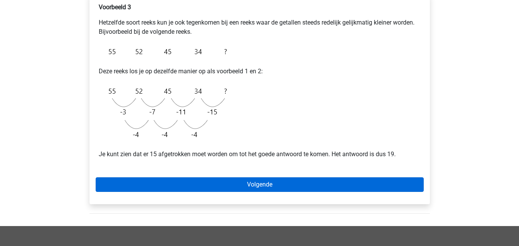
scroll to position [154, 0]
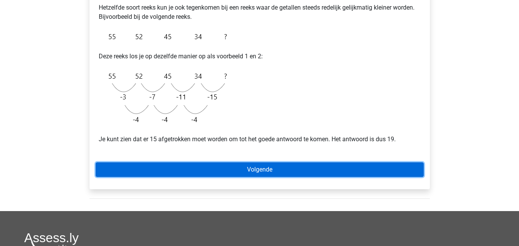
click at [262, 175] on link "Volgende" at bounding box center [260, 170] width 328 height 15
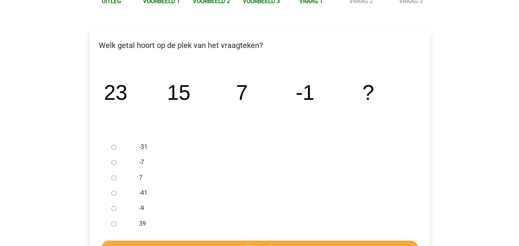
scroll to position [115, 0]
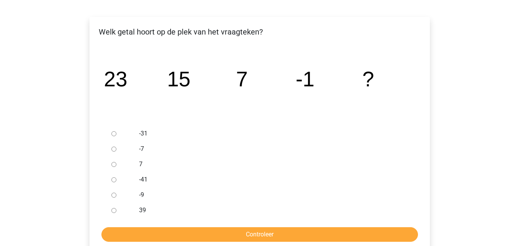
click at [114, 196] on input "-9" at bounding box center [114, 195] width 5 height 5
radio input "true"
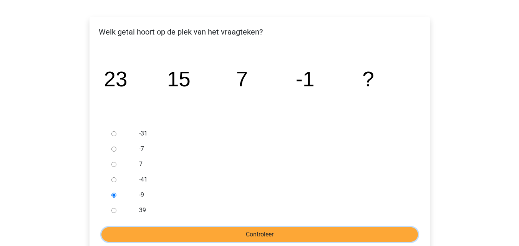
click at [189, 234] on input "Controleer" at bounding box center [260, 235] width 317 height 15
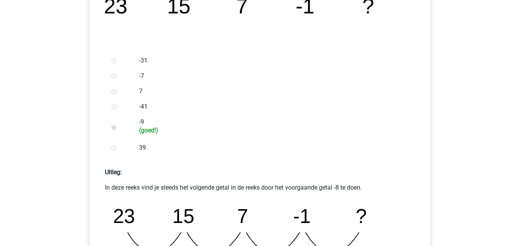
scroll to position [269, 0]
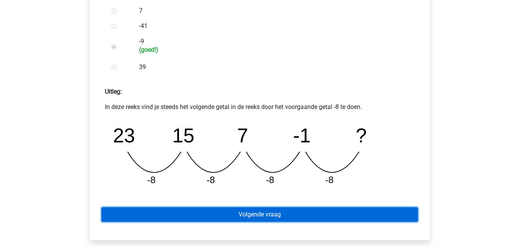
click at [260, 215] on link "Volgende vraag" at bounding box center [260, 215] width 317 height 15
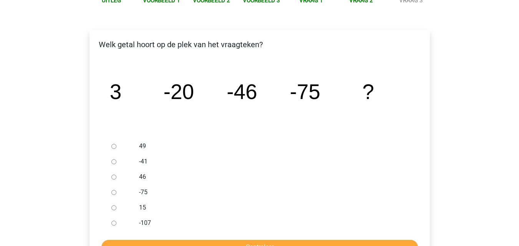
scroll to position [115, 0]
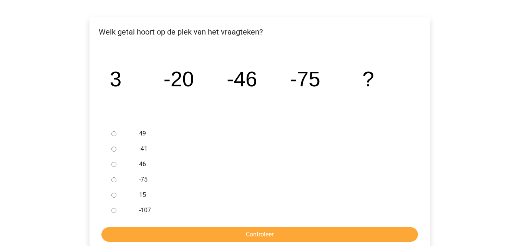
click at [115, 211] on input "-107" at bounding box center [114, 210] width 5 height 5
radio input "true"
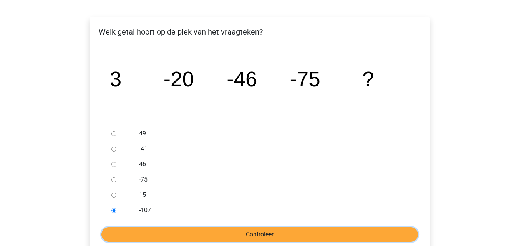
click at [188, 231] on input "Controleer" at bounding box center [260, 235] width 317 height 15
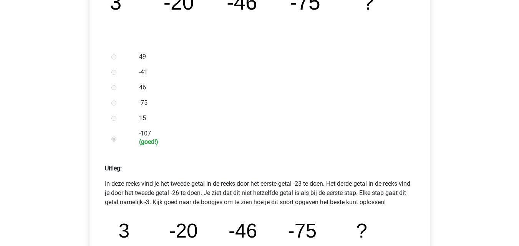
scroll to position [385, 0]
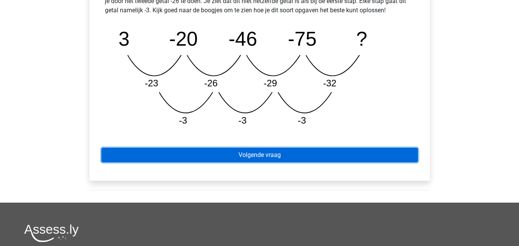
click at [298, 156] on link "Volgende vraag" at bounding box center [260, 155] width 317 height 15
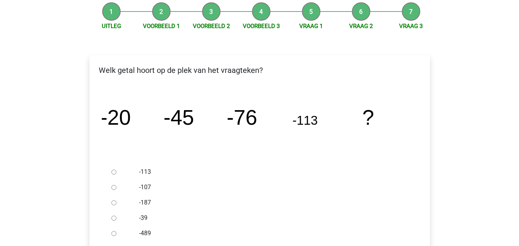
scroll to position [115, 0]
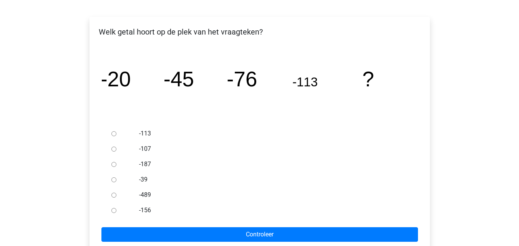
click at [117, 211] on div at bounding box center [120, 210] width 25 height 15
click at [116, 213] on input "-156" at bounding box center [114, 210] width 5 height 5
radio input "true"
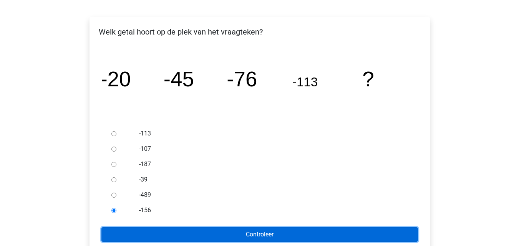
click at [153, 230] on input "Controleer" at bounding box center [260, 235] width 317 height 15
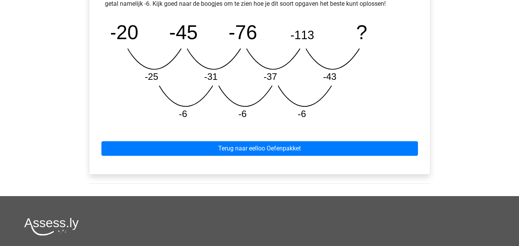
scroll to position [385, 0]
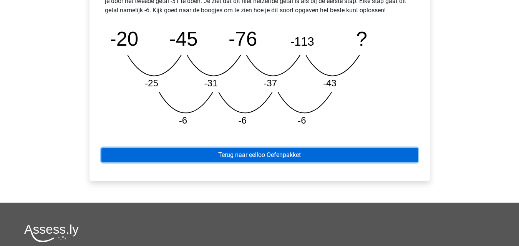
click at [286, 153] on link "Terug naar eelloo Oefenpakket" at bounding box center [260, 155] width 317 height 15
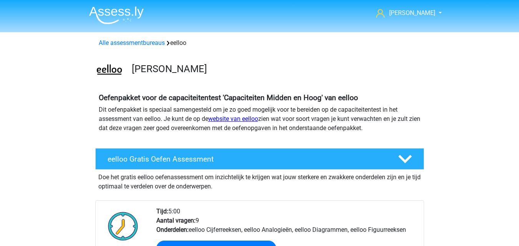
click at [245, 117] on link "website van eelloo" at bounding box center [233, 118] width 50 height 7
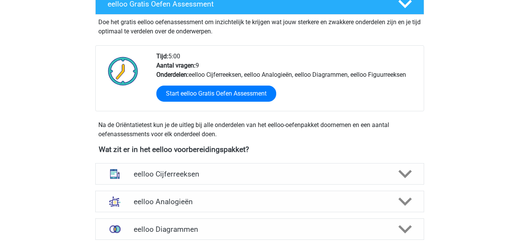
scroll to position [192, 0]
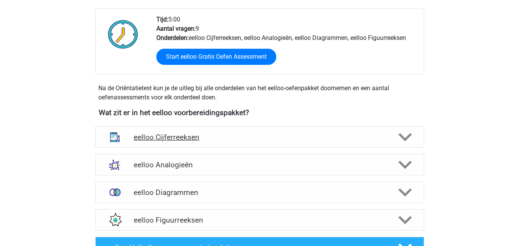
click at [223, 131] on div "eelloo Cijferreeksen" at bounding box center [259, 138] width 329 height 22
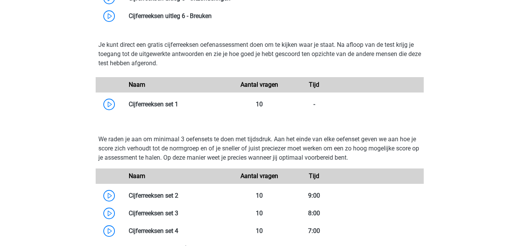
scroll to position [500, 0]
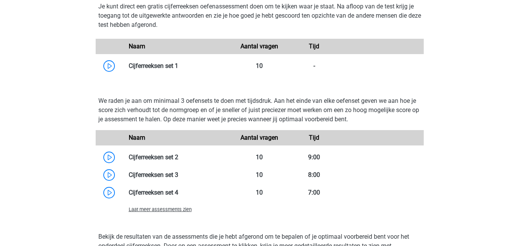
click at [156, 210] on span "Laat meer assessments zien" at bounding box center [160, 210] width 63 height 6
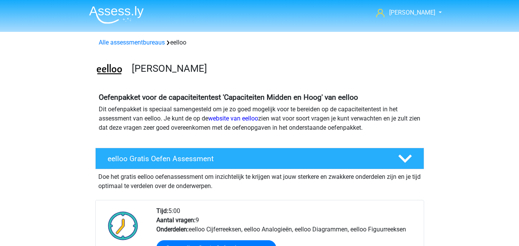
scroll to position [0, 0]
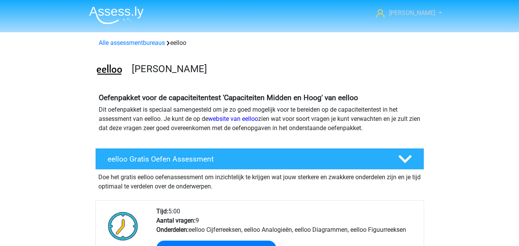
click at [429, 14] on link "[PERSON_NAME]" at bounding box center [404, 12] width 63 height 9
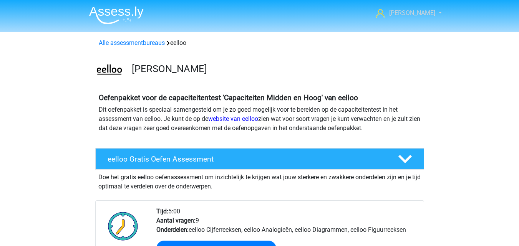
click at [424, 10] on span "[PERSON_NAME]" at bounding box center [413, 12] width 46 height 7
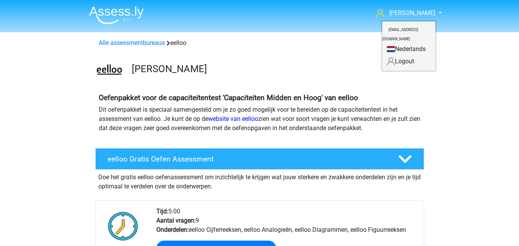
click at [290, 57] on div "[PERSON_NAME]" at bounding box center [259, 69] width 365 height 30
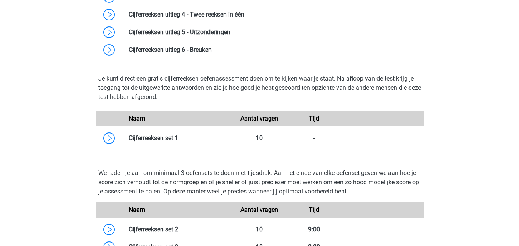
scroll to position [269, 0]
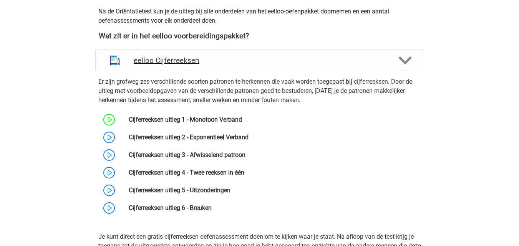
click at [241, 68] on div "eelloo Cijferreeksen" at bounding box center [259, 61] width 329 height 22
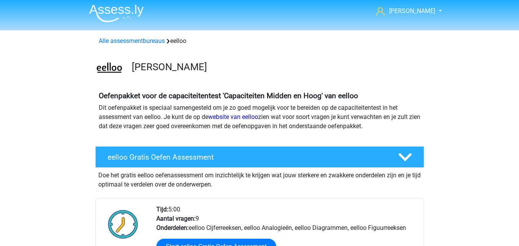
scroll to position [0, 0]
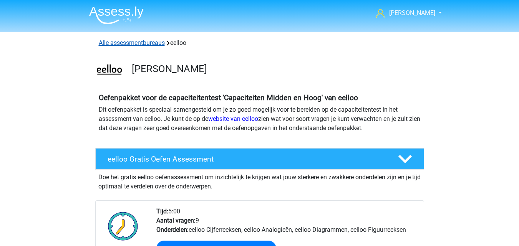
click at [140, 43] on link "Alle assessmentbureaus" at bounding box center [132, 42] width 66 height 7
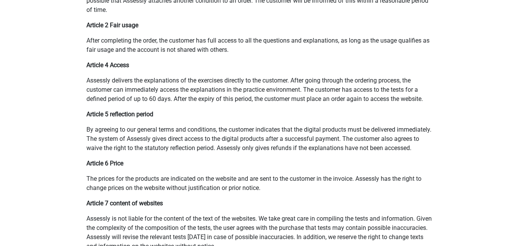
scroll to position [154, 0]
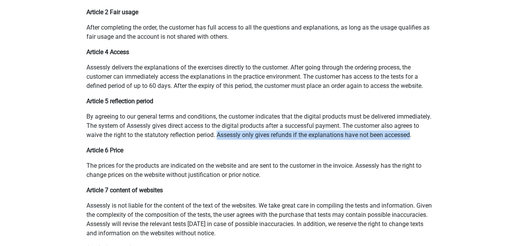
drag, startPoint x: 113, startPoint y: 141, endPoint x: 247, endPoint y: 137, distance: 134.2
click at [247, 137] on p "By agreeing to our general terms and conditions, the customer indicates that th…" at bounding box center [260, 126] width 347 height 28
copy p "Assessly only gives refunds if the explanations have not been accessed"
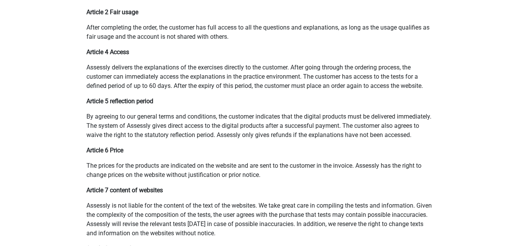
click at [165, 140] on p "By agreeing to our general terms and conditions, the customer indicates that th…" at bounding box center [260, 126] width 347 height 28
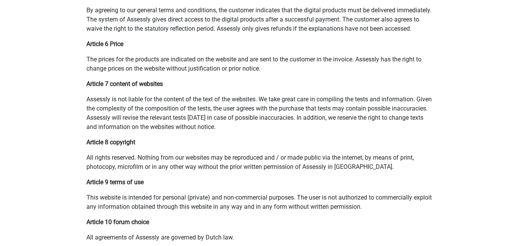
scroll to position [308, 0]
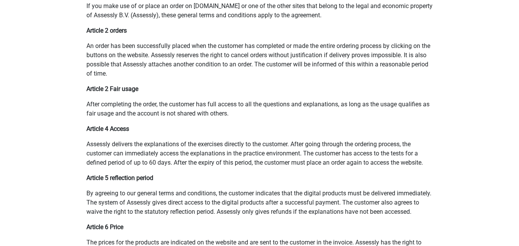
scroll to position [115, 0]
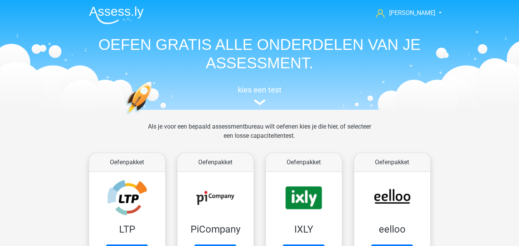
click at [119, 11] on img at bounding box center [116, 15] width 55 height 18
click at [118, 15] on img at bounding box center [116, 15] width 55 height 18
click at [251, 93] on h5 "kies een test" at bounding box center [260, 89] width 354 height 9
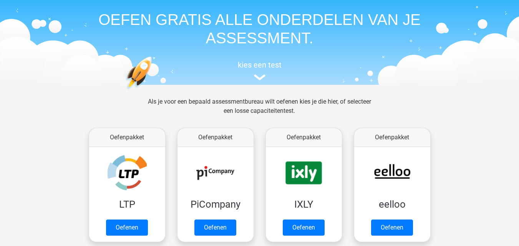
scroll to position [38, 0]
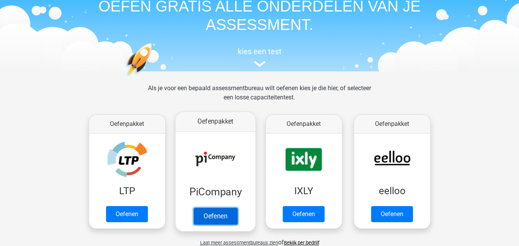
click at [216, 217] on link "Oefenen" at bounding box center [215, 216] width 44 height 17
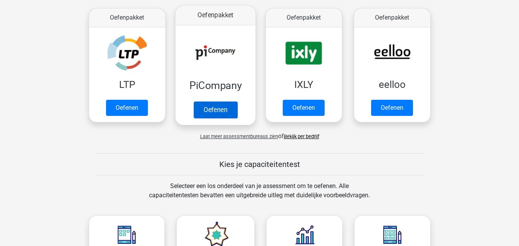
scroll to position [154, 0]
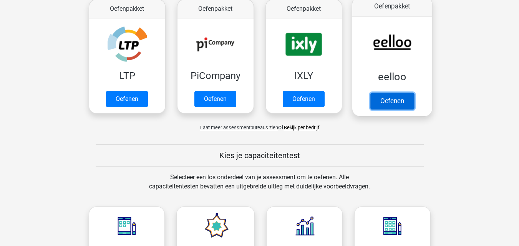
click at [383, 99] on link "Oefenen" at bounding box center [392, 101] width 44 height 17
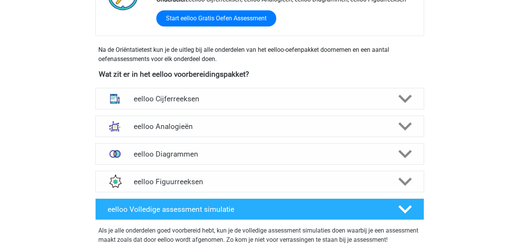
scroll to position [192, 0]
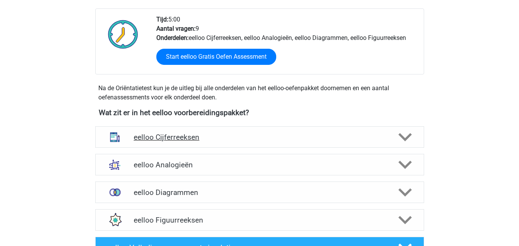
click at [180, 132] on div "eelloo Cijferreeksen" at bounding box center [259, 138] width 329 height 22
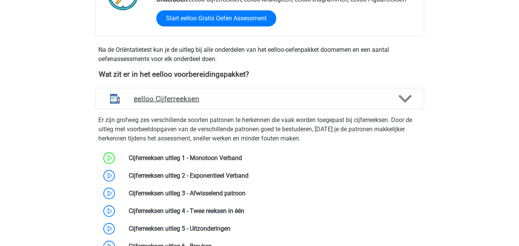
scroll to position [269, 0]
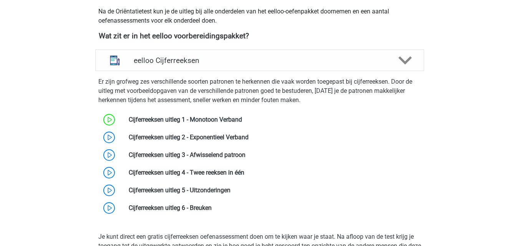
drag, startPoint x: 110, startPoint y: 118, endPoint x: 75, endPoint y: 95, distance: 42.4
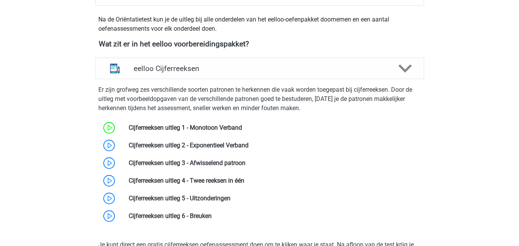
scroll to position [231, 0]
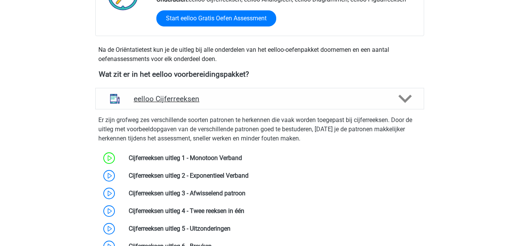
click at [213, 98] on h4 "eelloo Cijferreeksen" at bounding box center [260, 99] width 252 height 9
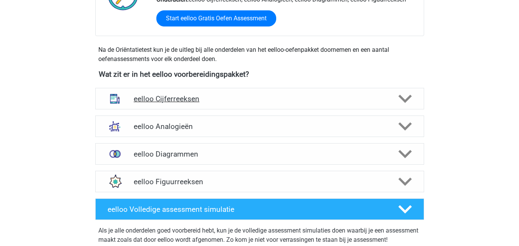
click at [219, 98] on h4 "eelloo Cijferreeksen" at bounding box center [260, 99] width 252 height 9
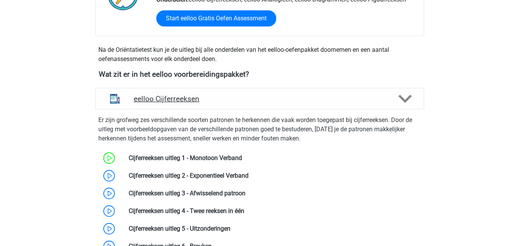
click at [219, 98] on h4 "eelloo Cijferreeksen" at bounding box center [260, 99] width 252 height 9
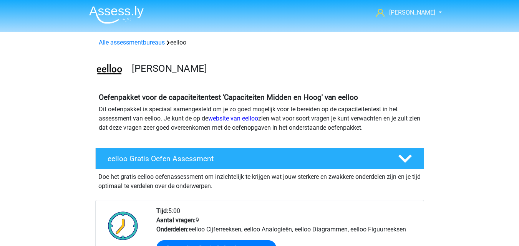
scroll to position [0, 0]
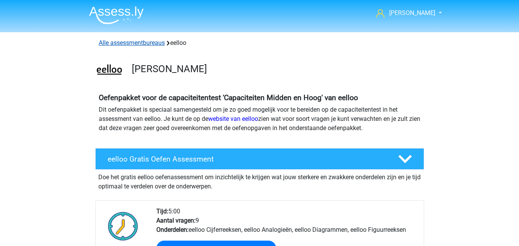
click at [148, 44] on link "Alle assessmentbureaus" at bounding box center [132, 42] width 66 height 7
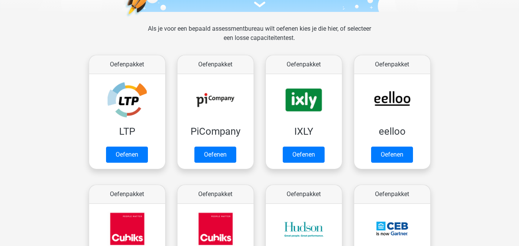
scroll to position [77, 0]
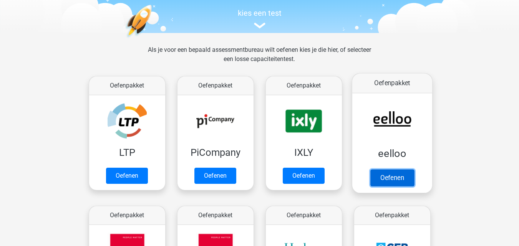
click at [391, 178] on link "Oefenen" at bounding box center [392, 178] width 44 height 17
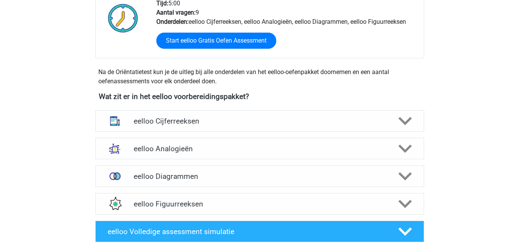
scroll to position [231, 0]
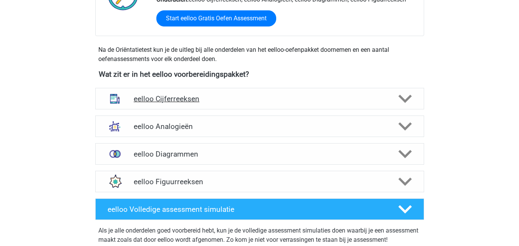
click at [281, 100] on h4 "eelloo Cijferreeksen" at bounding box center [260, 99] width 252 height 9
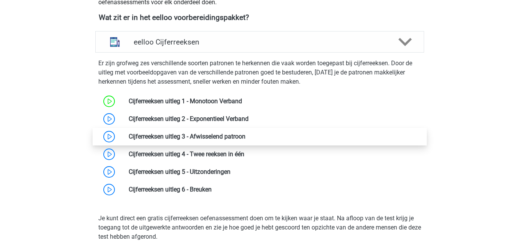
scroll to position [269, 0]
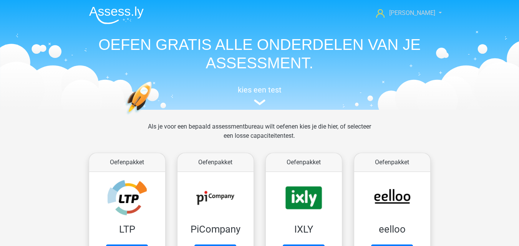
click at [420, 15] on span "[PERSON_NAME]" at bounding box center [413, 12] width 46 height 7
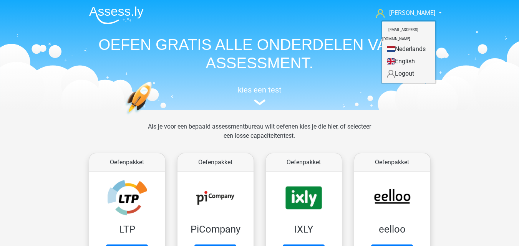
click at [402, 75] on link "Logout" at bounding box center [409, 74] width 53 height 12
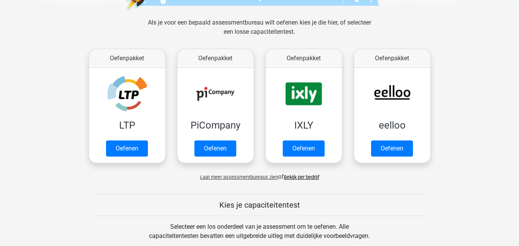
scroll to position [192, 0]
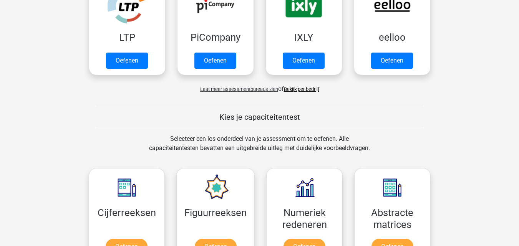
click at [313, 88] on link "Bekijk per bedrijf" at bounding box center [301, 90] width 35 height 6
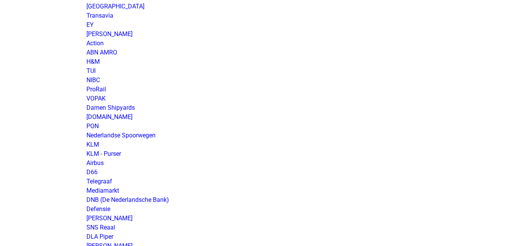
scroll to position [654, 0]
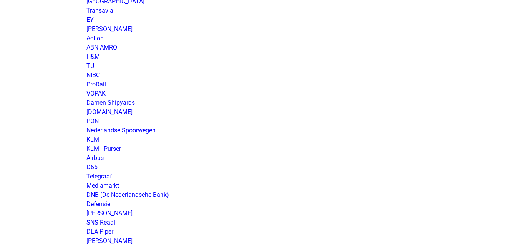
click at [90, 141] on link "KLM" at bounding box center [93, 139] width 13 height 7
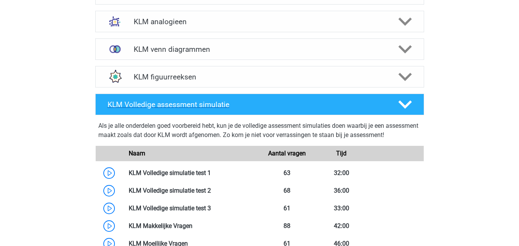
scroll to position [577, 0]
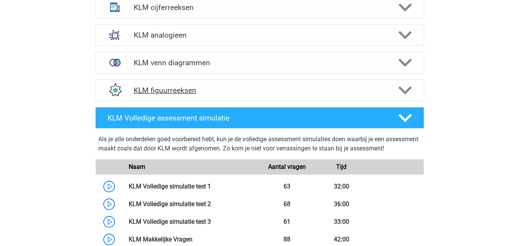
click at [199, 88] on h4 "KLM figuurreeksen" at bounding box center [260, 90] width 252 height 9
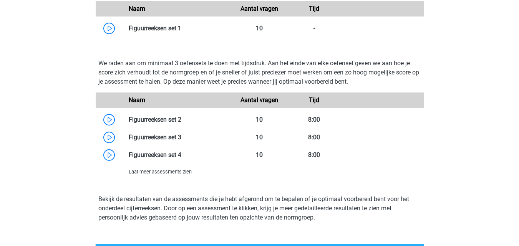
scroll to position [769, 0]
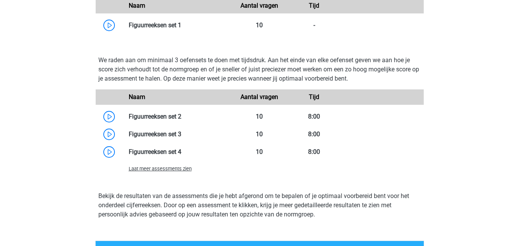
click at [158, 171] on span "Laat meer assessments zien" at bounding box center [160, 169] width 63 height 6
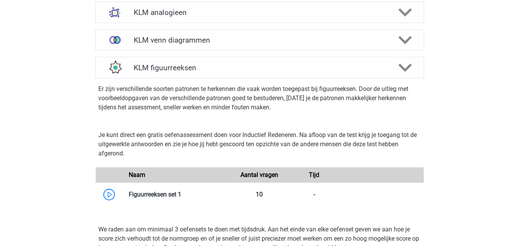
scroll to position [590, 0]
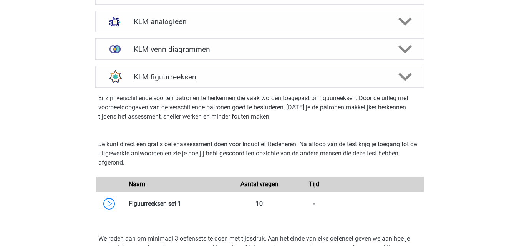
click at [325, 76] on h4 "KLM figuurreeksen" at bounding box center [260, 77] width 252 height 9
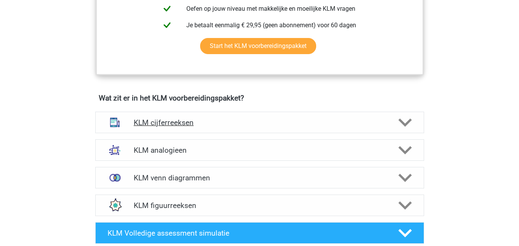
scroll to position [475, 0]
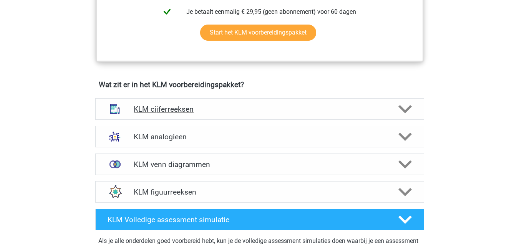
click at [242, 105] on h4 "KLM cijferreeksen" at bounding box center [260, 109] width 252 height 9
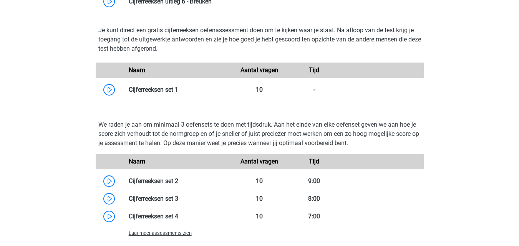
scroll to position [769, 0]
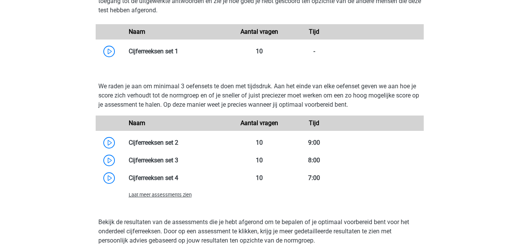
click at [176, 196] on span "Laat meer assessments zien" at bounding box center [160, 195] width 63 height 6
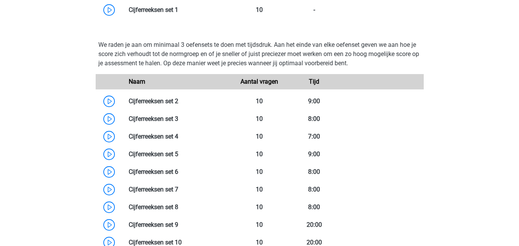
scroll to position [807, 0]
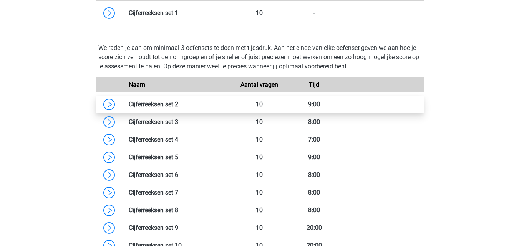
click at [178, 107] on link at bounding box center [178, 104] width 0 height 7
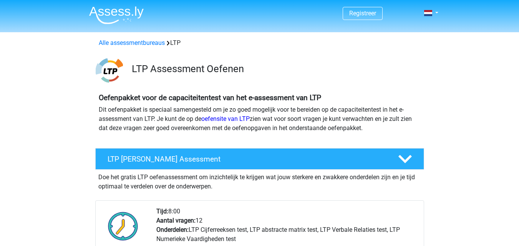
click at [355, 18] on span "Registreer" at bounding box center [363, 13] width 40 height 13
click at [358, 12] on link "Registreer" at bounding box center [363, 13] width 27 height 7
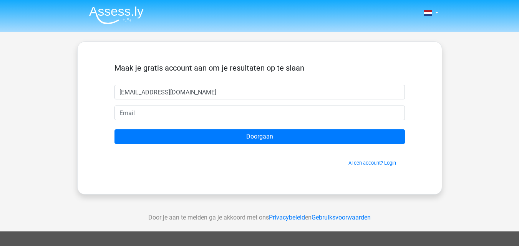
type input "[EMAIL_ADDRESS][DOMAIN_NAME]"
drag, startPoint x: 205, startPoint y: 94, endPoint x: 115, endPoint y: 102, distance: 89.9
click at [115, 102] on form "Maak je gratis account aan om je resultaten op te slaan [EMAIL_ADDRESS][DOMAIN_…" at bounding box center [260, 114] width 291 height 103
type input "tjeerd"
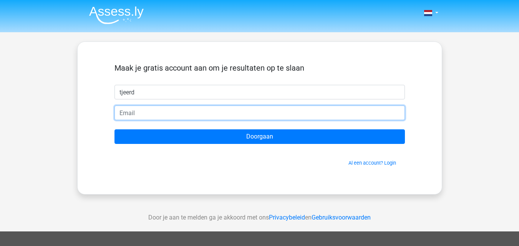
click at [128, 115] on input "email" at bounding box center [260, 113] width 291 height 15
type input "tjeerd-knoot@hotmail.com"
click at [115, 130] on input "Doorgaan" at bounding box center [260, 137] width 291 height 15
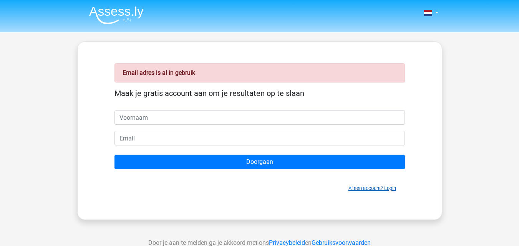
click at [388, 188] on link "Al een account? Login" at bounding box center [373, 189] width 48 height 6
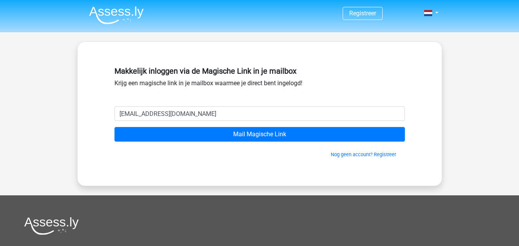
type input "[EMAIL_ADDRESS][DOMAIN_NAME]"
click at [115, 127] on input "Mail Magische Link" at bounding box center [260, 134] width 291 height 15
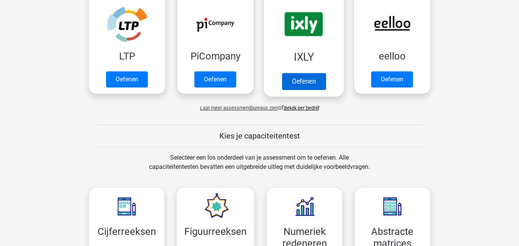
scroll to position [269, 0]
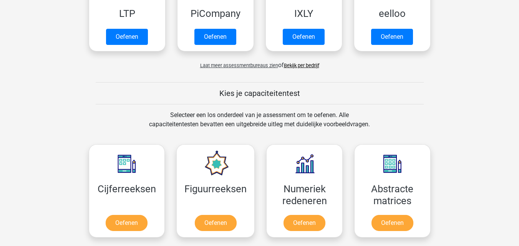
click at [304, 68] on link "Bekijk per bedrijf" at bounding box center [301, 66] width 35 height 6
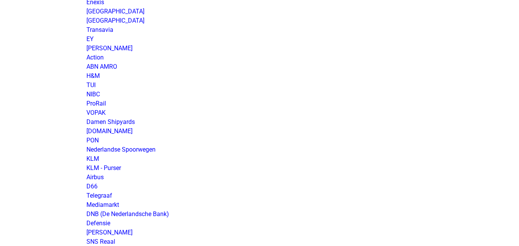
scroll to position [654, 0]
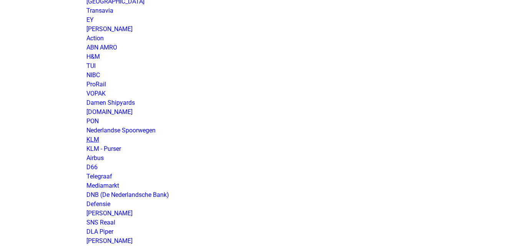
click at [95, 138] on link "KLM" at bounding box center [93, 139] width 13 height 7
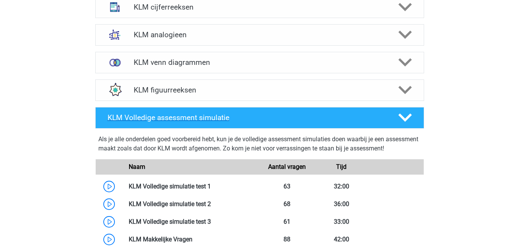
scroll to position [385, 0]
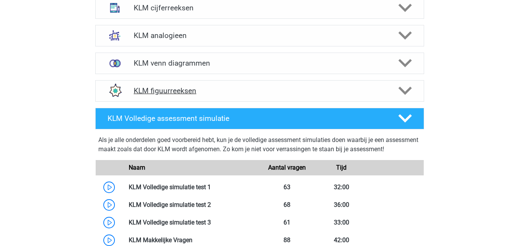
click at [226, 93] on h4 "KLM figuurreeksen" at bounding box center [260, 91] width 252 height 9
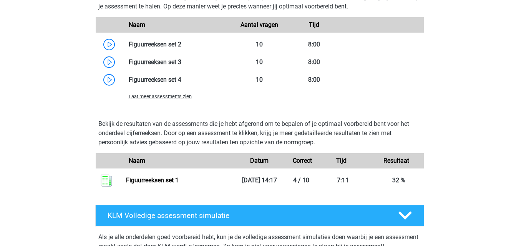
scroll to position [654, 0]
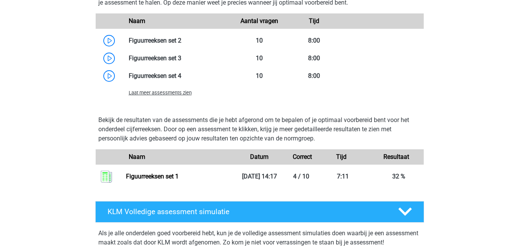
click at [175, 93] on span "Laat meer assessments zien" at bounding box center [160, 93] width 63 height 6
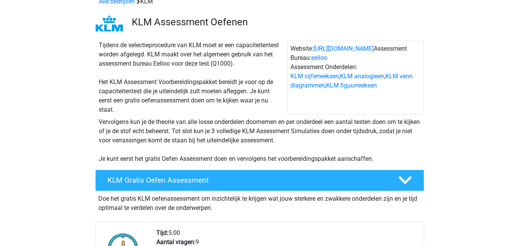
scroll to position [0, 0]
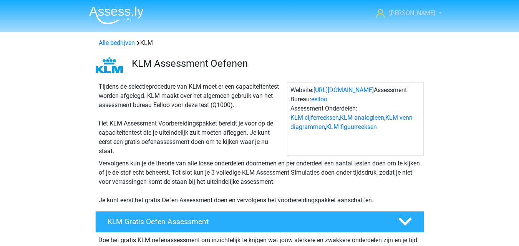
click at [425, 15] on span "Tjeerd" at bounding box center [413, 12] width 46 height 7
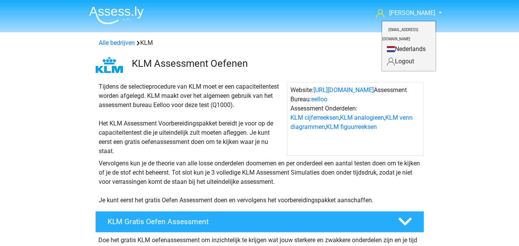
click at [416, 60] on link "Logout" at bounding box center [409, 61] width 53 height 12
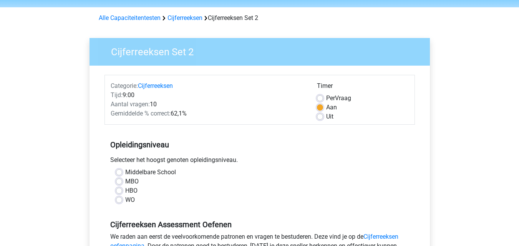
scroll to position [38, 0]
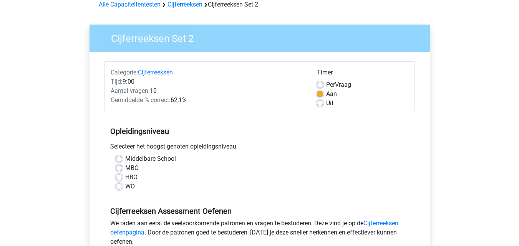
click at [125, 176] on label "HBO" at bounding box center [131, 177] width 12 height 9
click at [120, 176] on input "HBO" at bounding box center [119, 177] width 6 height 8
radio input "true"
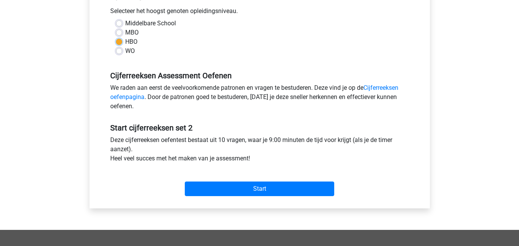
scroll to position [192, 0]
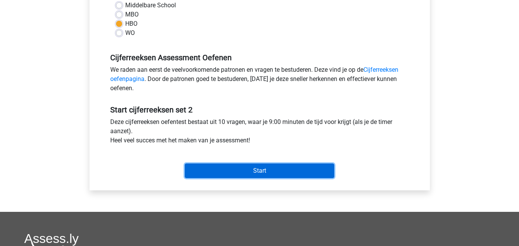
click at [207, 171] on input "Start" at bounding box center [260, 171] width 150 height 15
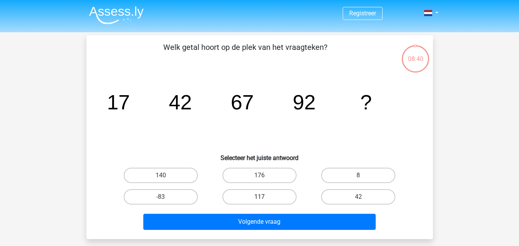
drag, startPoint x: 259, startPoint y: 196, endPoint x: 254, endPoint y: 202, distance: 7.6
click at [258, 195] on label "117" at bounding box center [260, 197] width 74 height 15
click at [260, 197] on input "117" at bounding box center [262, 199] width 5 height 5
radio input "true"
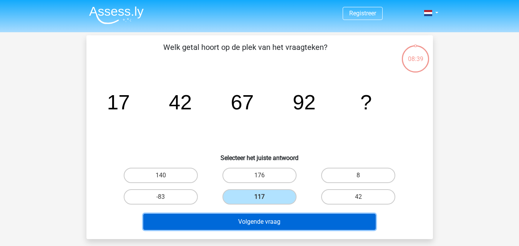
click at [246, 222] on button "Volgende vraag" at bounding box center [259, 222] width 233 height 16
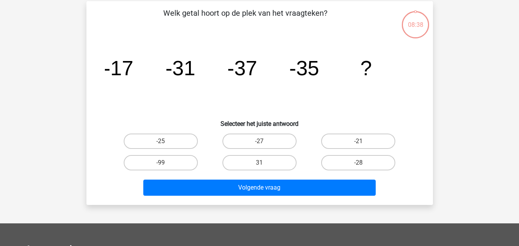
scroll to position [35, 0]
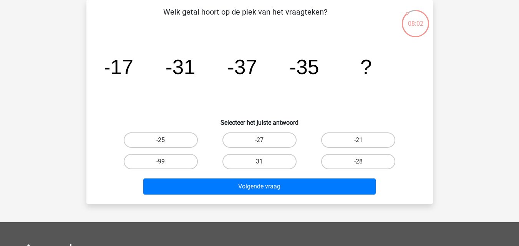
click at [188, 142] on label "-25" at bounding box center [161, 140] width 74 height 15
click at [166, 142] on input "-25" at bounding box center [163, 142] width 5 height 5
radio input "true"
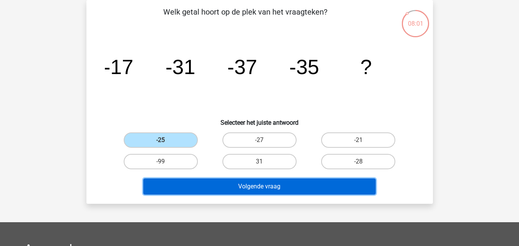
click at [207, 190] on button "Volgende vraag" at bounding box center [259, 187] width 233 height 16
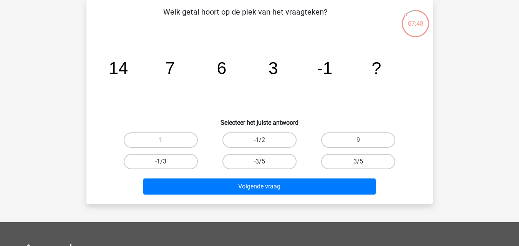
click at [262, 142] on input "-1/2" at bounding box center [262, 142] width 5 height 5
radio input "true"
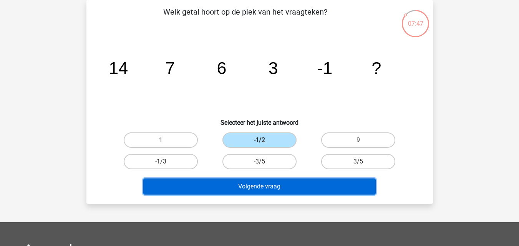
click at [255, 188] on button "Volgende vraag" at bounding box center [259, 187] width 233 height 16
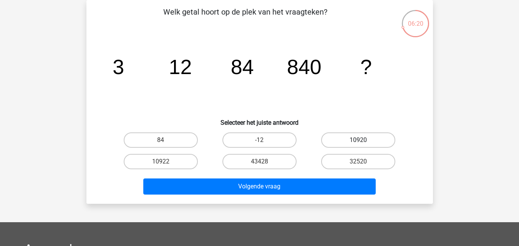
click at [346, 137] on label "10920" at bounding box center [358, 140] width 74 height 15
click at [359, 140] on input "10920" at bounding box center [361, 142] width 5 height 5
radio input "true"
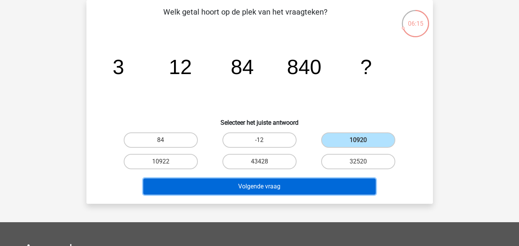
click at [300, 187] on button "Volgende vraag" at bounding box center [259, 187] width 233 height 16
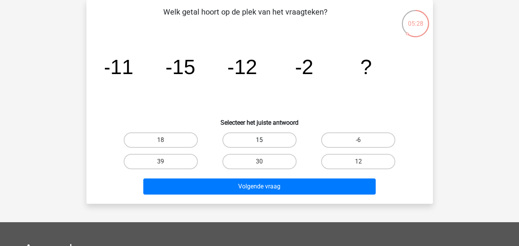
click at [256, 142] on label "15" at bounding box center [260, 140] width 74 height 15
click at [260, 142] on input "15" at bounding box center [262, 142] width 5 height 5
radio input "true"
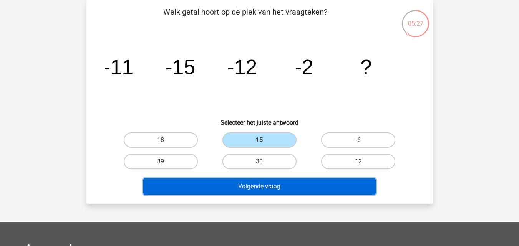
click at [268, 187] on button "Volgende vraag" at bounding box center [259, 187] width 233 height 16
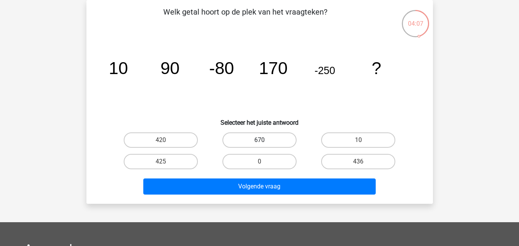
click at [250, 140] on label "670" at bounding box center [260, 140] width 74 height 15
click at [260, 140] on input "670" at bounding box center [262, 142] width 5 height 5
radio input "true"
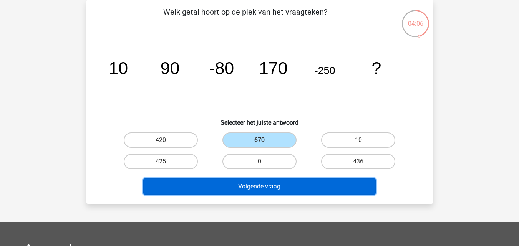
click at [241, 189] on button "Volgende vraag" at bounding box center [259, 187] width 233 height 16
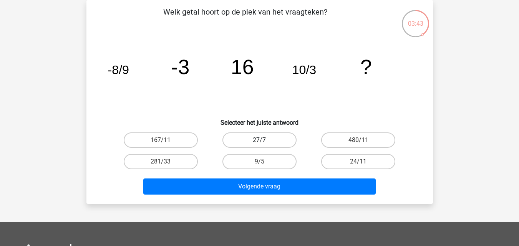
click at [266, 142] on label "27/7" at bounding box center [260, 140] width 74 height 15
click at [265, 142] on input "27/7" at bounding box center [262, 142] width 5 height 5
radio input "true"
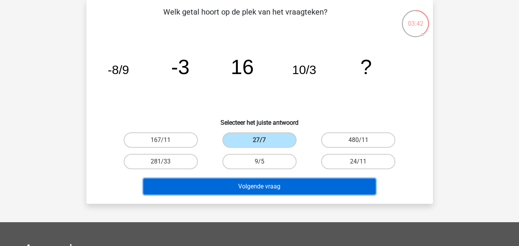
click at [268, 188] on button "Volgende vraag" at bounding box center [259, 187] width 233 height 16
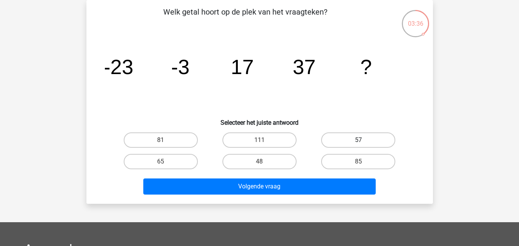
click at [337, 142] on label "57" at bounding box center [358, 140] width 74 height 15
click at [359, 142] on input "57" at bounding box center [361, 142] width 5 height 5
radio input "true"
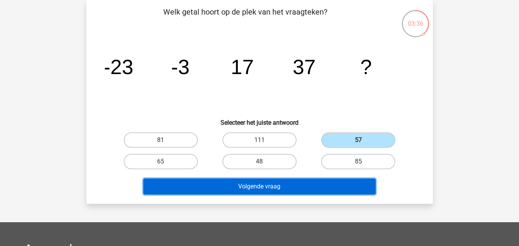
click at [314, 180] on button "Volgende vraag" at bounding box center [259, 187] width 233 height 16
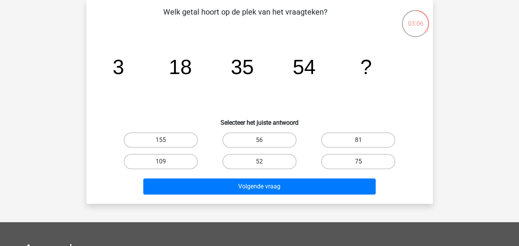
click at [340, 160] on label "75" at bounding box center [358, 161] width 74 height 15
click at [359, 162] on input "75" at bounding box center [361, 164] width 5 height 5
radio input "true"
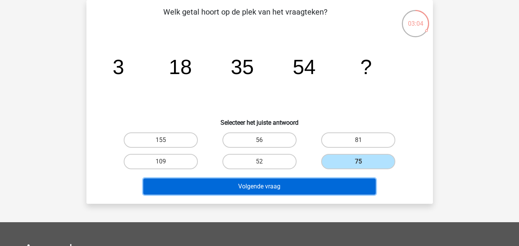
click at [295, 189] on button "Volgende vraag" at bounding box center [259, 187] width 233 height 16
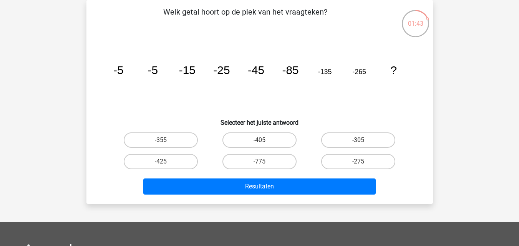
drag, startPoint x: 275, startPoint y: 140, endPoint x: 270, endPoint y: 148, distance: 9.8
click at [273, 141] on label "-405" at bounding box center [260, 140] width 74 height 15
click at [265, 141] on input "-405" at bounding box center [262, 142] width 5 height 5
radio input "true"
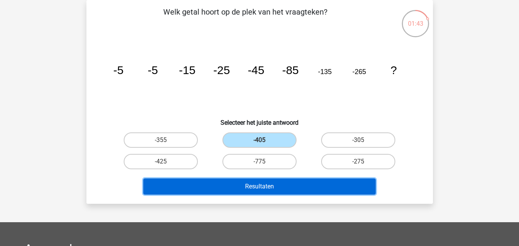
click at [270, 187] on button "Resultaten" at bounding box center [259, 187] width 233 height 16
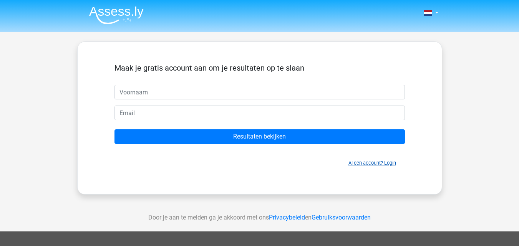
click at [393, 163] on link "Al een account? Login" at bounding box center [373, 163] width 48 height 6
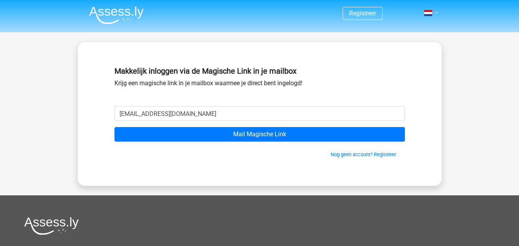
type input "[EMAIL_ADDRESS][DOMAIN_NAME]"
click at [436, 10] on link at bounding box center [428, 12] width 15 height 9
click at [408, 32] on link "Login" at bounding box center [409, 31] width 53 height 12
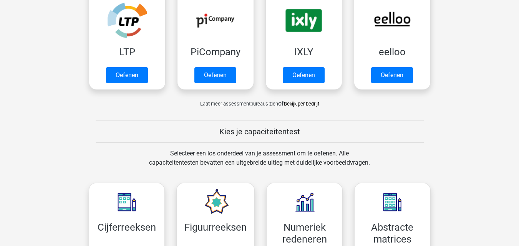
scroll to position [192, 0]
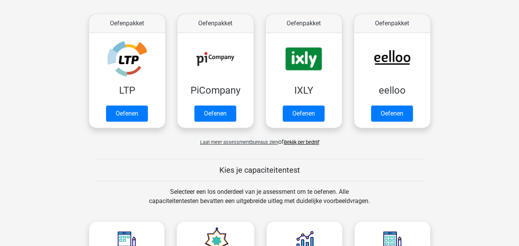
click at [298, 143] on link "Bekijk per bedrijf" at bounding box center [301, 143] width 35 height 6
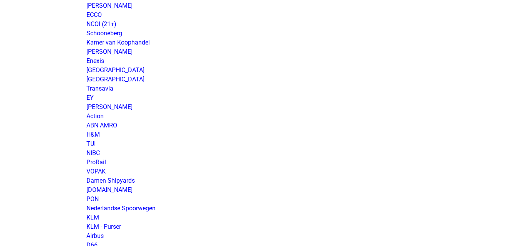
scroll to position [692, 0]
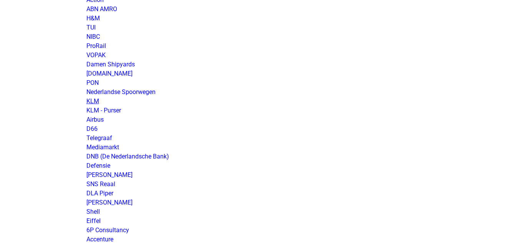
click at [94, 101] on link "KLM" at bounding box center [93, 101] width 13 height 7
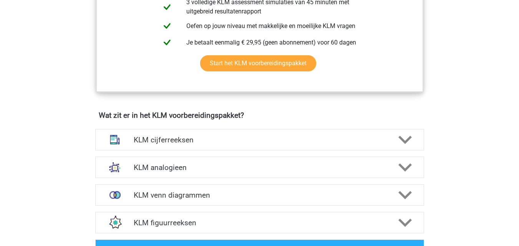
scroll to position [423, 0]
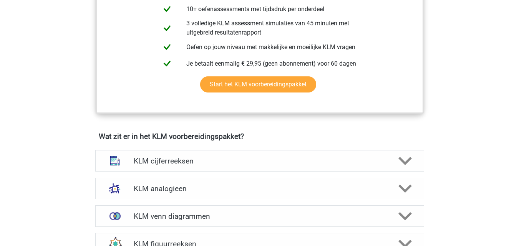
click at [159, 157] on h4 "KLM cijferreeksen" at bounding box center [260, 161] width 252 height 9
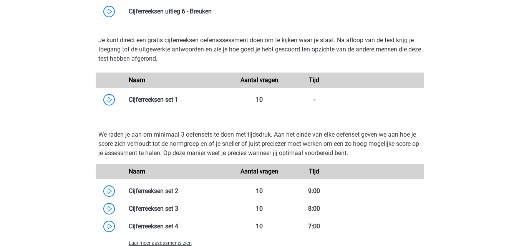
scroll to position [769, 0]
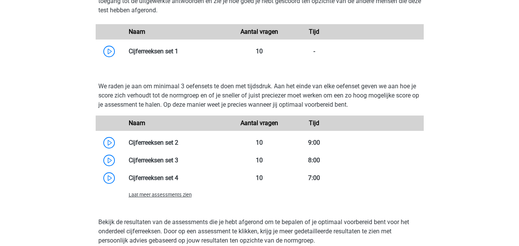
click at [151, 196] on span "Laat meer assessments zien" at bounding box center [160, 195] width 63 height 6
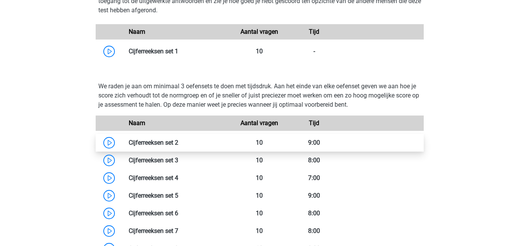
click at [178, 144] on link at bounding box center [178, 142] width 0 height 7
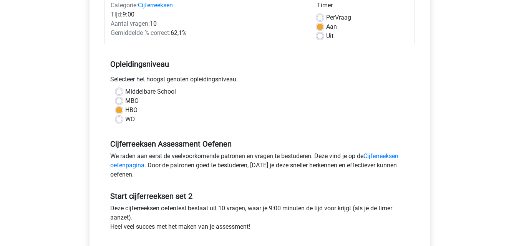
scroll to position [192, 0]
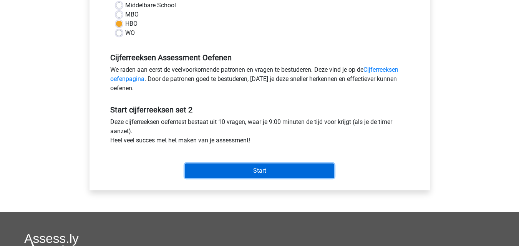
click at [200, 169] on input "Start" at bounding box center [260, 171] width 150 height 15
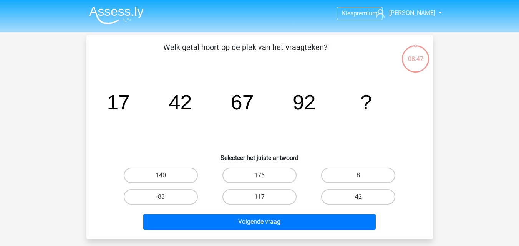
click at [258, 196] on label "117" at bounding box center [260, 197] width 74 height 15
click at [260, 197] on input "117" at bounding box center [262, 199] width 5 height 5
radio input "true"
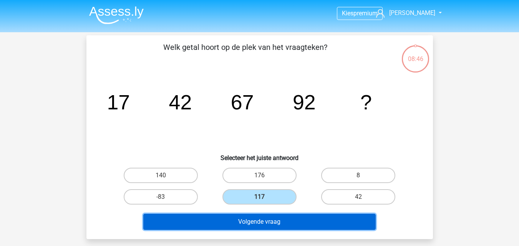
click at [263, 221] on button "Volgende vraag" at bounding box center [259, 222] width 233 height 16
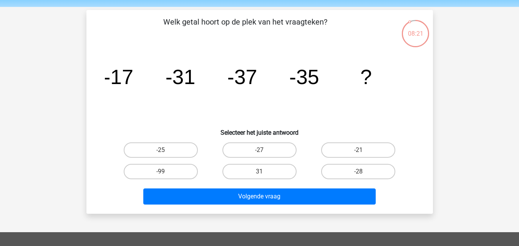
scroll to position [38, 0]
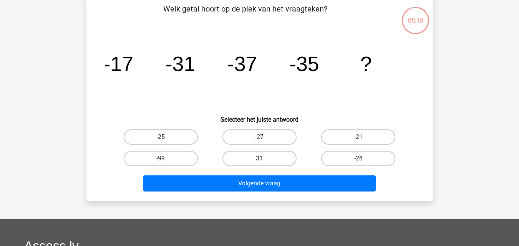
click at [176, 136] on label "-25" at bounding box center [161, 137] width 74 height 15
click at [166, 137] on input "-25" at bounding box center [163, 139] width 5 height 5
radio input "true"
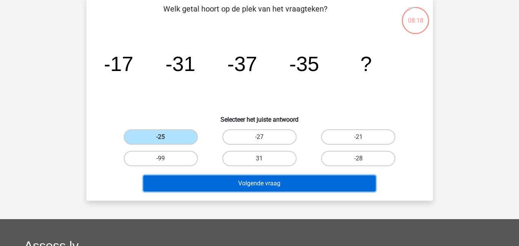
click at [216, 183] on button "Volgende vraag" at bounding box center [259, 184] width 233 height 16
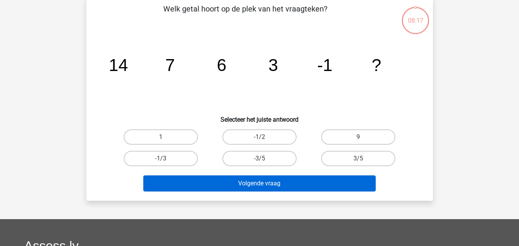
scroll to position [35, 0]
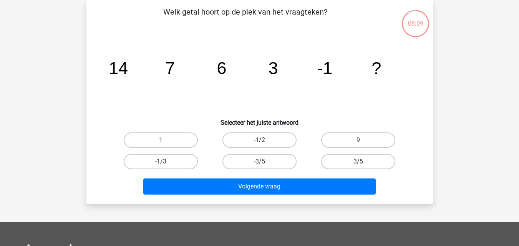
click at [271, 139] on label "-1/2" at bounding box center [260, 140] width 74 height 15
click at [265, 140] on input "-1/2" at bounding box center [262, 142] width 5 height 5
radio input "true"
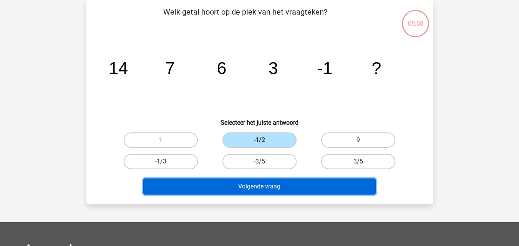
click at [290, 184] on button "Volgende vraag" at bounding box center [259, 187] width 233 height 16
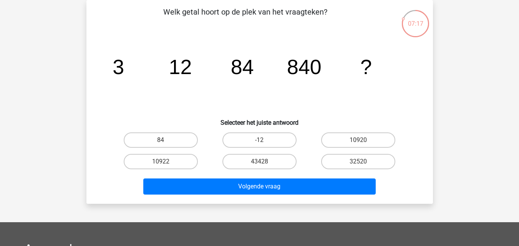
click at [363, 145] on input "10920" at bounding box center [361, 142] width 5 height 5
radio input "true"
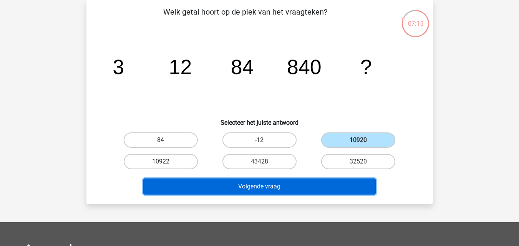
click at [298, 188] on button "Volgende vraag" at bounding box center [259, 187] width 233 height 16
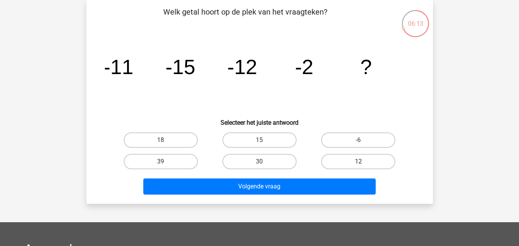
click at [340, 162] on label "12" at bounding box center [358, 161] width 74 height 15
click at [359, 162] on input "12" at bounding box center [361, 164] width 5 height 5
radio input "true"
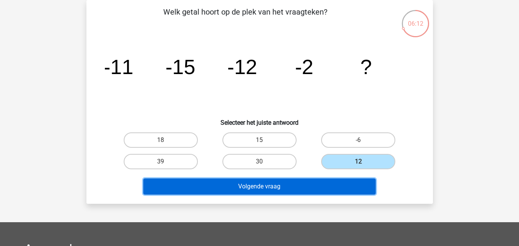
click at [316, 187] on button "Volgende vraag" at bounding box center [259, 187] width 233 height 16
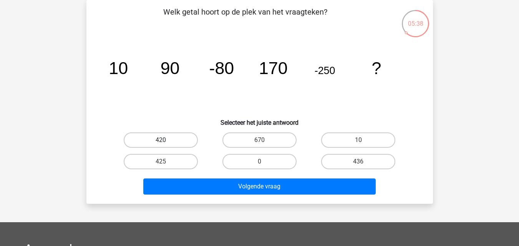
click at [167, 141] on label "420" at bounding box center [161, 140] width 74 height 15
click at [166, 141] on input "420" at bounding box center [163, 142] width 5 height 5
radio input "true"
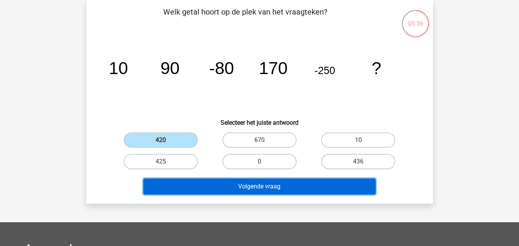
click at [196, 188] on button "Volgende vraag" at bounding box center [259, 187] width 233 height 16
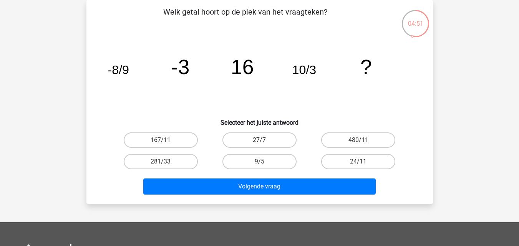
click at [236, 143] on label "27/7" at bounding box center [260, 140] width 74 height 15
click at [260, 143] on input "27/7" at bounding box center [262, 142] width 5 height 5
radio input "true"
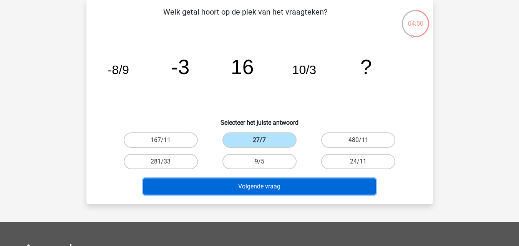
click at [239, 185] on button "Volgende vraag" at bounding box center [259, 187] width 233 height 16
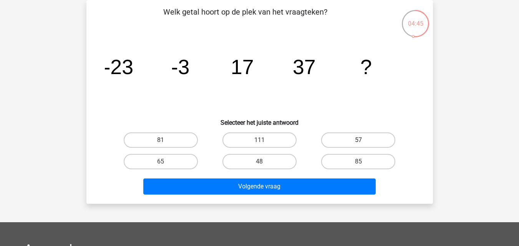
click at [340, 133] on label "57" at bounding box center [358, 140] width 74 height 15
click at [359, 140] on input "57" at bounding box center [361, 142] width 5 height 5
radio input "true"
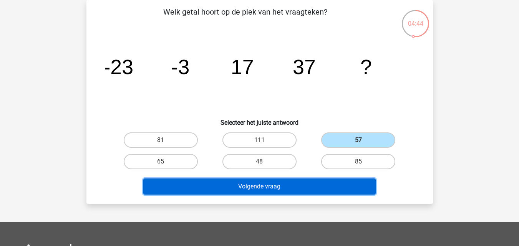
click at [296, 188] on button "Volgende vraag" at bounding box center [259, 187] width 233 height 16
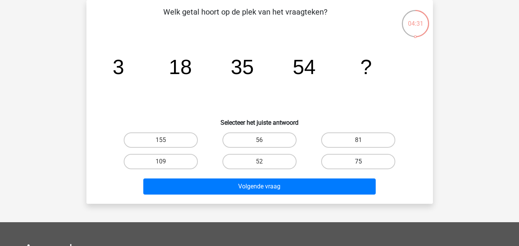
click at [338, 161] on label "75" at bounding box center [358, 161] width 74 height 15
click at [359, 162] on input "75" at bounding box center [361, 164] width 5 height 5
radio input "true"
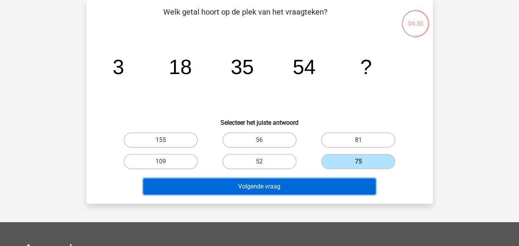
click at [307, 189] on button "Volgende vraag" at bounding box center [259, 187] width 233 height 16
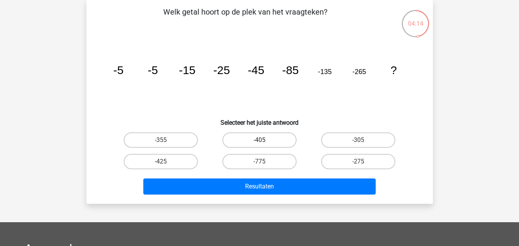
click at [247, 138] on label "-405" at bounding box center [260, 140] width 74 height 15
click at [260, 140] on input "-405" at bounding box center [262, 142] width 5 height 5
radio input "true"
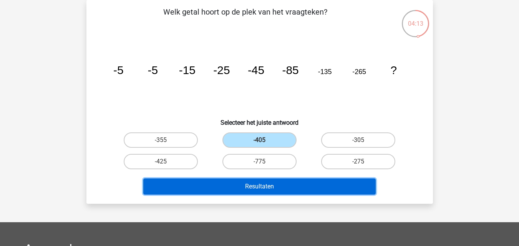
click at [212, 183] on button "Resultaten" at bounding box center [259, 187] width 233 height 16
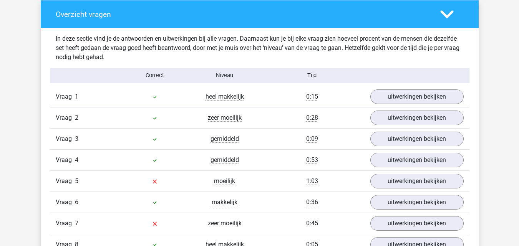
scroll to position [615, 0]
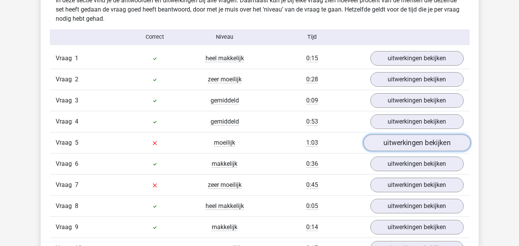
click at [390, 148] on link "uitwerkingen bekijken" at bounding box center [416, 143] width 107 height 17
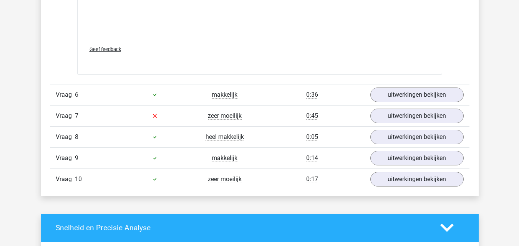
scroll to position [1154, 0]
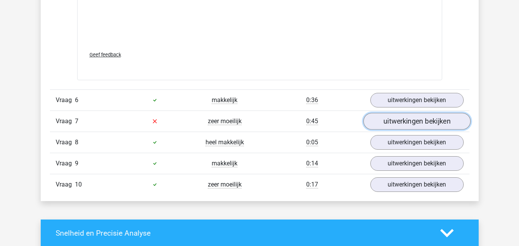
click at [402, 125] on link "uitwerkingen bekijken" at bounding box center [416, 121] width 107 height 17
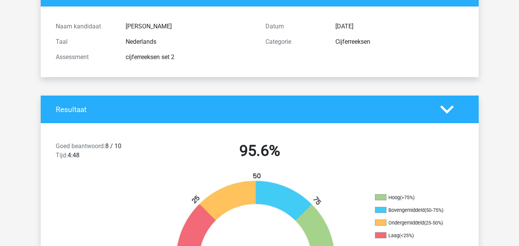
scroll to position [0, 0]
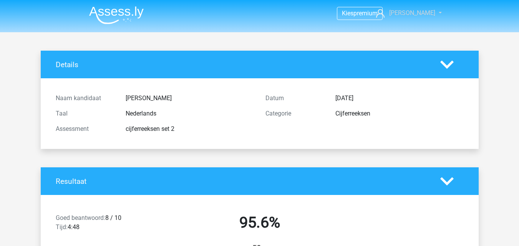
click at [433, 13] on link "[PERSON_NAME]" at bounding box center [404, 12] width 63 height 9
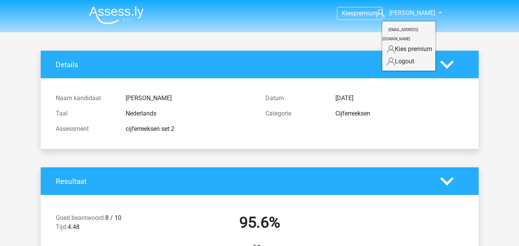
click at [410, 55] on link "Logout" at bounding box center [409, 61] width 53 height 12
